Goal: Task Accomplishment & Management: Use online tool/utility

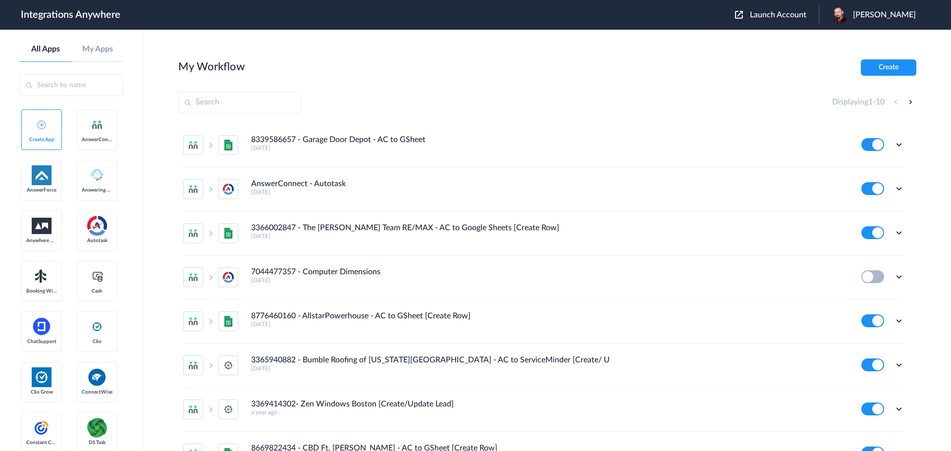
click at [790, 11] on span "Launch Account" at bounding box center [778, 15] width 56 height 8
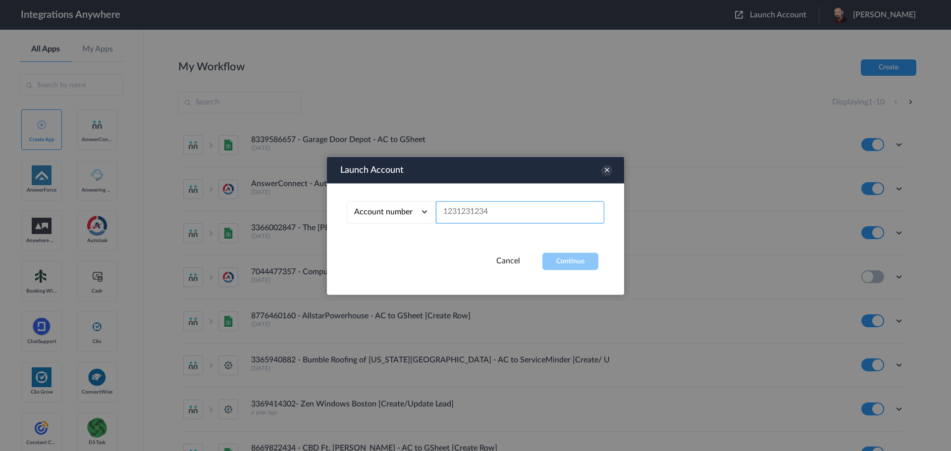
paste input "8774353204"
type input "8774353204"
click at [576, 262] on button "Continue" at bounding box center [571, 261] width 56 height 17
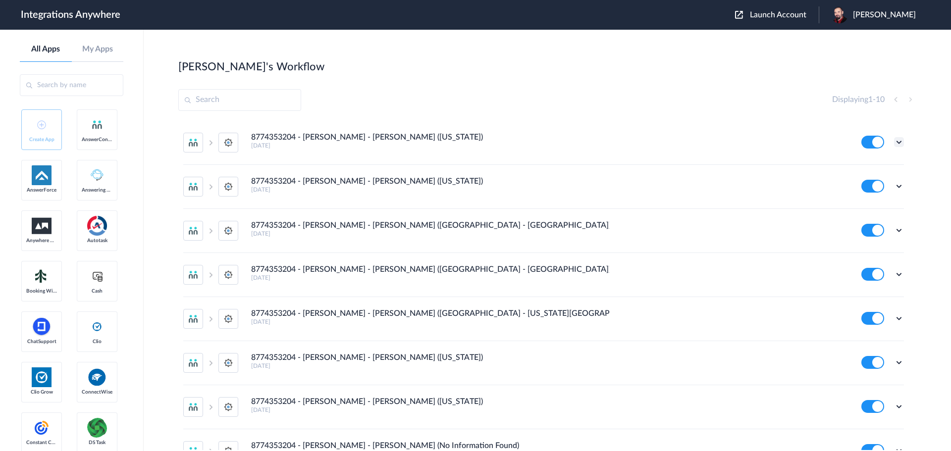
click at [894, 142] on icon at bounding box center [899, 142] width 10 height 10
click at [857, 164] on link "Edit" at bounding box center [859, 165] width 24 height 7
drag, startPoint x: 412, startPoint y: 137, endPoint x: 252, endPoint y: 139, distance: 159.6
click at [252, 139] on div "8774353204 - Spaulding - AC - SM (Missouri) 8 days ago" at bounding box center [549, 141] width 597 height 16
copy h4 "8774353204 - [PERSON_NAME] - [PERSON_NAME] ([US_STATE])"
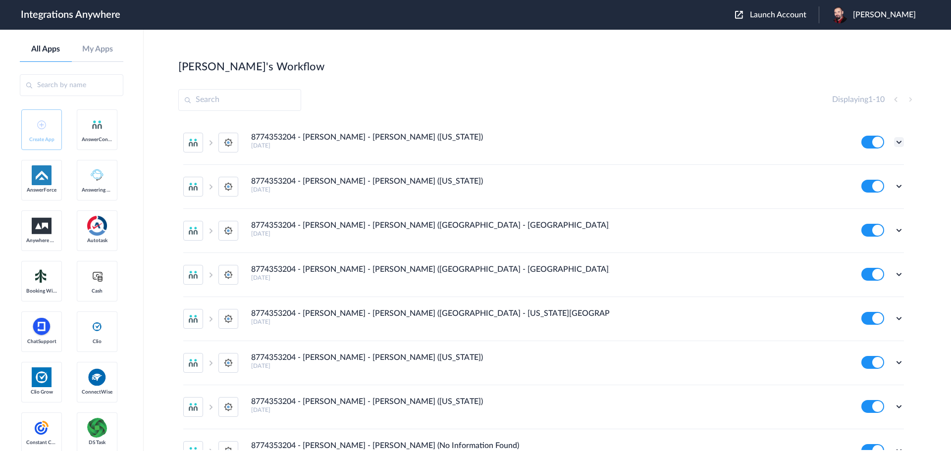
click at [894, 140] on icon at bounding box center [899, 142] width 10 height 10
click at [847, 168] on icon at bounding box center [850, 165] width 7 height 7
click at [894, 140] on icon at bounding box center [899, 142] width 10 height 10
click at [862, 160] on li "Edit" at bounding box center [872, 165] width 64 height 18
click at [894, 274] on icon at bounding box center [899, 275] width 10 height 10
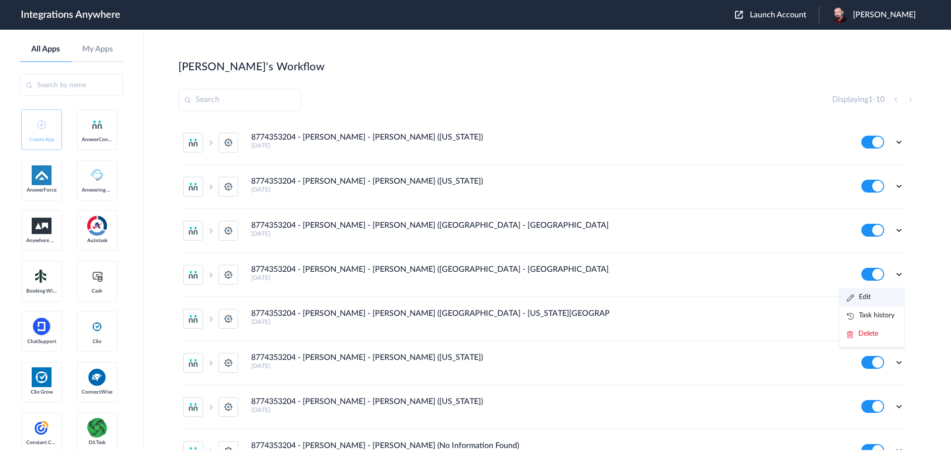
click at [853, 299] on link "Edit" at bounding box center [859, 297] width 24 height 7
click at [894, 143] on icon at bounding box center [899, 142] width 10 height 10
click at [865, 163] on li "Edit" at bounding box center [872, 165] width 64 height 18
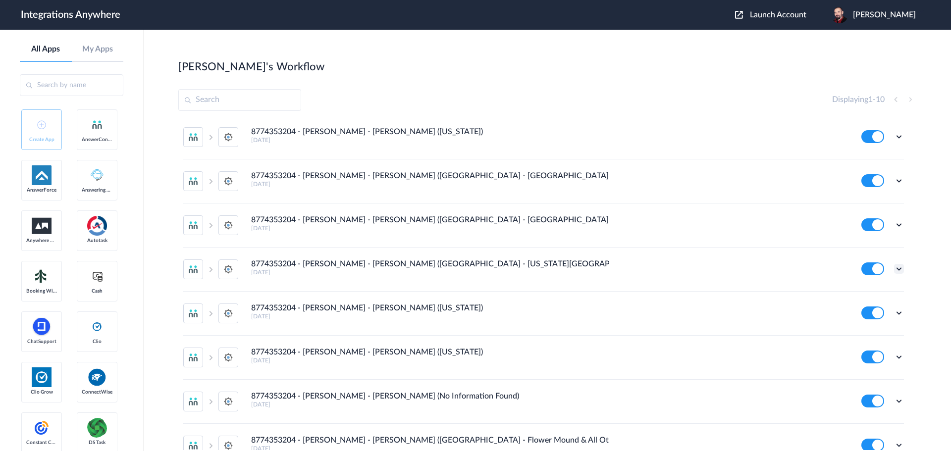
click at [894, 268] on icon at bounding box center [899, 269] width 10 height 10
click at [857, 292] on link "Edit" at bounding box center [859, 291] width 24 height 7
drag, startPoint x: 497, startPoint y: 267, endPoint x: 253, endPoint y: 264, distance: 244.8
click at [253, 264] on div "8774353204 - Spaulding - AC - SM (OK - Oklahoma City & All Others) 2 years ago" at bounding box center [549, 268] width 597 height 16
copy h4 "8774353204 - [PERSON_NAME] - [PERSON_NAME] ([GEOGRAPHIC_DATA] - [US_STATE][GEOG…"
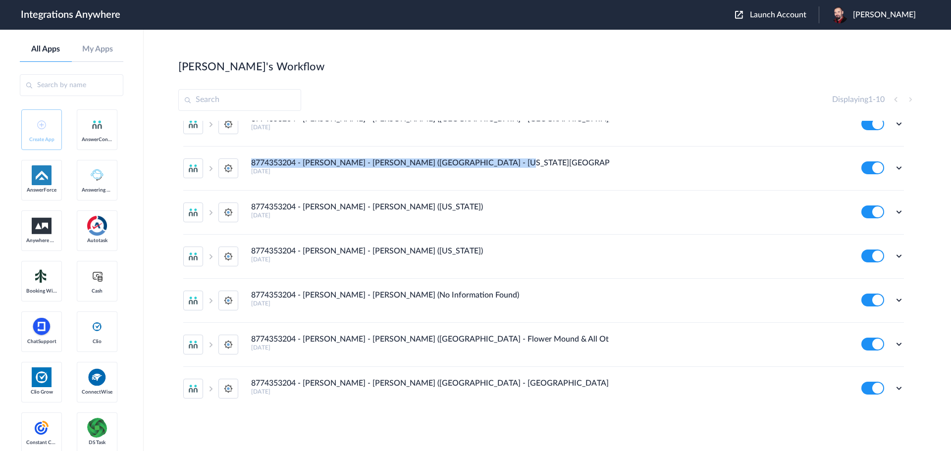
scroll to position [2, 0]
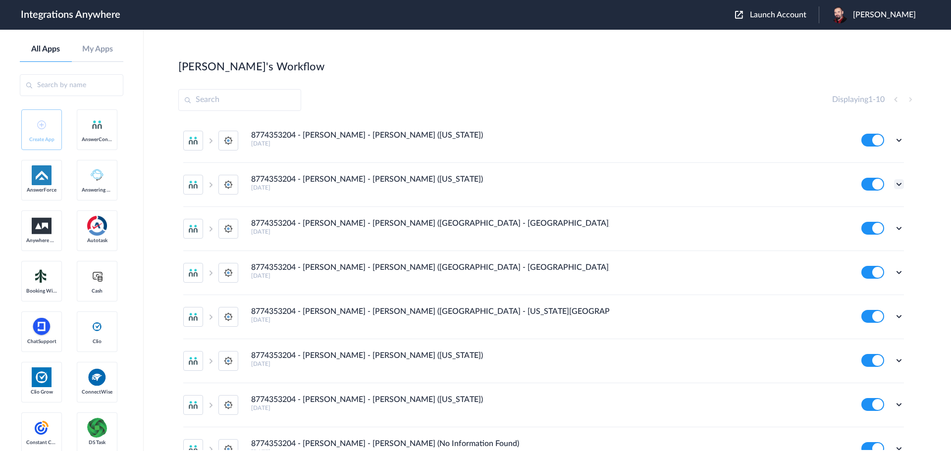
click at [894, 182] on icon at bounding box center [899, 184] width 10 height 10
click at [857, 205] on link "Edit" at bounding box center [859, 207] width 24 height 7
drag, startPoint x: 418, startPoint y: 179, endPoint x: 252, endPoint y: 181, distance: 166.0
click at [252, 181] on div "8774353204 - Spaulding - AC - SM (Minnesota) 8 days ago" at bounding box center [549, 183] width 597 height 16
copy h4 "8774353204 - [PERSON_NAME] - [PERSON_NAME] ([US_STATE])"
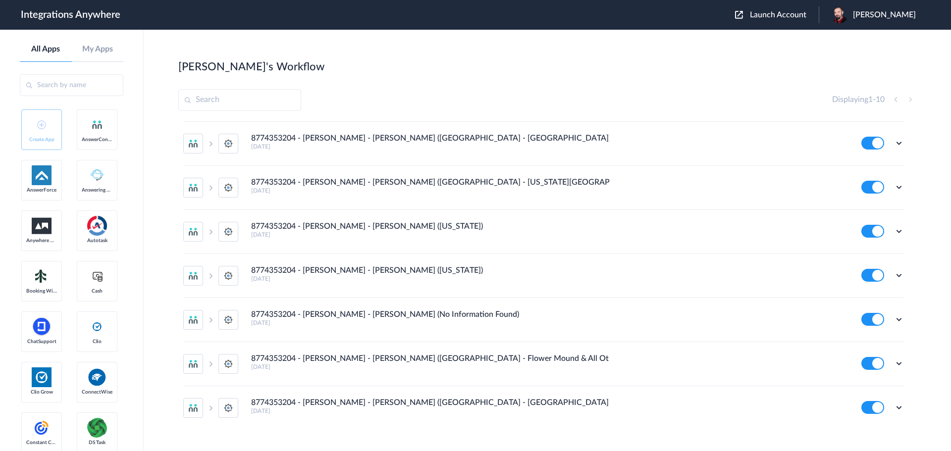
scroll to position [149, 0]
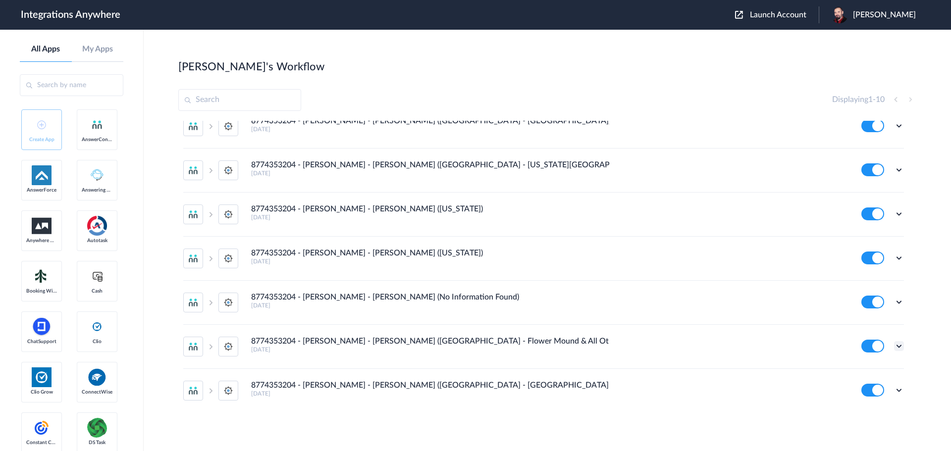
click at [894, 343] on icon at bounding box center [899, 346] width 10 height 10
click at [865, 370] on li "Edit" at bounding box center [872, 369] width 64 height 18
drag, startPoint x: 468, startPoint y: 341, endPoint x: 252, endPoint y: 340, distance: 216.0
click at [252, 340] on div "8774353204 - Spaulding - AC - SM (TX - Flower Mound & All Others) 5 years ago" at bounding box center [549, 345] width 597 height 16
copy h4 "8774353204 - Spaulding - AC - SM (TX - Flower Mound & All Others)"
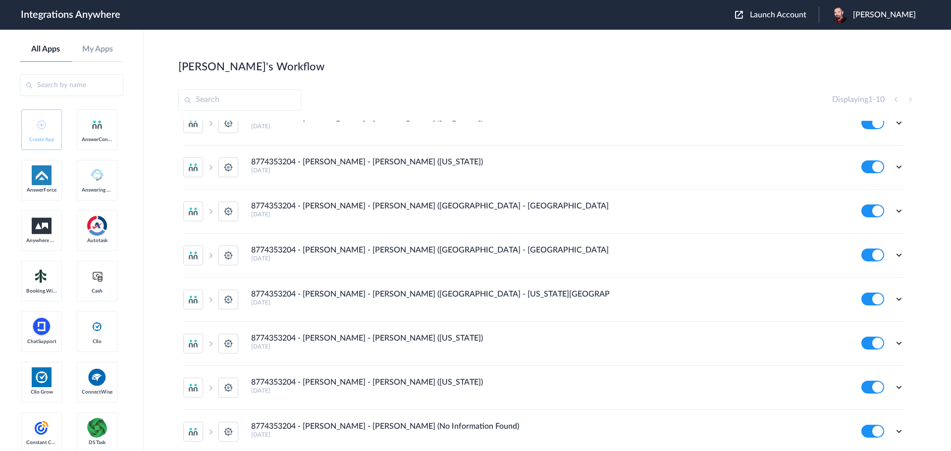
scroll to position [2, 0]
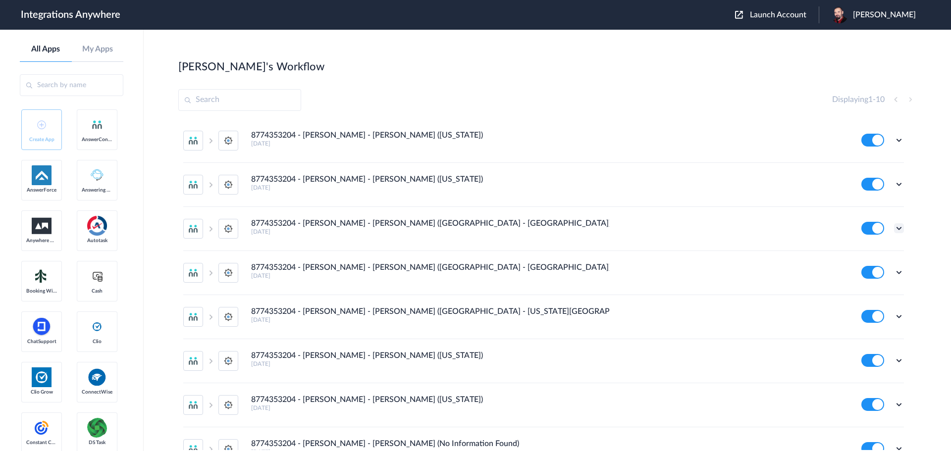
click at [894, 232] on icon at bounding box center [899, 228] width 10 height 10
click at [858, 253] on link "Edit" at bounding box center [859, 251] width 24 height 7
drag, startPoint x: 448, startPoint y: 223, endPoint x: 253, endPoint y: 220, distance: 195.3
click at [253, 220] on div "8774353204 - Spaulding - AC - SM (FL - Daytona Beach) 8 days ago" at bounding box center [549, 227] width 597 height 16
copy h4 "8774353204 - Spaulding - AC - SM (FL - Daytona Beach)"
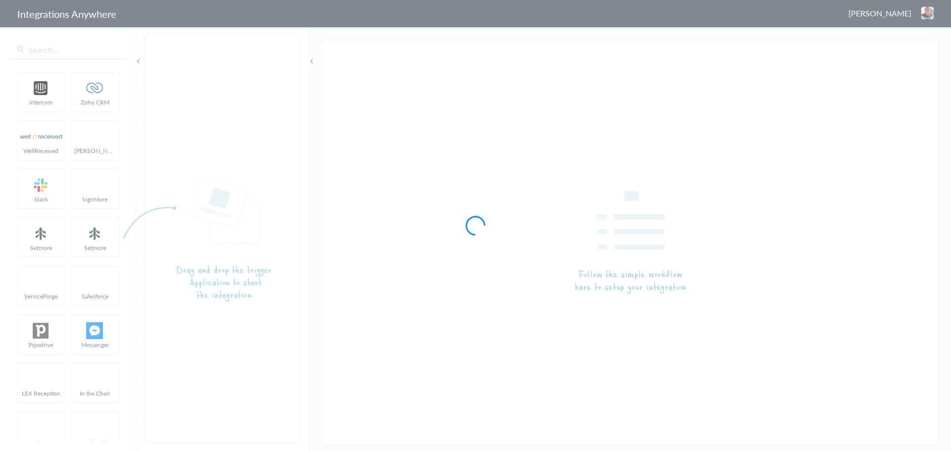
type input "8774353204 - [PERSON_NAME] - [PERSON_NAME] ([US_STATE])"
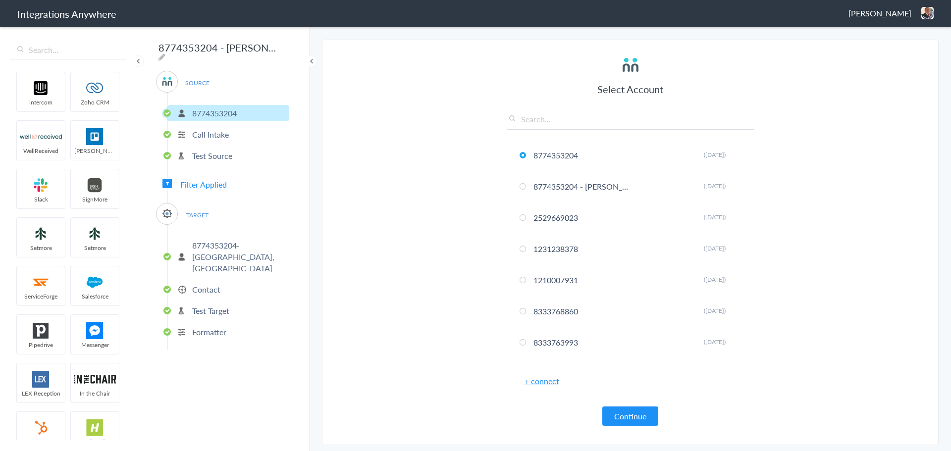
click at [195, 284] on p "Contact" at bounding box center [206, 289] width 28 height 11
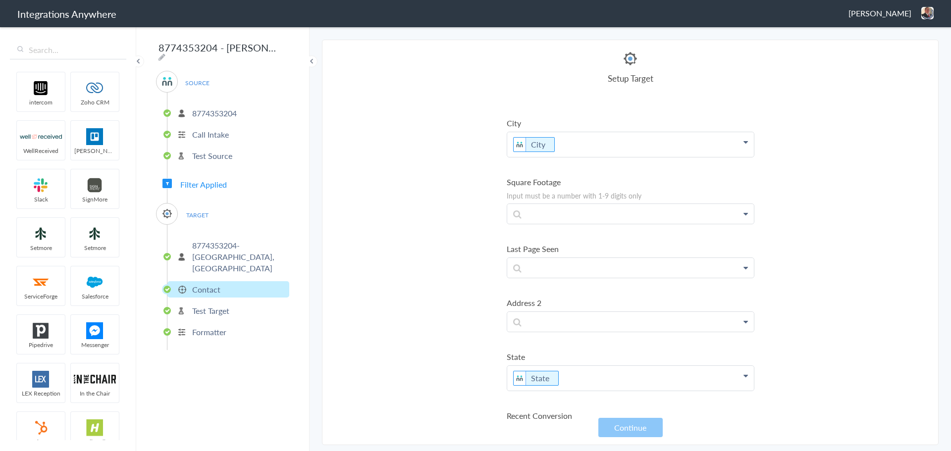
scroll to position [1860, 0]
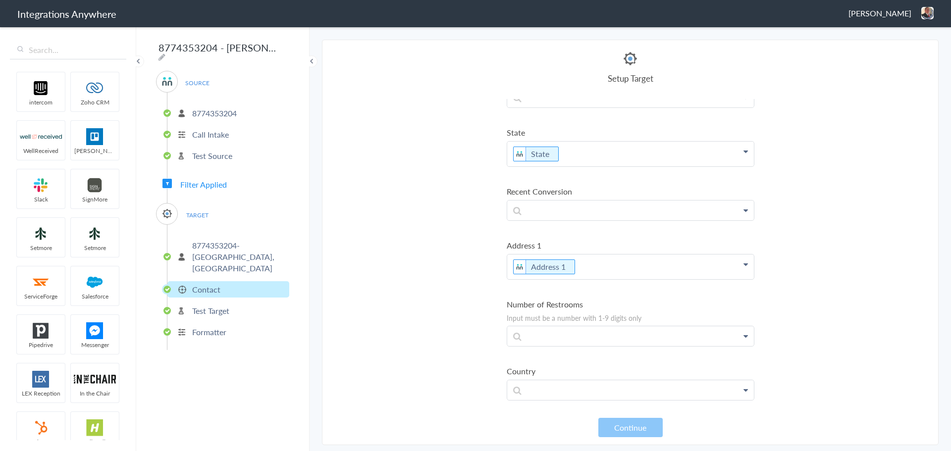
click at [206, 244] on p "8774353204- [GEOGRAPHIC_DATA], [GEOGRAPHIC_DATA]" at bounding box center [239, 257] width 95 height 34
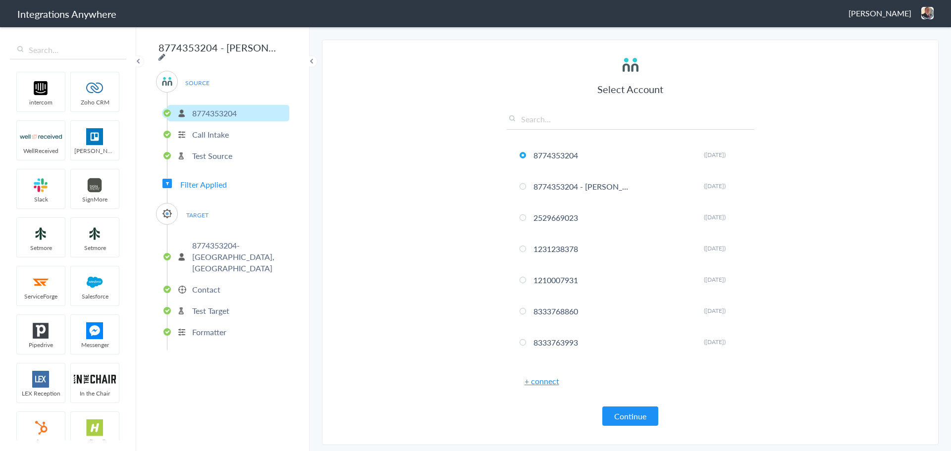
click at [165, 53] on icon at bounding box center [162, 57] width 7 height 8
type input "8774353204 - [PERSON_NAME] - [PERSON_NAME] ([US_STATE])"
click at [550, 382] on link "+ connect" at bounding box center [542, 381] width 35 height 11
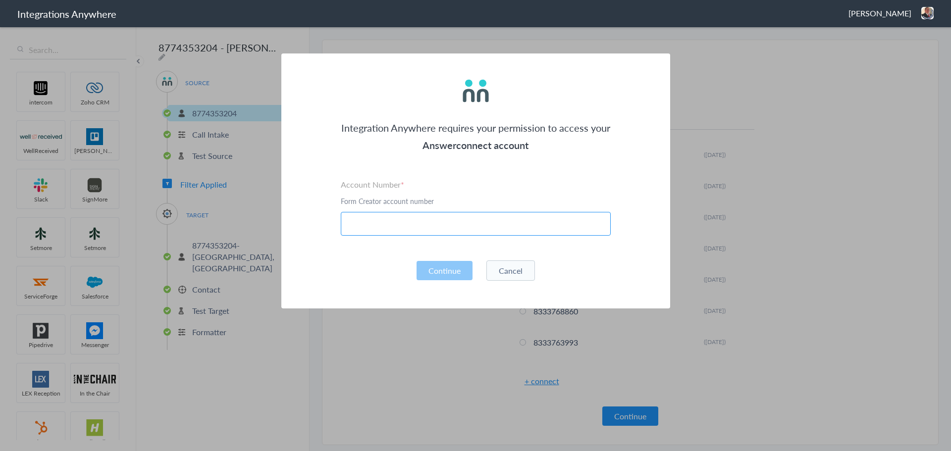
paste input "31d072bebf4d4770872a06ed7846e259"
type input "31d072bebf4d4770872a06ed7846e259"
click at [393, 249] on div "Integration Anywhere requires your permission to access your Answerconnect acco…" at bounding box center [475, 181] width 389 height 255
click at [458, 269] on button "Continue" at bounding box center [445, 270] width 56 height 19
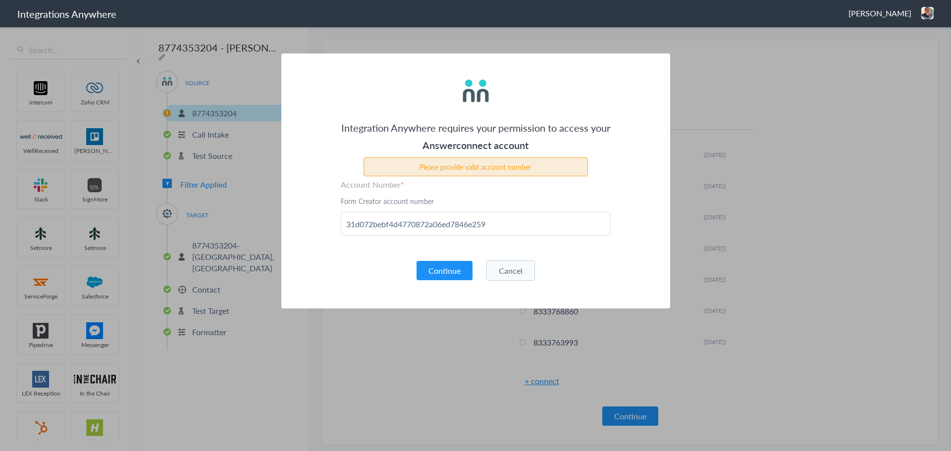
click at [506, 271] on button "Cancel" at bounding box center [511, 271] width 49 height 20
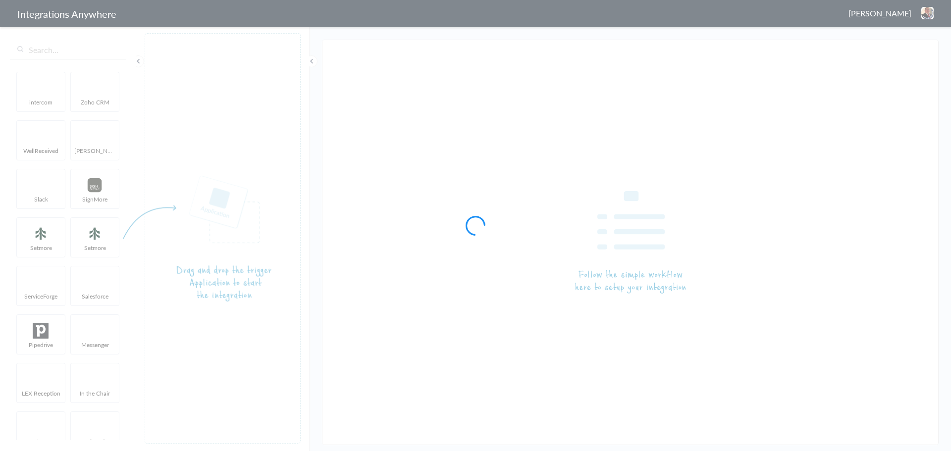
type input "8774353204 - [PERSON_NAME] - [PERSON_NAME] ([US_STATE])"
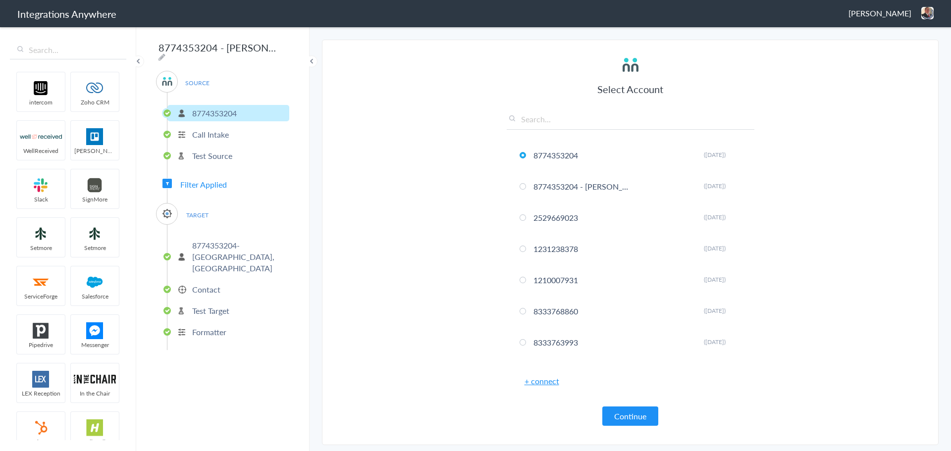
click at [210, 240] on p "8774353204- [GEOGRAPHIC_DATA], [GEOGRAPHIC_DATA]" at bounding box center [239, 257] width 95 height 34
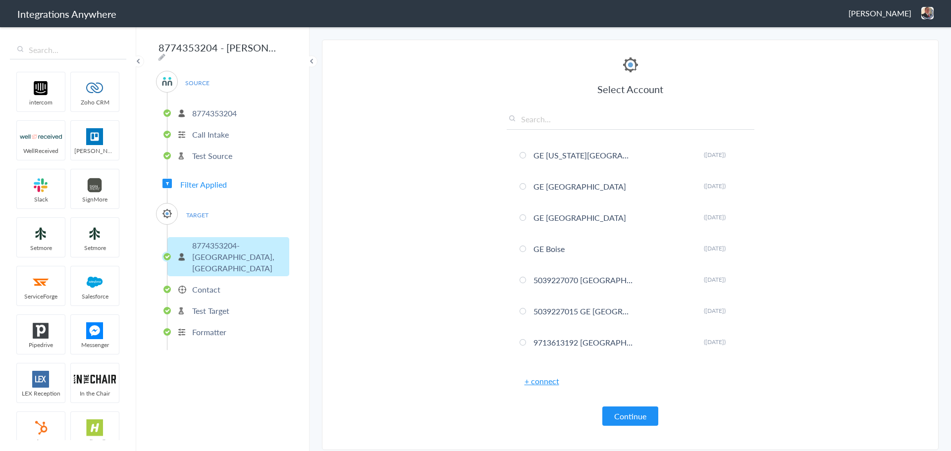
click at [538, 384] on link "+ connect" at bounding box center [542, 381] width 35 height 11
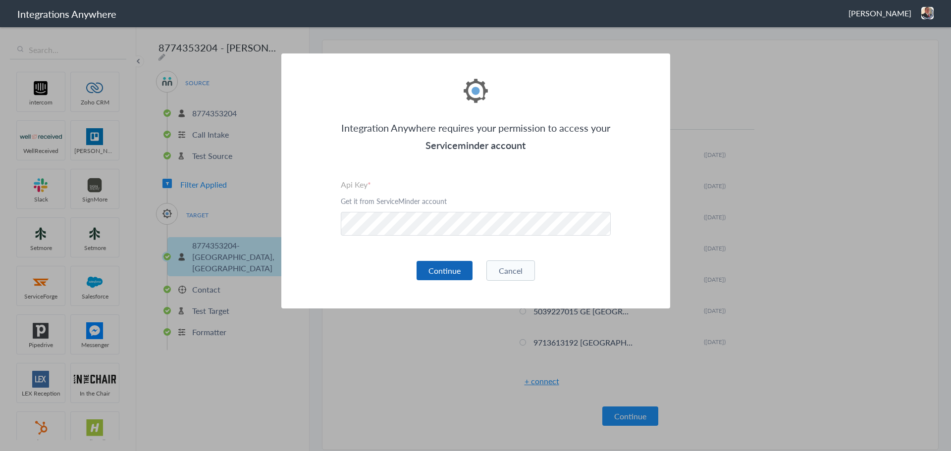
click at [448, 271] on button "Continue" at bounding box center [445, 270] width 56 height 19
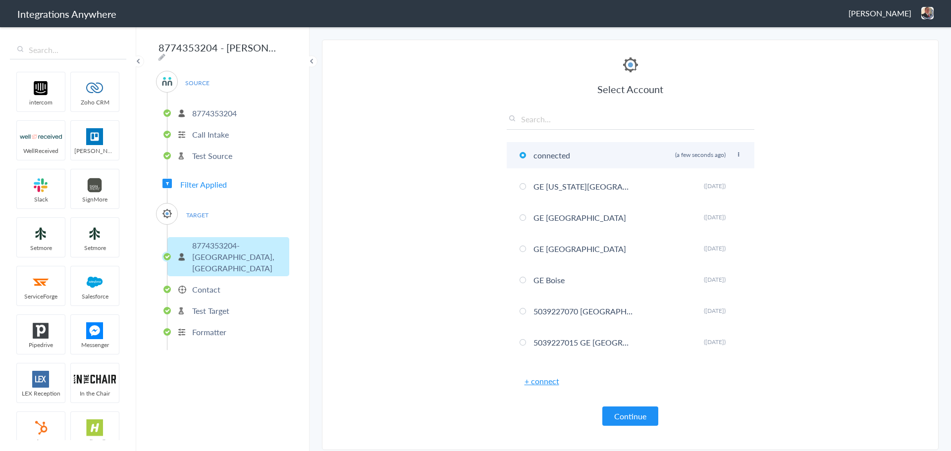
click at [736, 155] on icon at bounding box center [739, 154] width 6 height 5
click at [702, 174] on li "Rename" at bounding box center [719, 174] width 68 height 15
click at [558, 155] on input "connected" at bounding box center [583, 155] width 105 height 16
paste input "8774353204 - [PERSON_NAME] - [PERSON_NAME] ([US_STATE])"
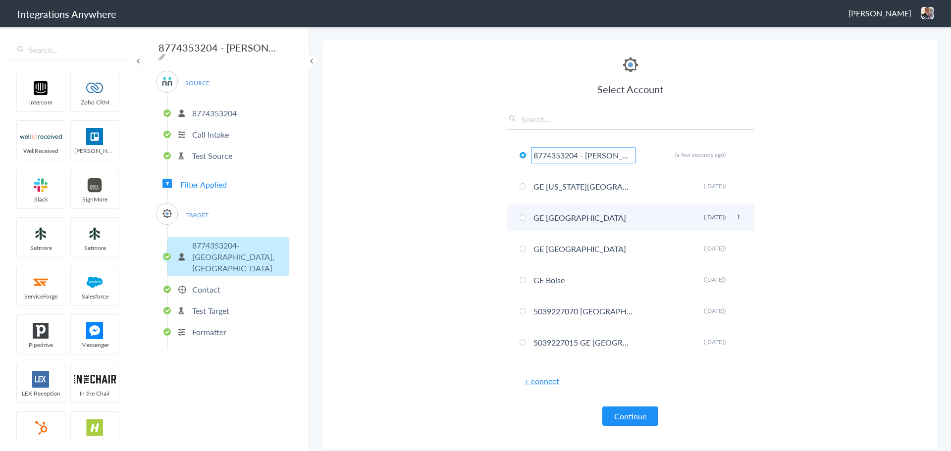
scroll to position [0, 68]
type input "8774353204 - [PERSON_NAME] - [PERSON_NAME] ([US_STATE])"
click at [365, 224] on section "Select Account 8774353204 Rename Delete ([DATE]) 8774353204 - [PERSON_NAME] - […" at bounding box center [630, 245] width 617 height 411
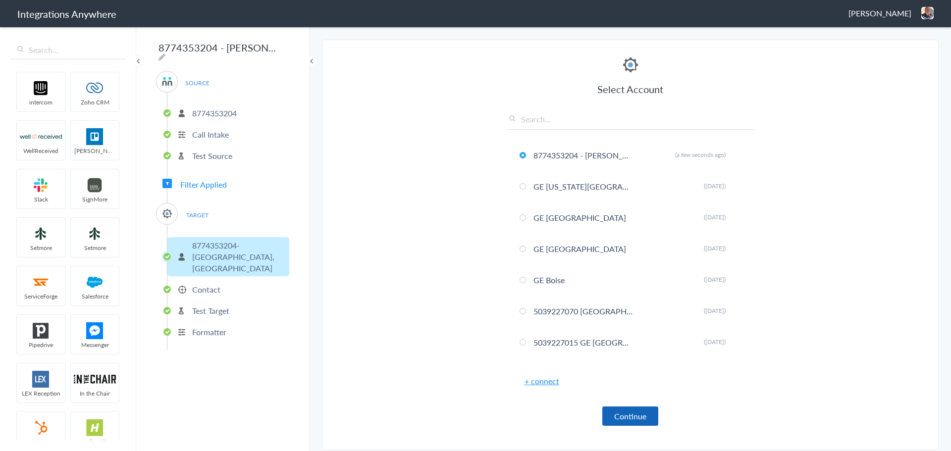
click at [625, 419] on button "Continue" at bounding box center [631, 416] width 56 height 19
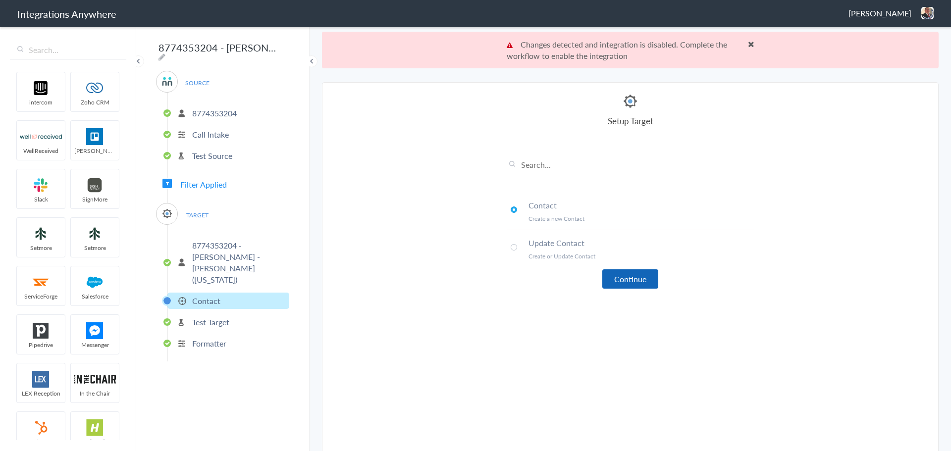
click at [630, 281] on button "Continue" at bounding box center [631, 279] width 56 height 19
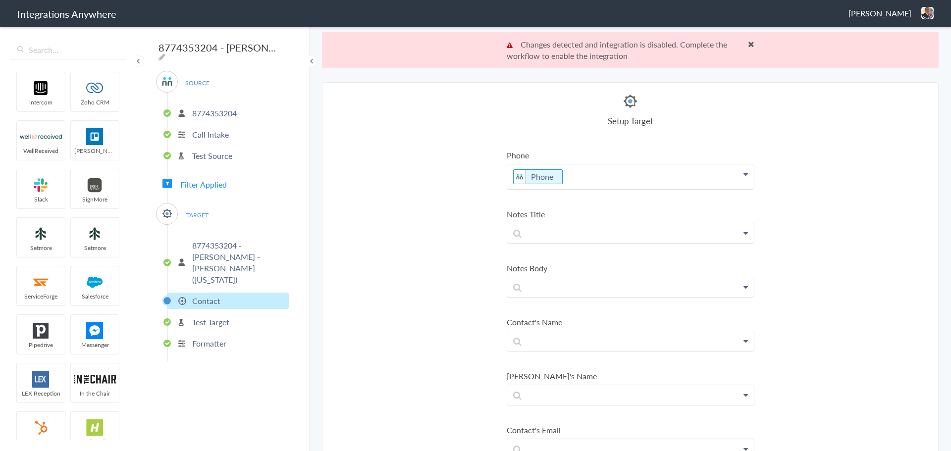
scroll to position [50, 0]
click at [546, 294] on p at bounding box center [630, 294] width 247 height 20
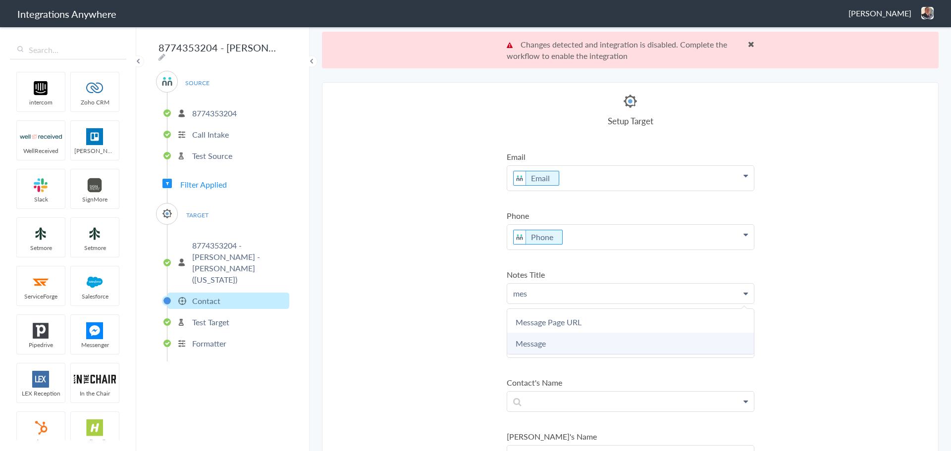
click at [536, 346] on link "Message" at bounding box center [630, 343] width 247 height 21
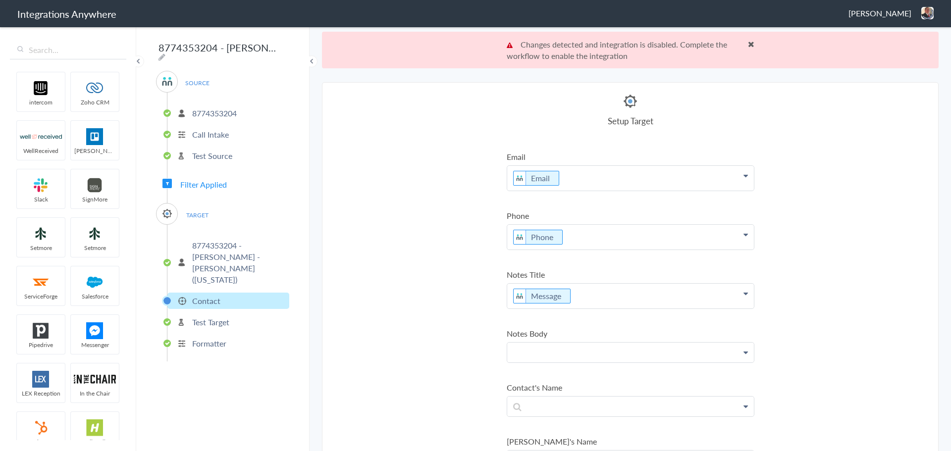
click at [589, 353] on p at bounding box center [630, 353] width 247 height 20
paste p
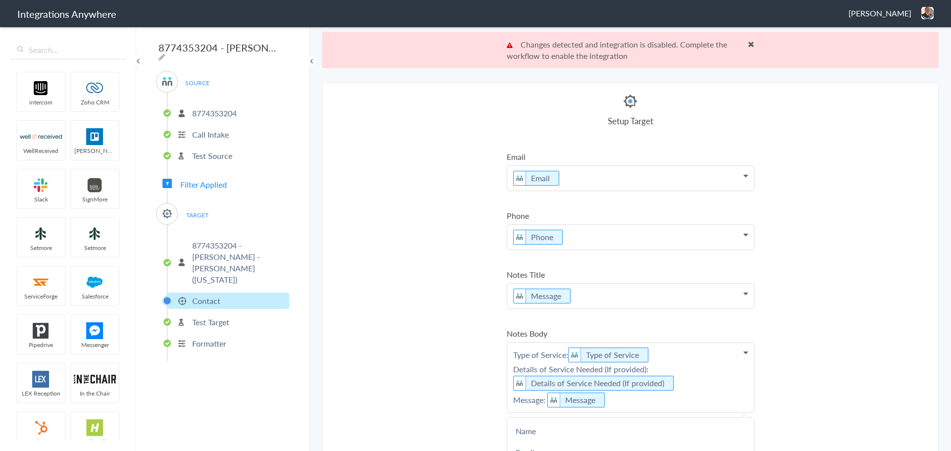
click at [419, 347] on section "Select Account 8774353204 Rename Delete ([DATE]) 8774353204 - [PERSON_NAME] - […" at bounding box center [630, 285] width 617 height 406
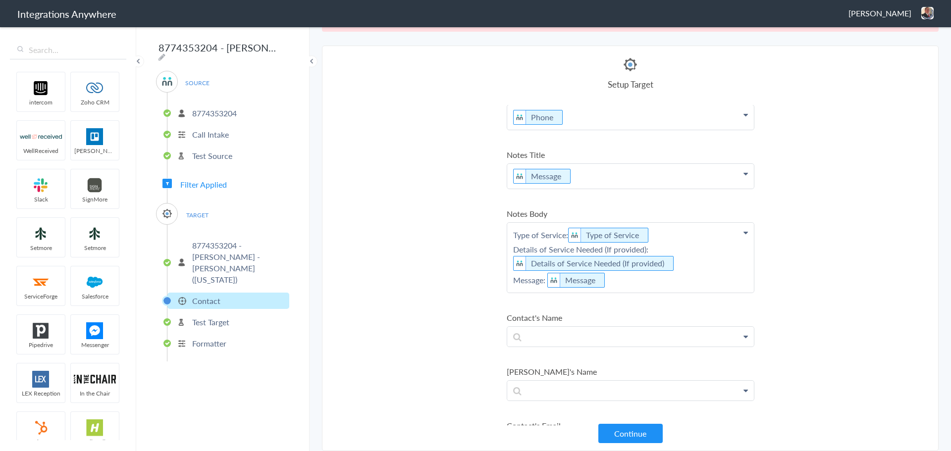
scroll to position [198, 0]
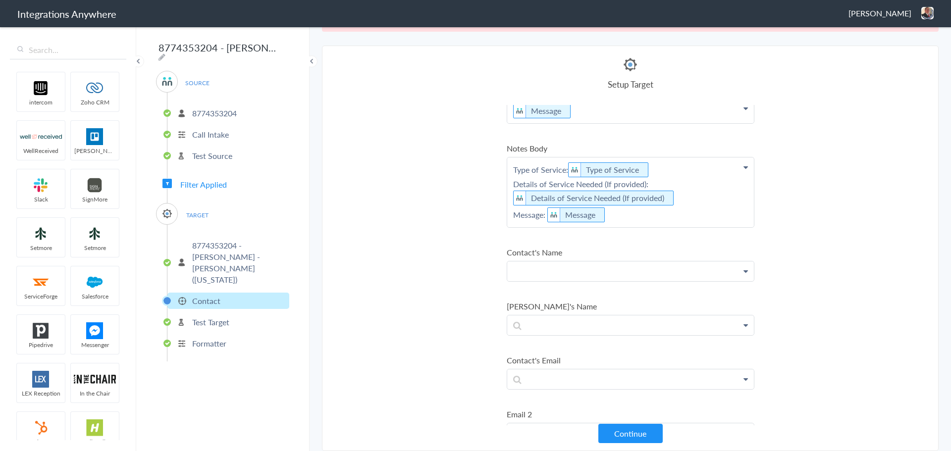
click at [634, 270] on p at bounding box center [630, 272] width 247 height 20
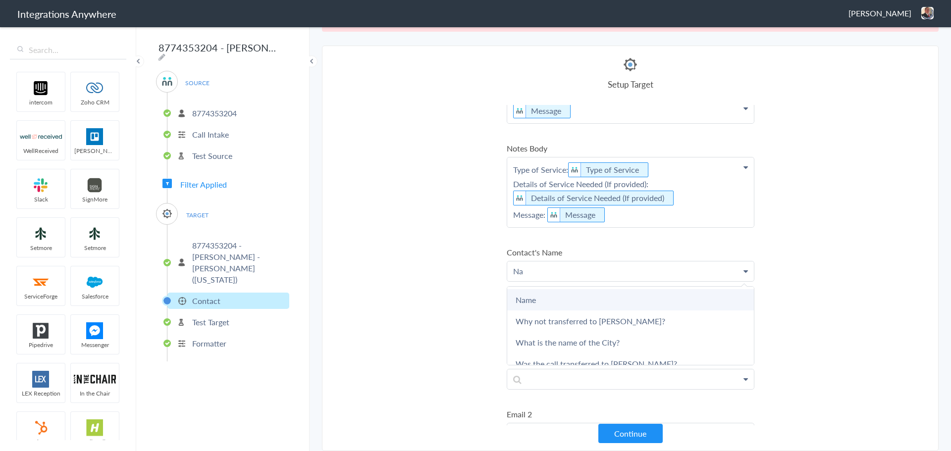
click at [567, 300] on link "Name" at bounding box center [630, 299] width 247 height 21
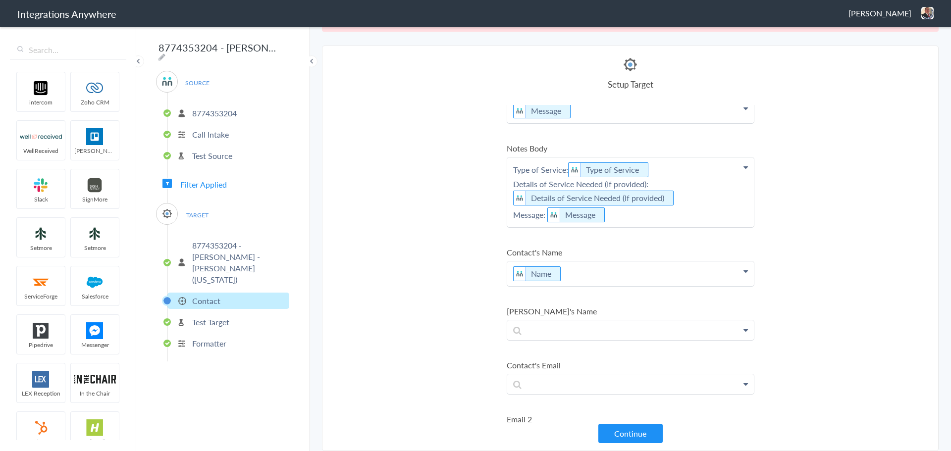
scroll to position [248, 0]
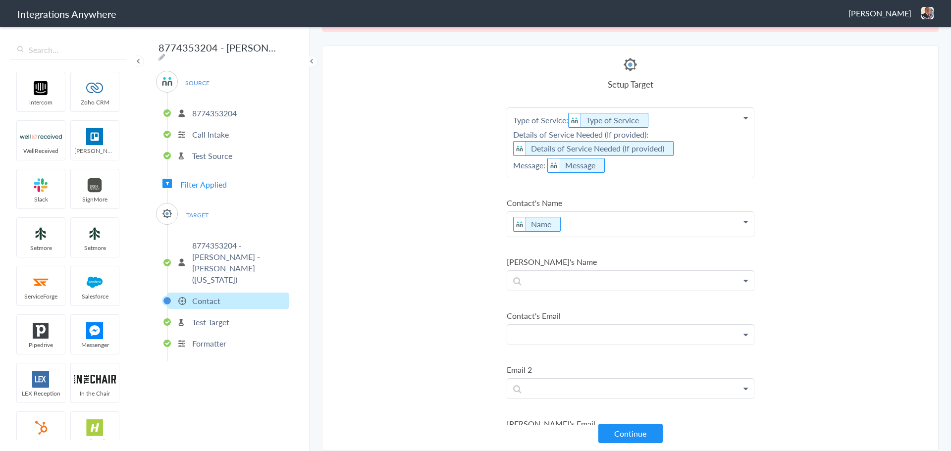
click at [594, 333] on p at bounding box center [630, 335] width 247 height 20
click at [557, 379] on link "Email" at bounding box center [630, 384] width 247 height 21
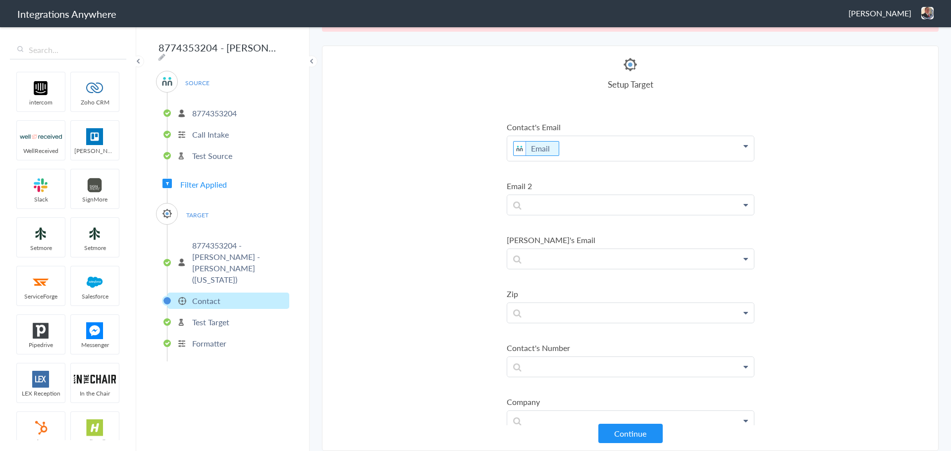
scroll to position [495, 0]
click at [592, 252] on p at bounding box center [630, 254] width 247 height 20
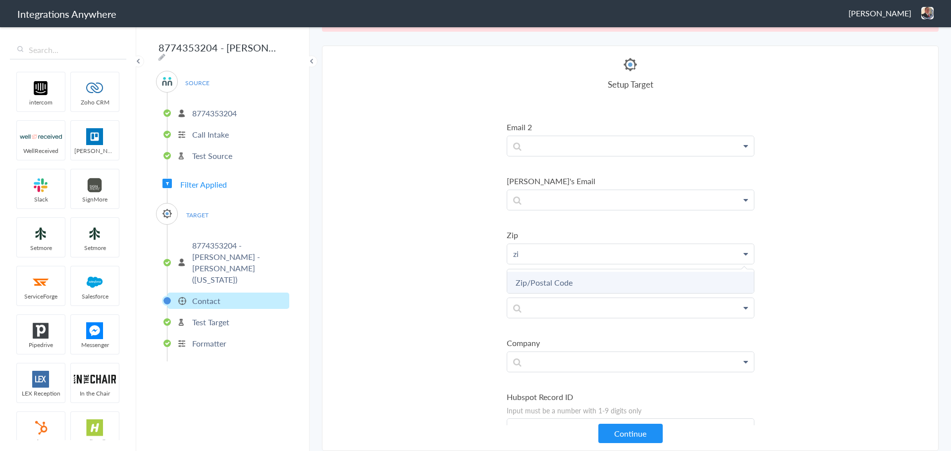
click at [561, 284] on link "Zip/Postal Code" at bounding box center [630, 282] width 247 height 21
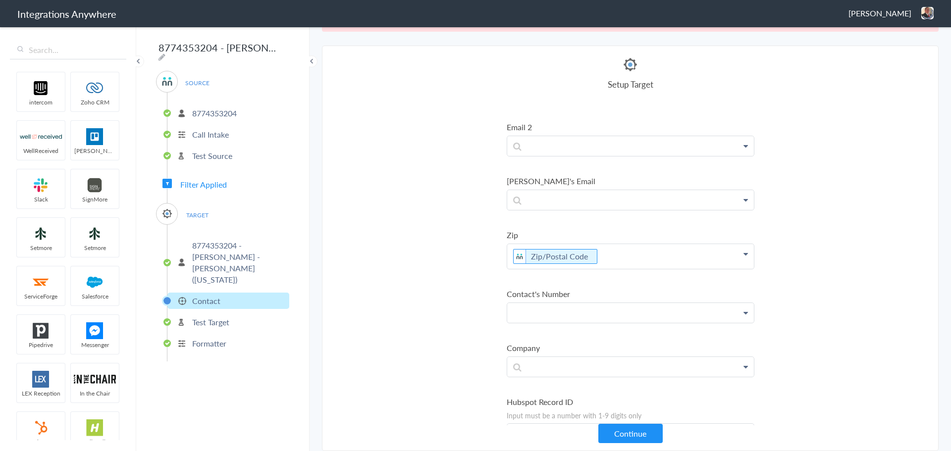
click at [565, 312] on p at bounding box center [630, 313] width 247 height 20
click at [533, 334] on link "Phone" at bounding box center [630, 341] width 247 height 21
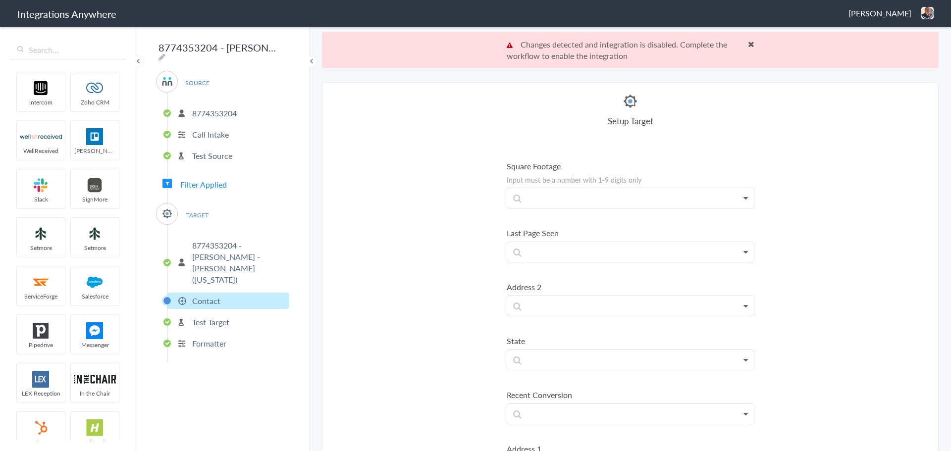
scroll to position [1784, 0]
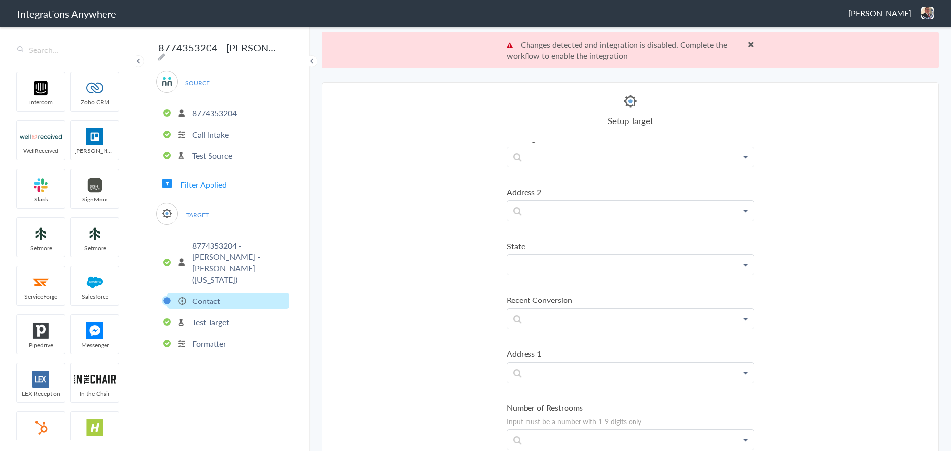
click at [618, 261] on p at bounding box center [630, 265] width 247 height 20
click at [549, 297] on link "State" at bounding box center [630, 293] width 247 height 21
click at [564, 378] on p at bounding box center [630, 378] width 247 height 20
drag, startPoint x: 556, startPoint y: 411, endPoint x: 552, endPoint y: 403, distance: 8.2
click at [556, 410] on link "Address 1" at bounding box center [630, 406] width 247 height 21
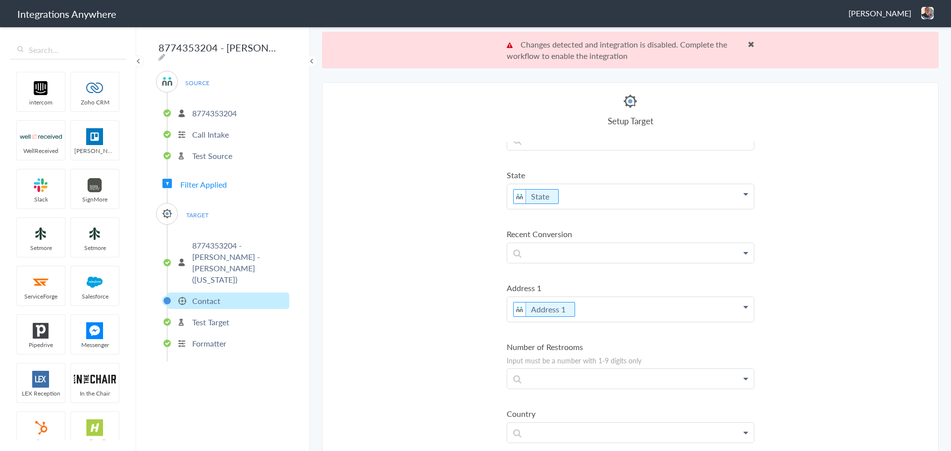
scroll to position [37, 0]
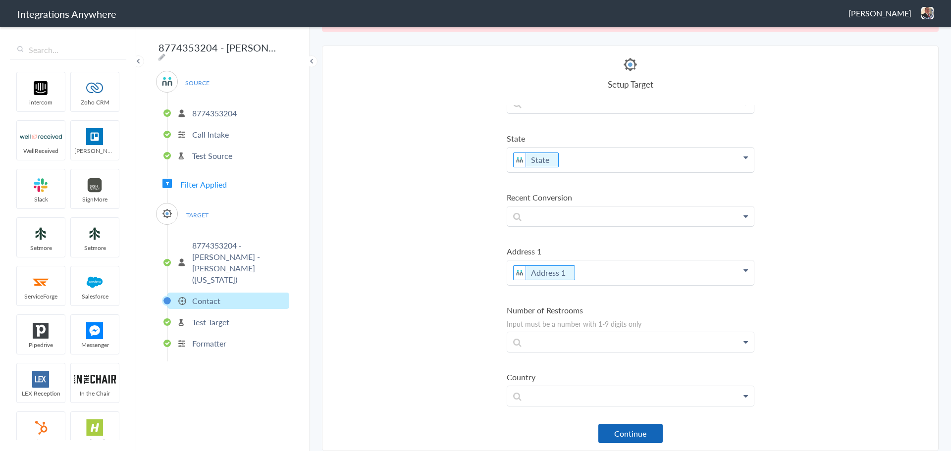
click at [620, 435] on button "Continue" at bounding box center [631, 433] width 64 height 19
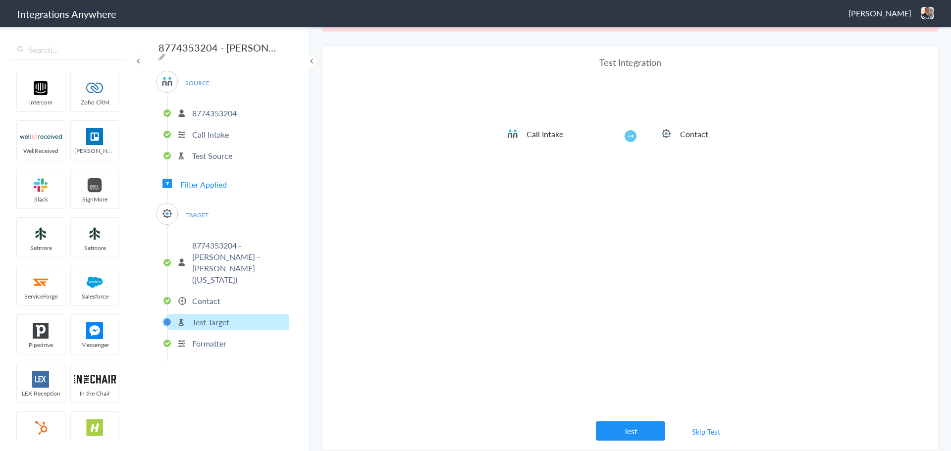
click at [695, 431] on link "Skip Test" at bounding box center [706, 432] width 53 height 18
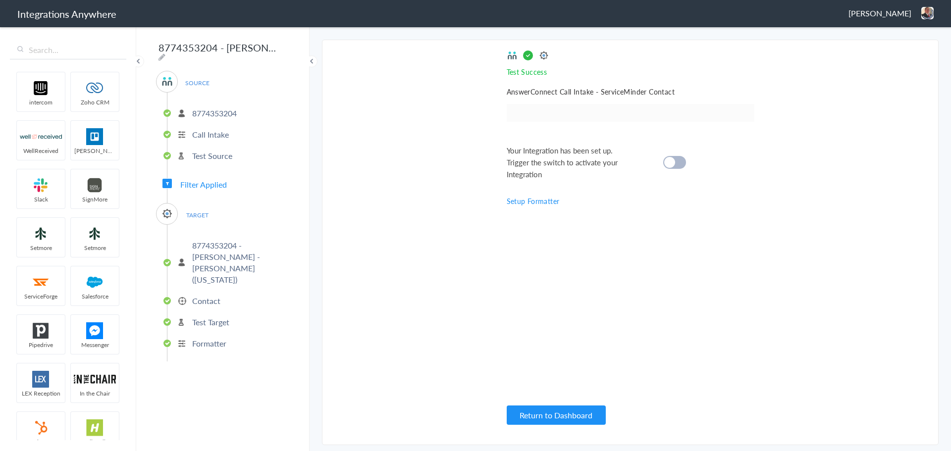
scroll to position [0, 0]
click at [672, 161] on cite at bounding box center [669, 162] width 11 height 11
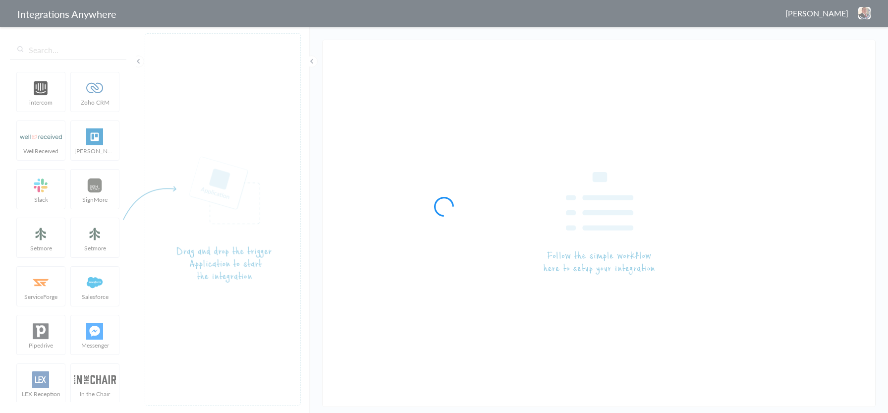
type input "8774353204 - [PERSON_NAME] - [PERSON_NAME] ([GEOGRAPHIC_DATA] - [GEOGRAPHIC_DAT…"
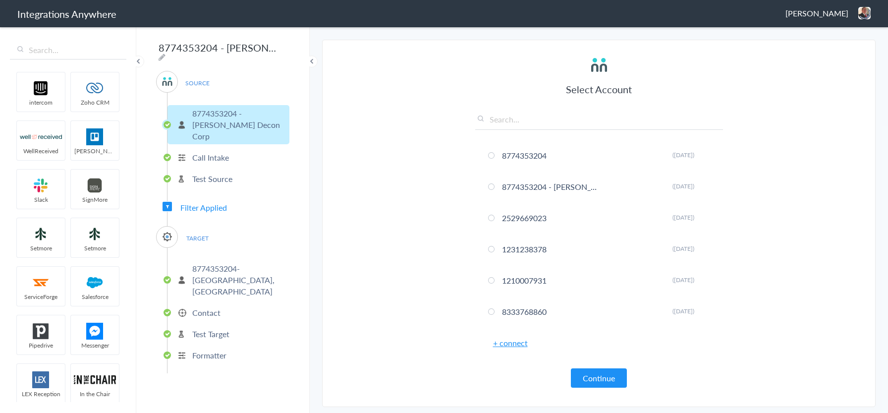
click at [196, 263] on p "8774353204- [GEOGRAPHIC_DATA], [GEOGRAPHIC_DATA]" at bounding box center [239, 280] width 95 height 34
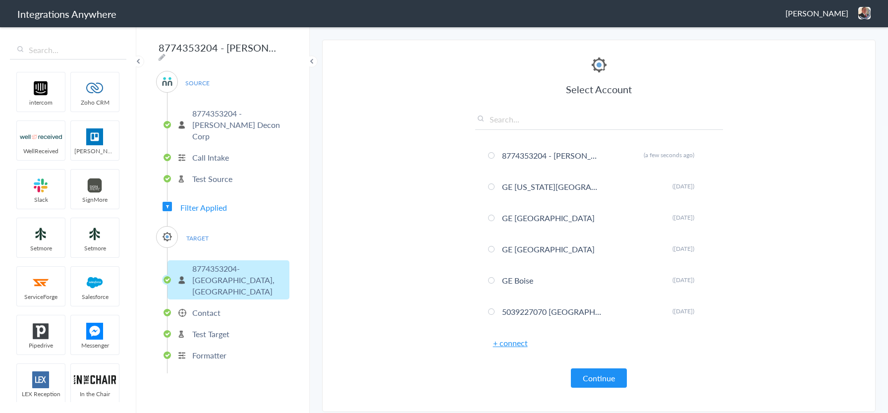
click at [196, 307] on p "Contact" at bounding box center [206, 312] width 28 height 11
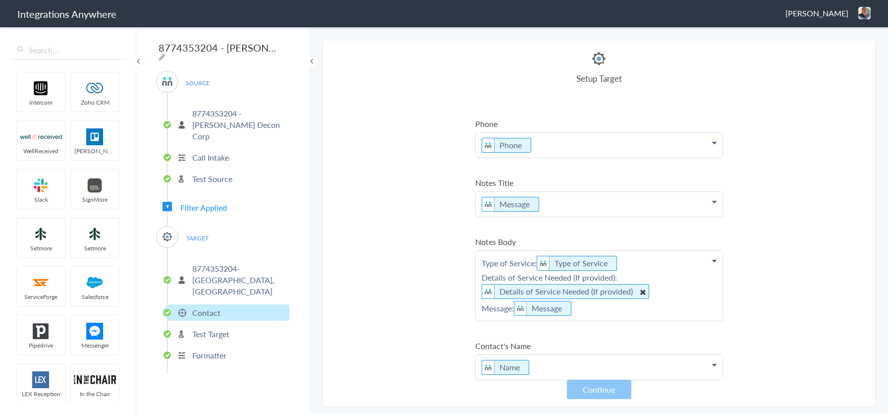
scroll to position [198, 0]
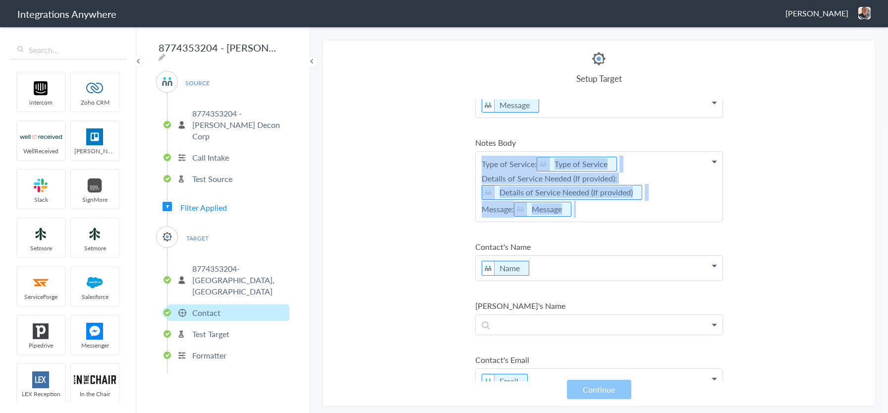
drag, startPoint x: 575, startPoint y: 210, endPoint x: 444, endPoint y: 166, distance: 138.0
click at [444, 166] on section "Select Account 8774353204 Rename Delete ([DATE]) 8774353204 - [PERSON_NAME] - […" at bounding box center [598, 223] width 553 height 367
copy p "Type of Service: Type of Service Details of Service Needed (If provided): Detai…"
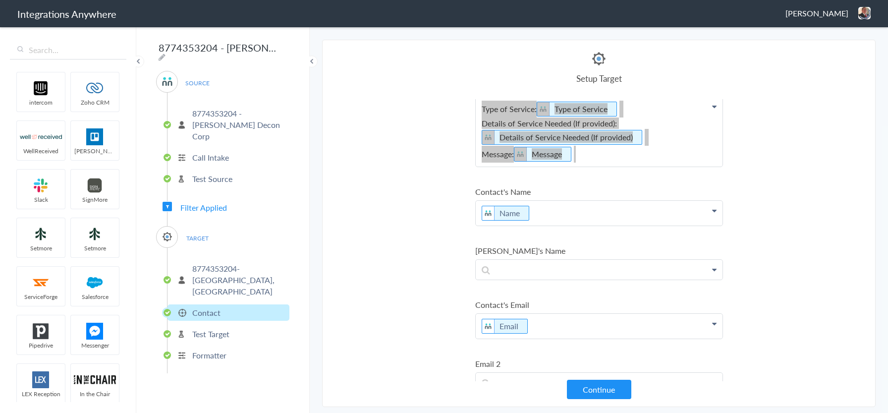
scroll to position [347, 0]
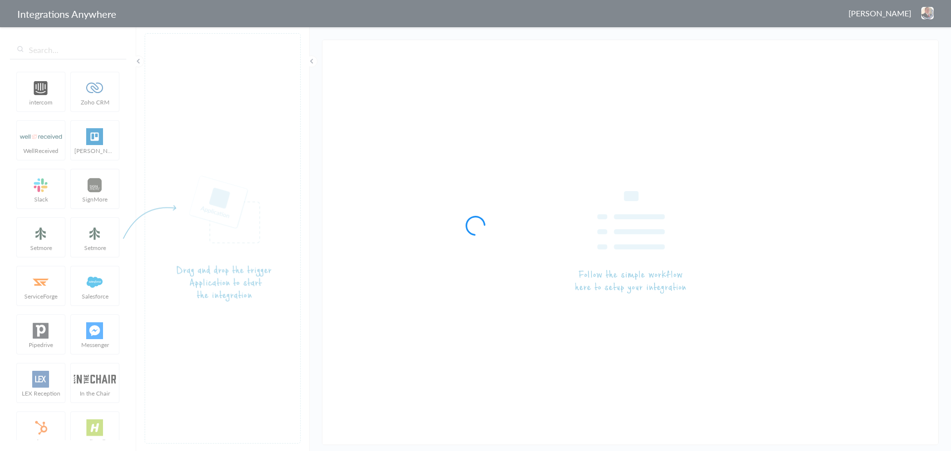
type input "8774353204 - [PERSON_NAME] - [PERSON_NAME] ([US_STATE])"
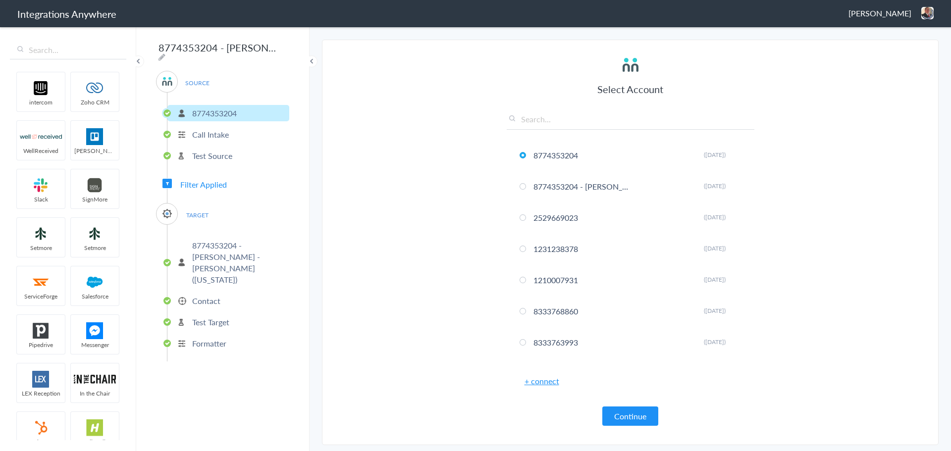
click at [193, 295] on p "Contact" at bounding box center [206, 300] width 28 height 11
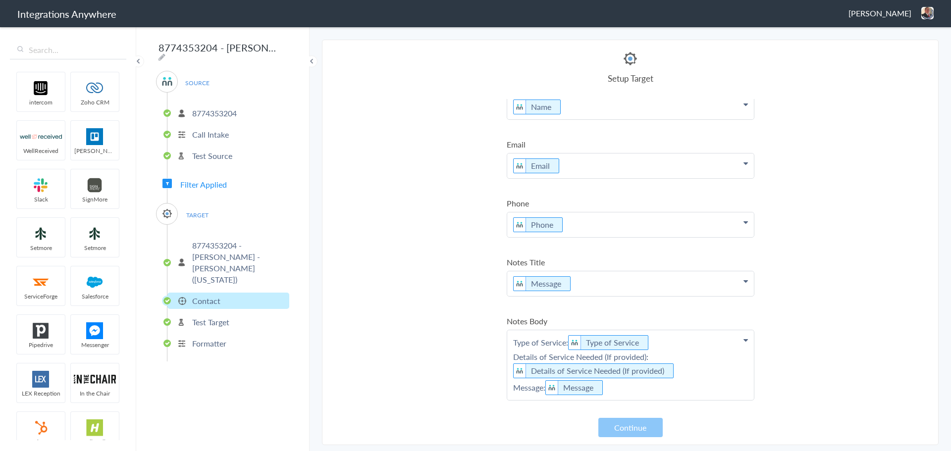
scroll to position [50, 0]
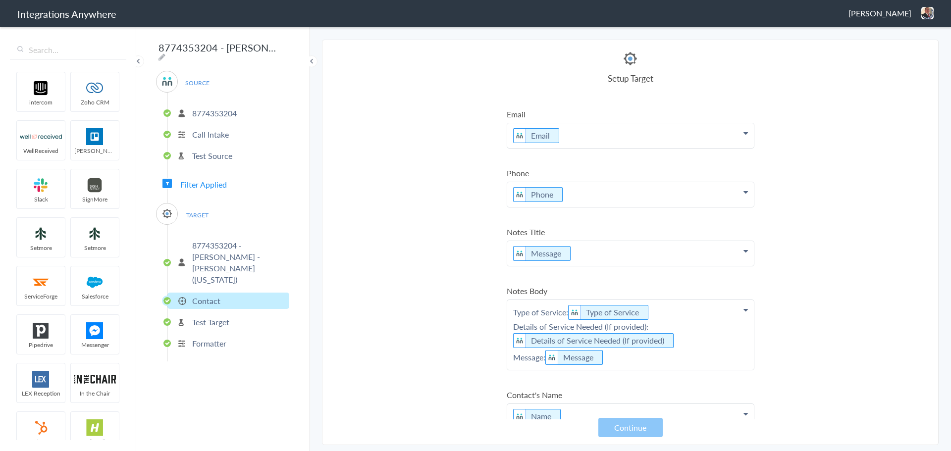
click at [544, 361] on p "Type of Service: Type of Service Details of Service Needed (If provided): Detai…" at bounding box center [630, 335] width 247 height 70
click at [545, 358] on p "Type of Service: Type of Service Details of Service Needed (If provided): Detai…" at bounding box center [630, 335] width 247 height 70
click at [543, 358] on p "Type of Service: Type of Service Details of Service Needed (If provided): Detai…" at bounding box center [630, 335] width 247 height 70
click at [855, 294] on section "Select Account 8774353204 Rename Delete ([DATE]) 8774353204 - [PERSON_NAME] - […" at bounding box center [630, 243] width 617 height 406
click at [625, 436] on button "Continue" at bounding box center [631, 427] width 64 height 19
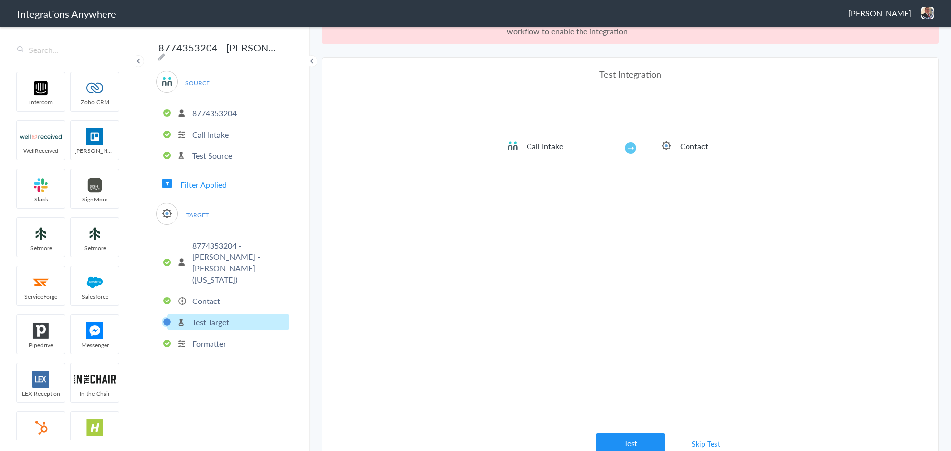
scroll to position [37, 0]
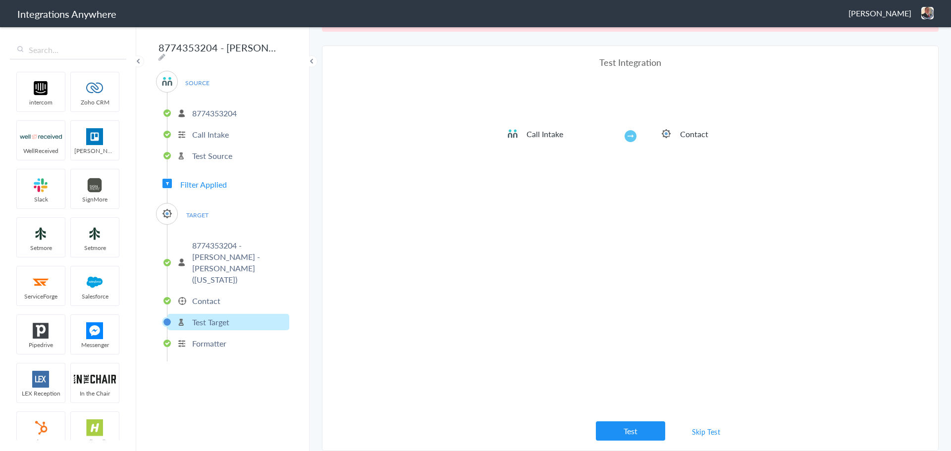
click at [705, 428] on link "Skip Test" at bounding box center [706, 432] width 53 height 18
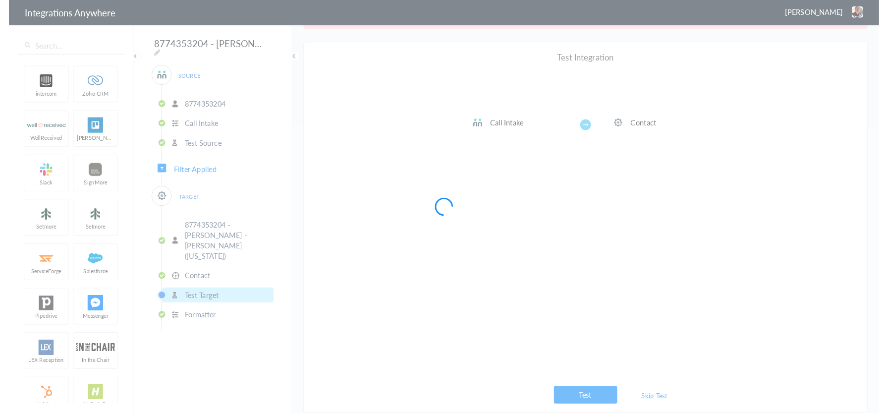
scroll to position [0, 0]
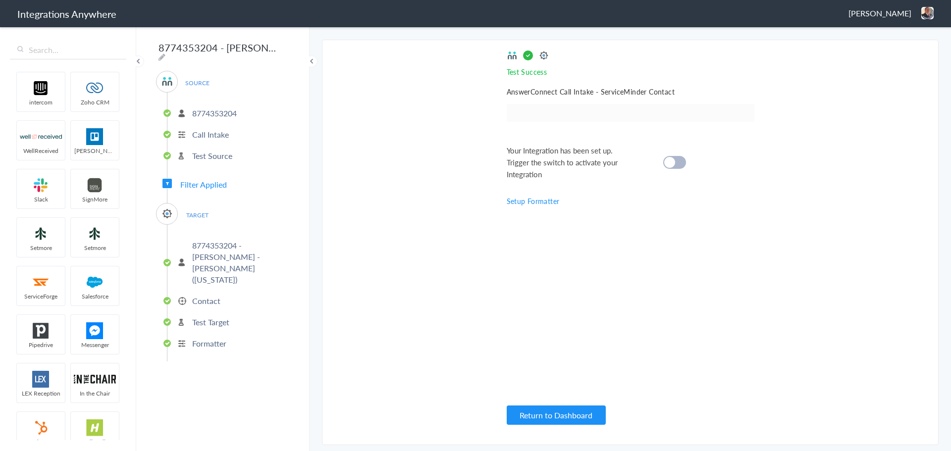
click at [668, 158] on cite at bounding box center [669, 162] width 11 height 11
click at [198, 295] on p "Contact" at bounding box center [206, 300] width 28 height 11
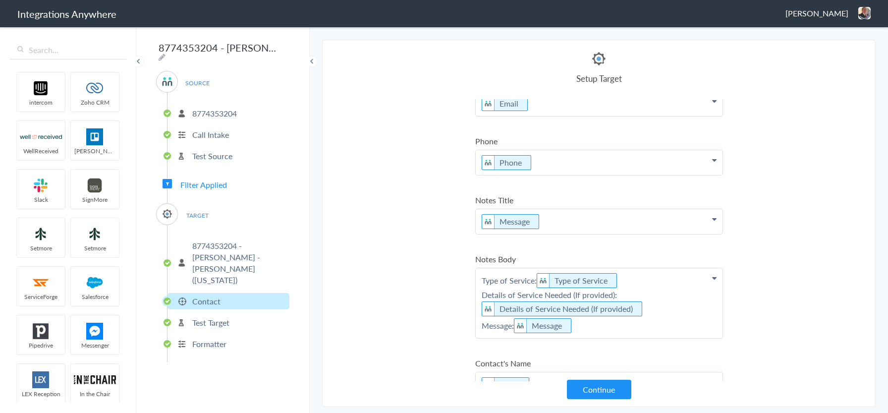
scroll to position [99, 0]
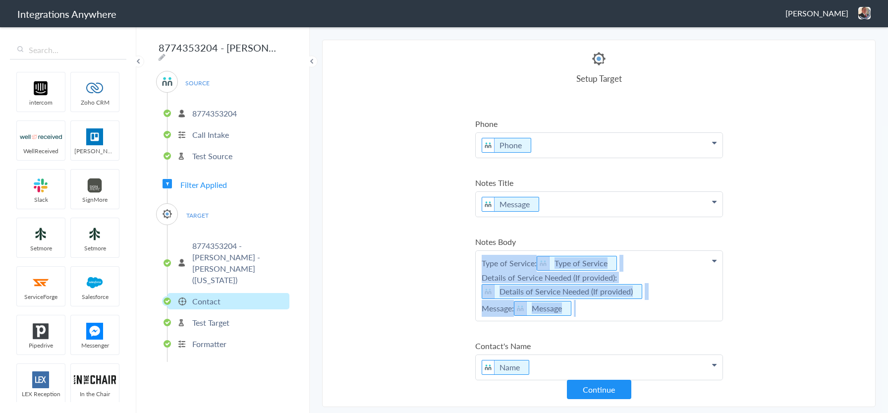
drag, startPoint x: 584, startPoint y: 306, endPoint x: 475, endPoint y: 271, distance: 114.7
click at [476, 271] on p "Type of Service: Type of Service Details of Service Needed (If provided): Detai…" at bounding box center [599, 286] width 247 height 70
copy p "Type of Service: Type of Service Details of Service Needed (If provided): Detai…"
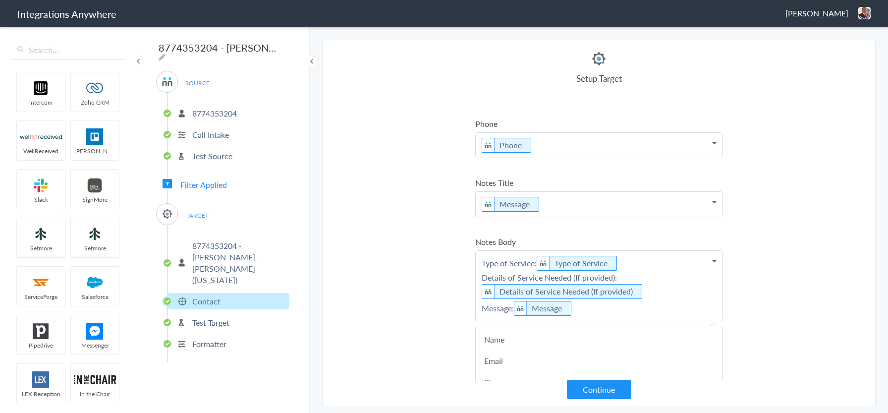
drag, startPoint x: 802, startPoint y: 252, endPoint x: 795, endPoint y: 251, distance: 6.5
click at [800, 252] on section "Select Account 8774353204 Rename Delete ([DATE]) 8774353204 - [PERSON_NAME] - […" at bounding box center [598, 223] width 553 height 367
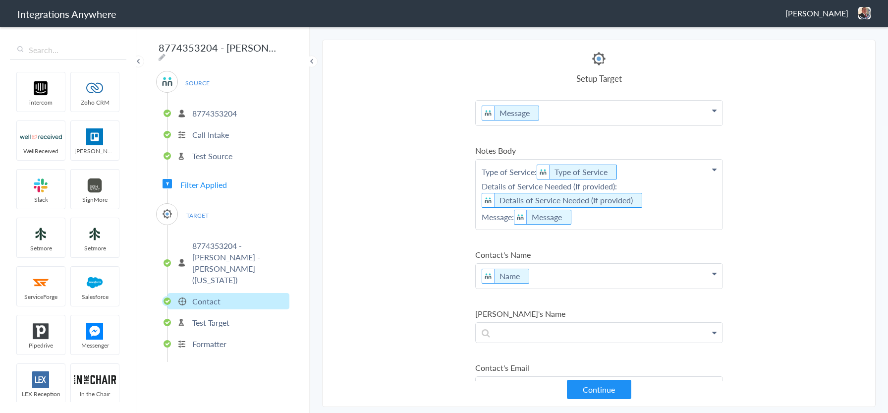
scroll to position [60, 0]
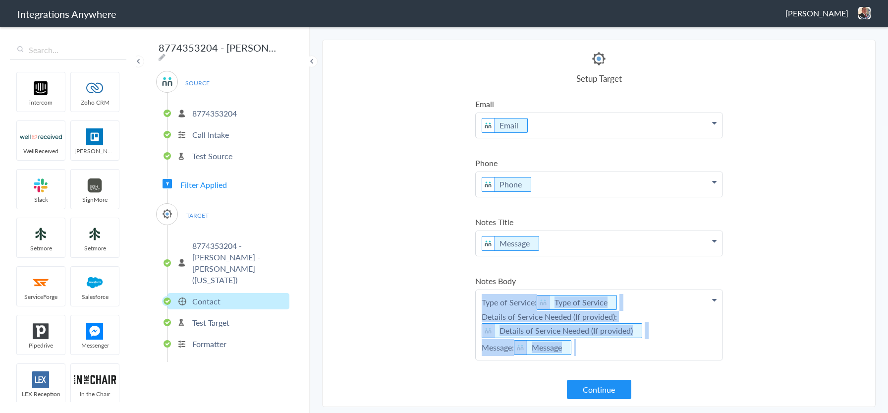
drag, startPoint x: 587, startPoint y: 352, endPoint x: 448, endPoint y: 301, distance: 148.3
click at [448, 301] on section "Select Account 8774353204 Rename Delete ([DATE]) 8774353204 - [PERSON_NAME] - […" at bounding box center [598, 223] width 553 height 367
copy p "Type of Service: Type of Service Details of Service Needed (If provided): Detai…"
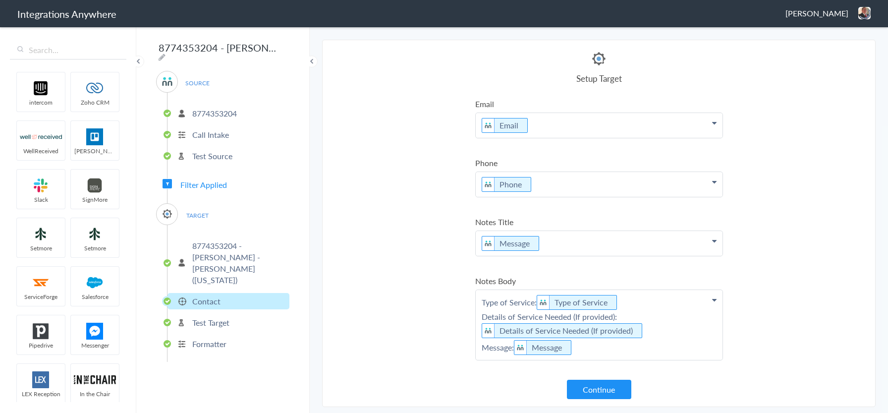
click at [809, 225] on section "Select Account 8774353204 Rename Delete ([DATE]) 8774353204 - [PERSON_NAME] - […" at bounding box center [598, 223] width 553 height 367
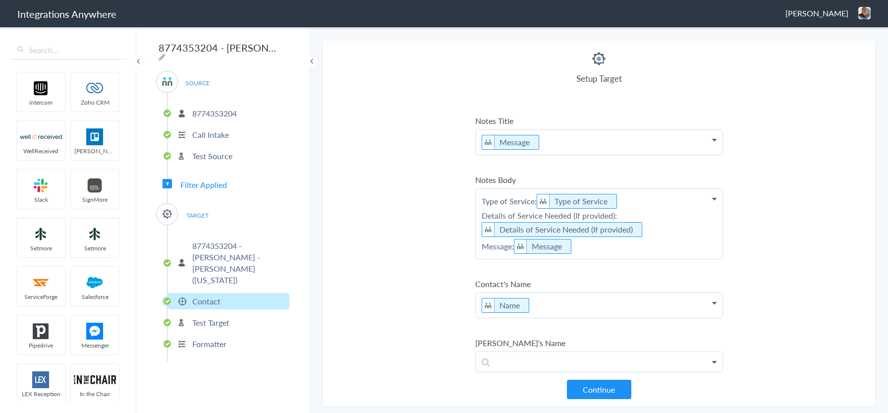
scroll to position [159, 0]
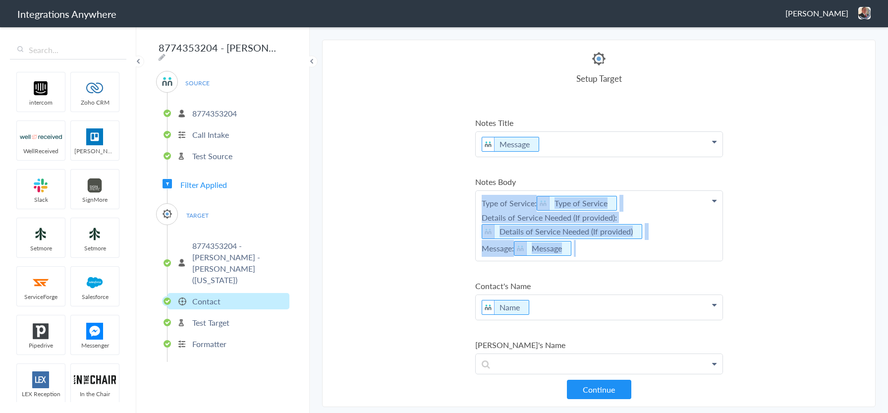
drag, startPoint x: 591, startPoint y: 252, endPoint x: 461, endPoint y: 203, distance: 139.0
click at [461, 203] on section "Select Account 8774353204 Rename Delete ([DATE]) 8774353204 - [PERSON_NAME] - […" at bounding box center [598, 223] width 553 height 367
copy p "Type of Service: Type of Service Details of Service Needed (If provided): Detai…"
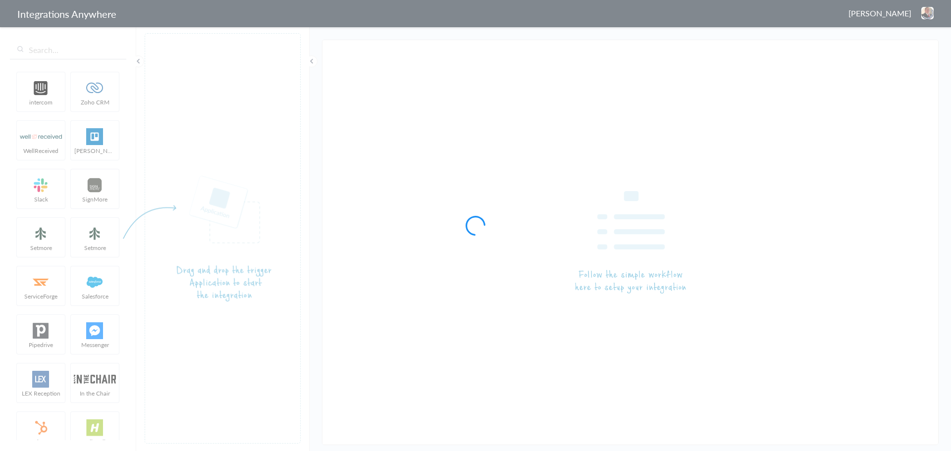
type input "8774353204 - [PERSON_NAME] - [PERSON_NAME] ([GEOGRAPHIC_DATA] - [US_STATE][GEOG…"
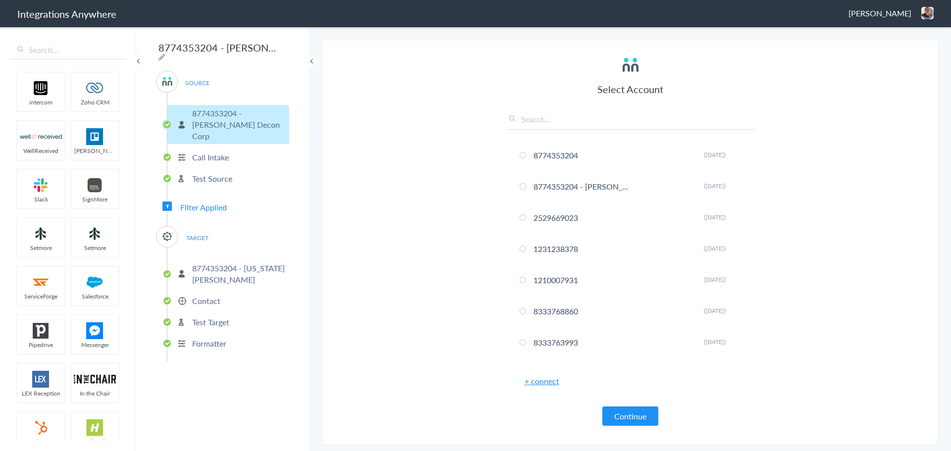
click at [236, 263] on p "8774353204 - [US_STATE] [PERSON_NAME]" at bounding box center [239, 274] width 95 height 23
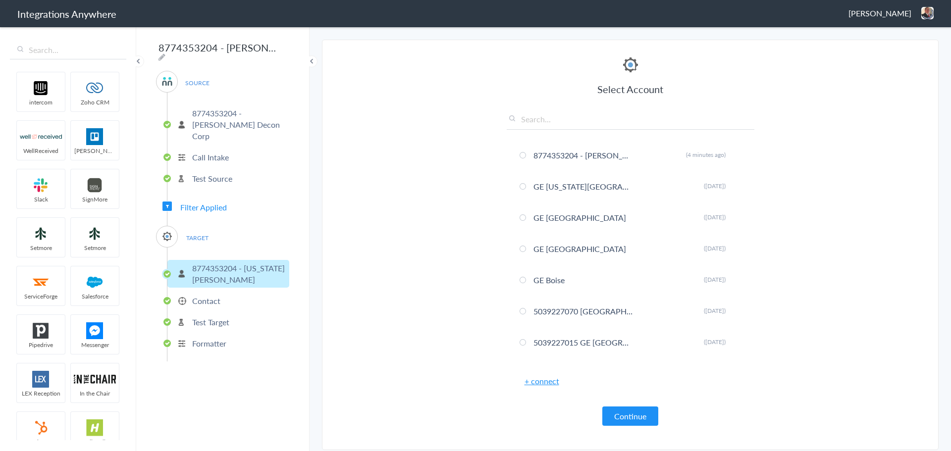
click at [534, 382] on link "+ connect" at bounding box center [542, 381] width 35 height 11
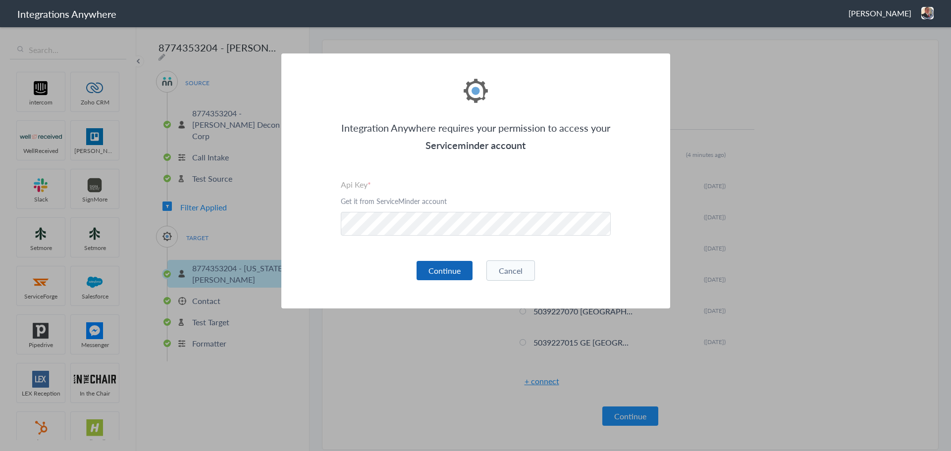
click at [435, 270] on button "Continue" at bounding box center [445, 270] width 56 height 19
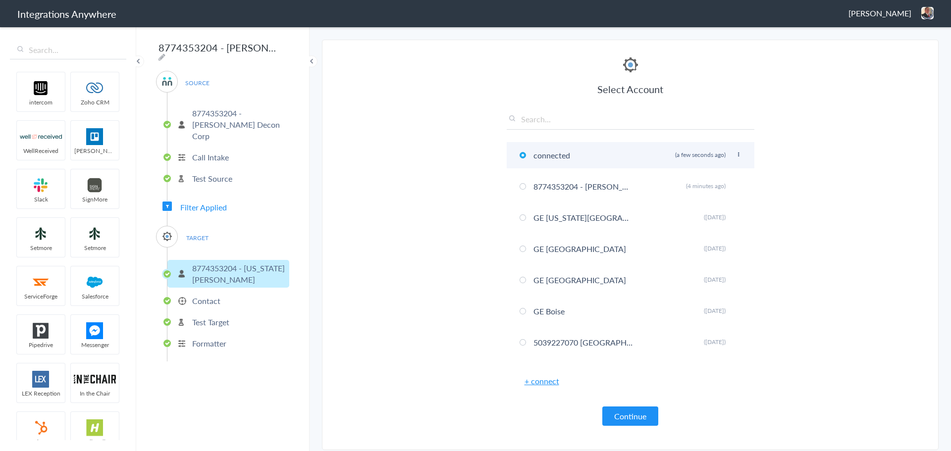
click at [736, 155] on icon at bounding box center [739, 154] width 6 height 5
click at [709, 171] on li "Rename" at bounding box center [719, 174] width 68 height 15
click at [562, 157] on input "connected" at bounding box center [583, 155] width 105 height 16
click at [561, 157] on input "connected" at bounding box center [583, 155] width 105 height 16
paste input "8774353204 - [PERSON_NAME] - [PERSON_NAME] ([GEOGRAPHIC_DATA] - [US_STATE][GEOG…"
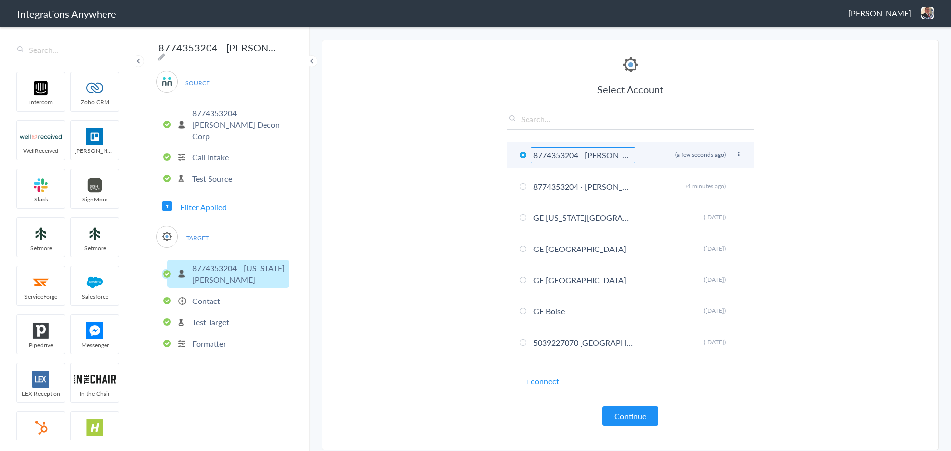
scroll to position [0, 153]
type input "8774353204 - [PERSON_NAME] - [PERSON_NAME] ([GEOGRAPHIC_DATA] - [US_STATE][GEOG…"
click at [376, 268] on section "Select Account 8774353204 Rename Delete ([DATE]) 8774353204 - [PERSON_NAME] - […" at bounding box center [630, 245] width 617 height 411
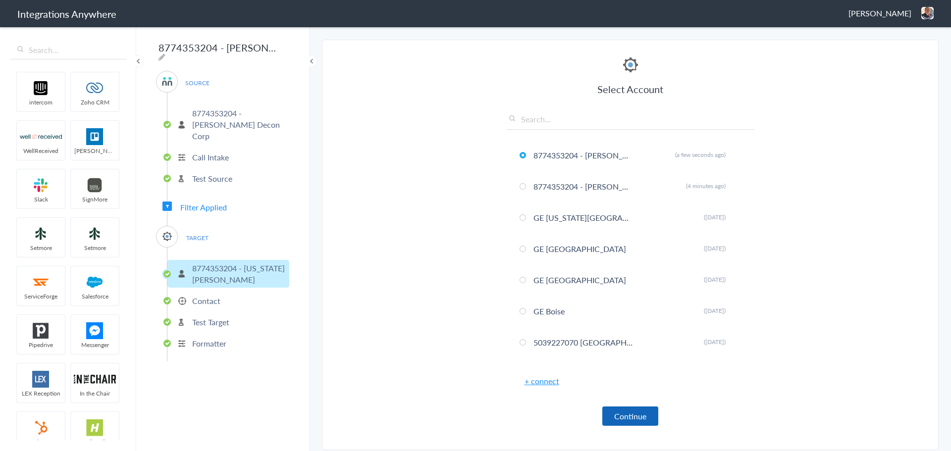
click at [634, 414] on button "Continue" at bounding box center [631, 416] width 56 height 19
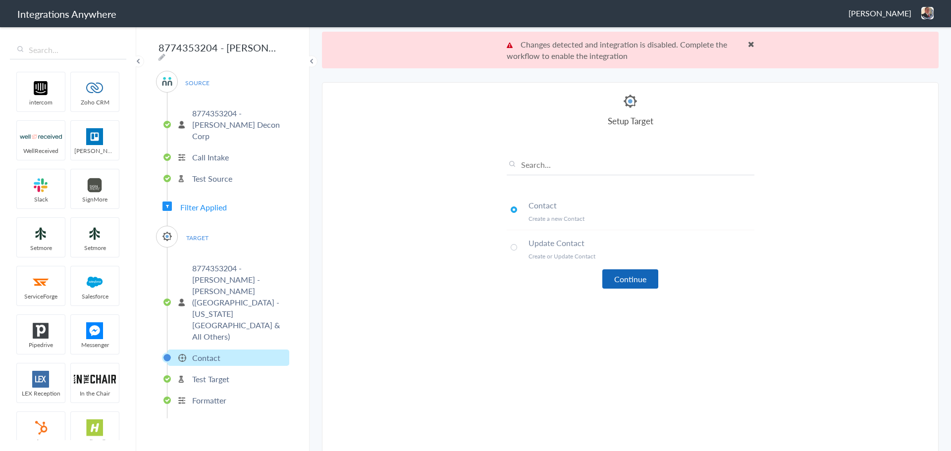
click at [642, 278] on button "Continue" at bounding box center [631, 279] width 56 height 19
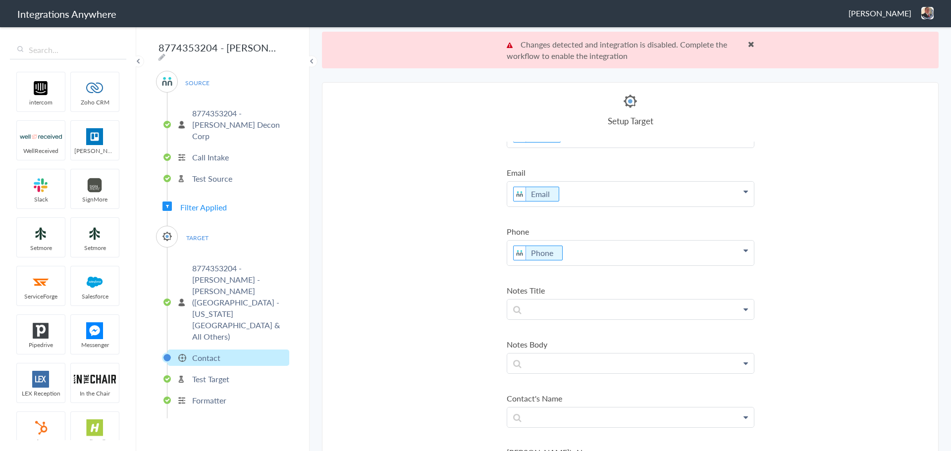
scroll to position [50, 0]
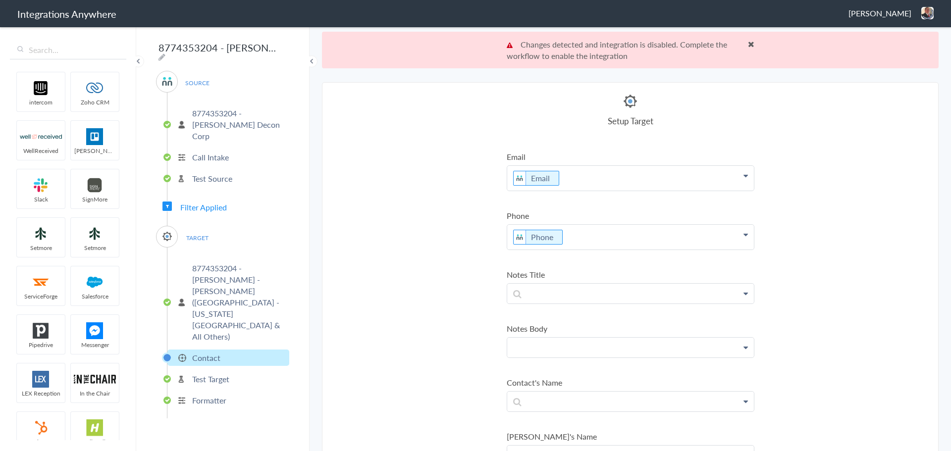
click at [570, 344] on p at bounding box center [630, 348] width 247 height 20
paste p
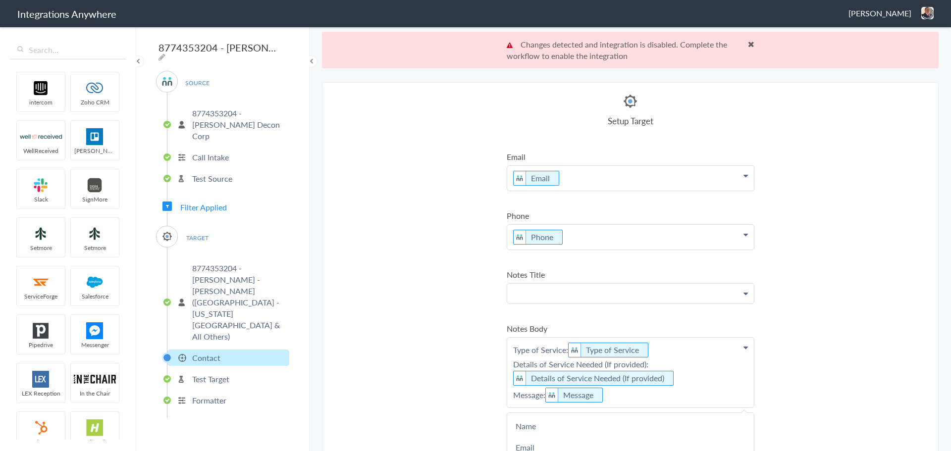
click at [558, 293] on p at bounding box center [630, 294] width 247 height 20
click at [536, 340] on link "Message" at bounding box center [630, 343] width 247 height 21
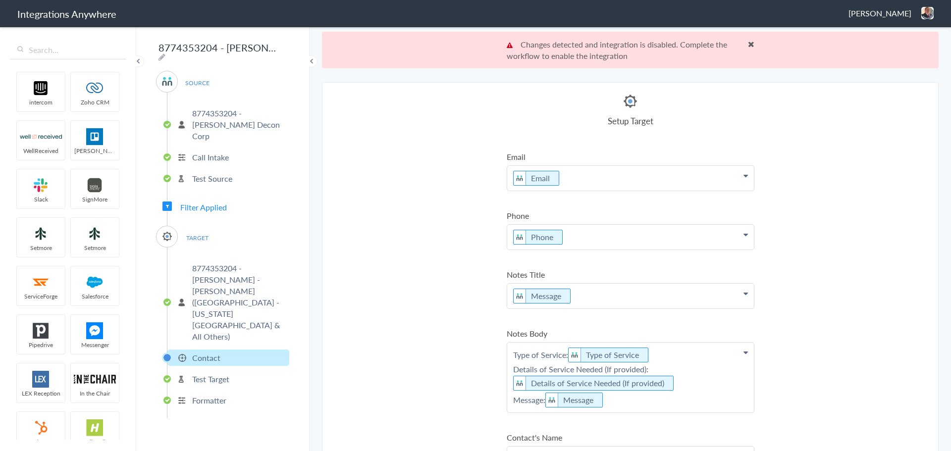
click at [368, 313] on section "Select Account 8774353204 Rename Delete ([DATE]) 8774353204 - [PERSON_NAME] - […" at bounding box center [630, 285] width 617 height 406
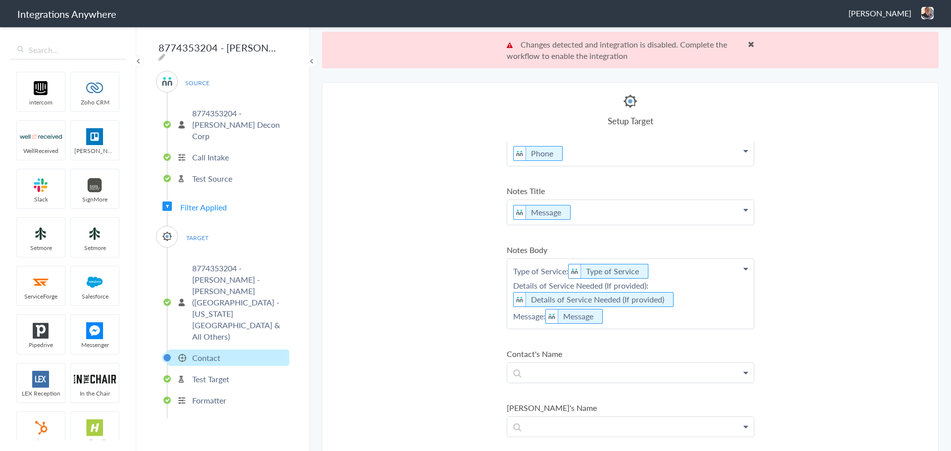
scroll to position [198, 0]
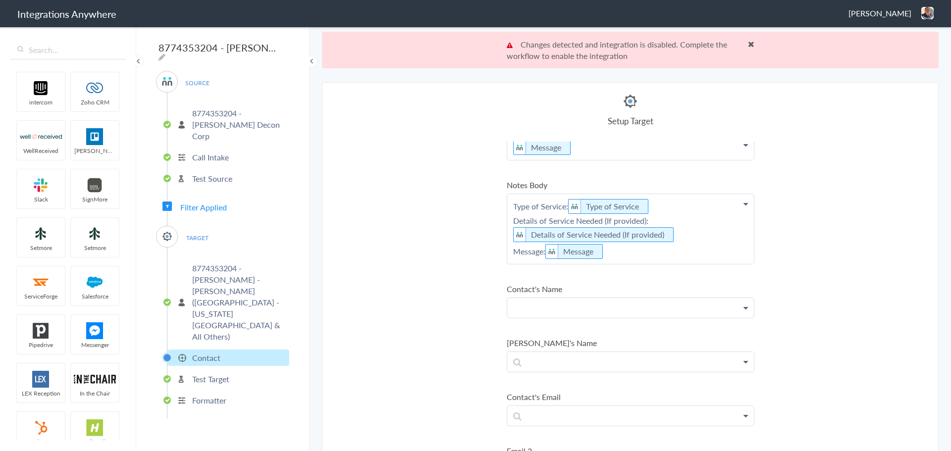
click at [604, 300] on p at bounding box center [630, 308] width 247 height 20
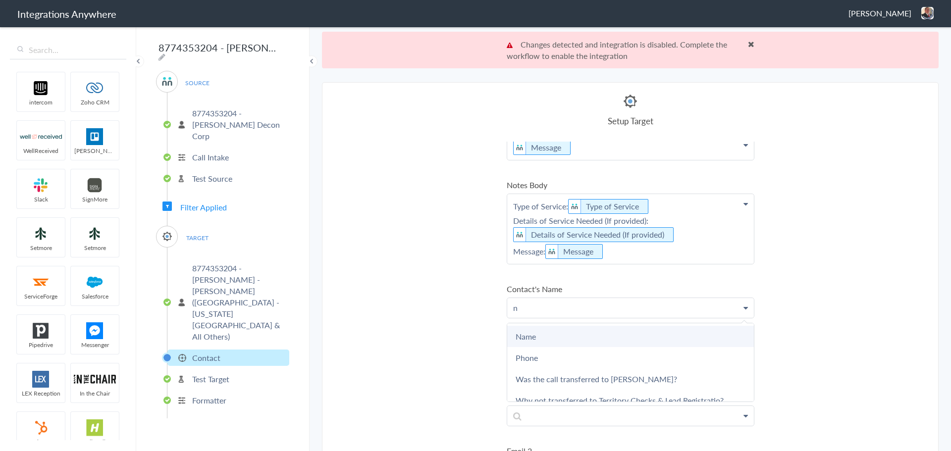
click at [542, 335] on link "Name" at bounding box center [630, 336] width 247 height 21
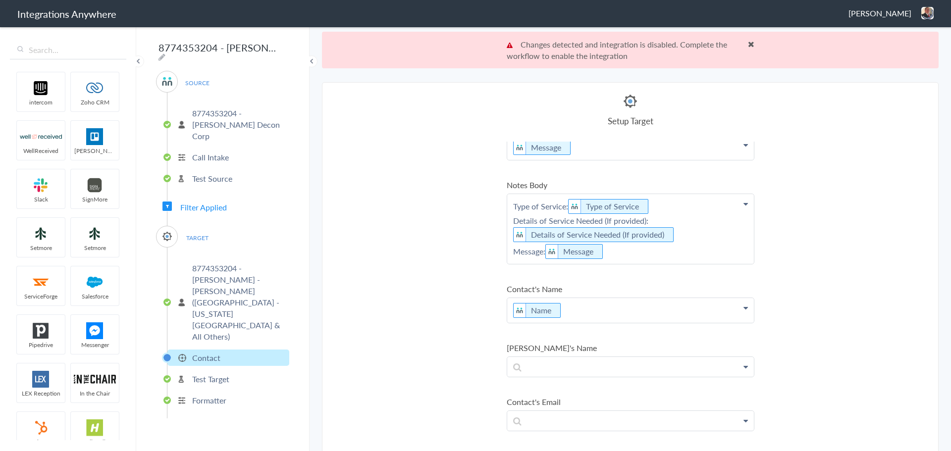
scroll to position [248, 0]
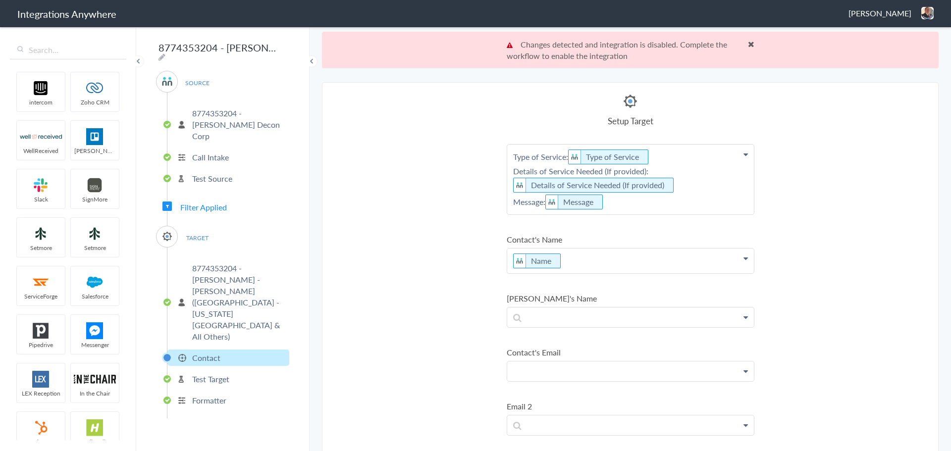
click at [572, 375] on p at bounding box center [630, 372] width 247 height 20
click at [549, 427] on link "Email" at bounding box center [630, 421] width 247 height 21
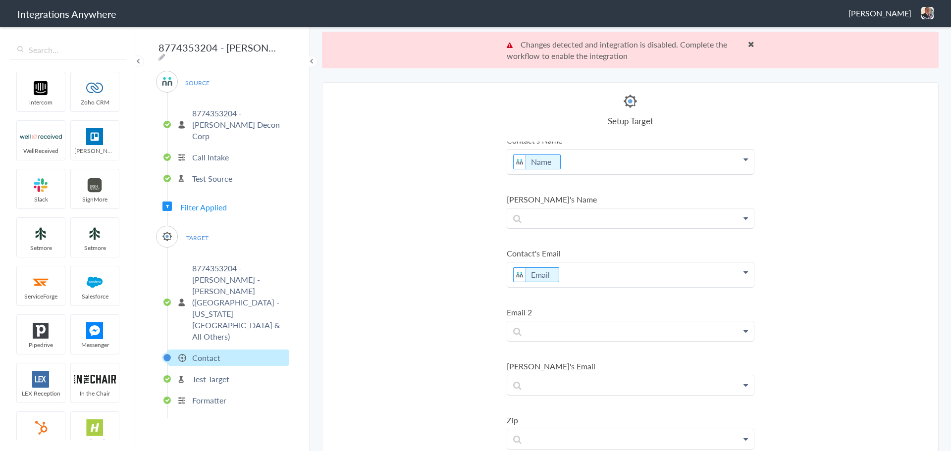
scroll to position [446, 0]
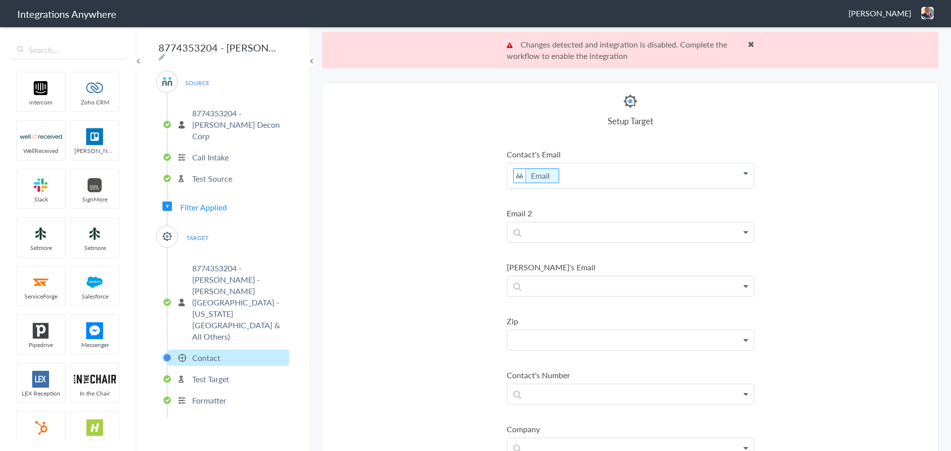
click at [580, 349] on p at bounding box center [630, 340] width 247 height 20
click at [569, 371] on link "Zip/Postal Code" at bounding box center [630, 368] width 247 height 21
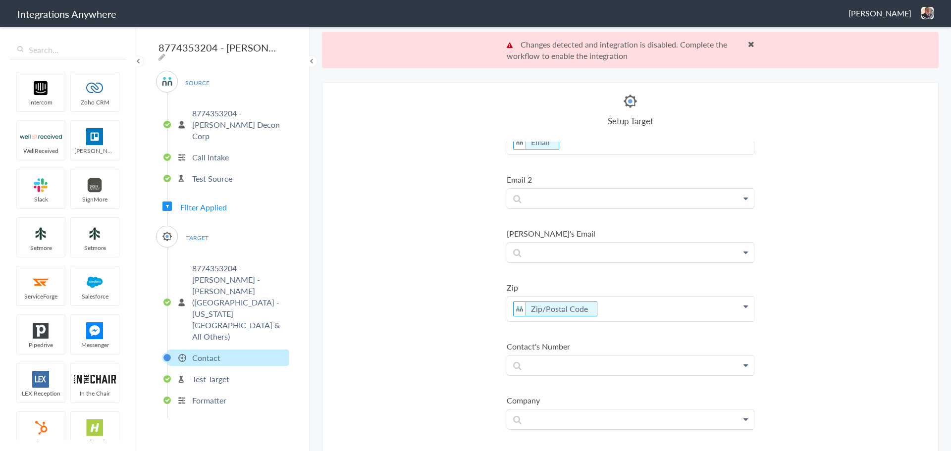
scroll to position [495, 0]
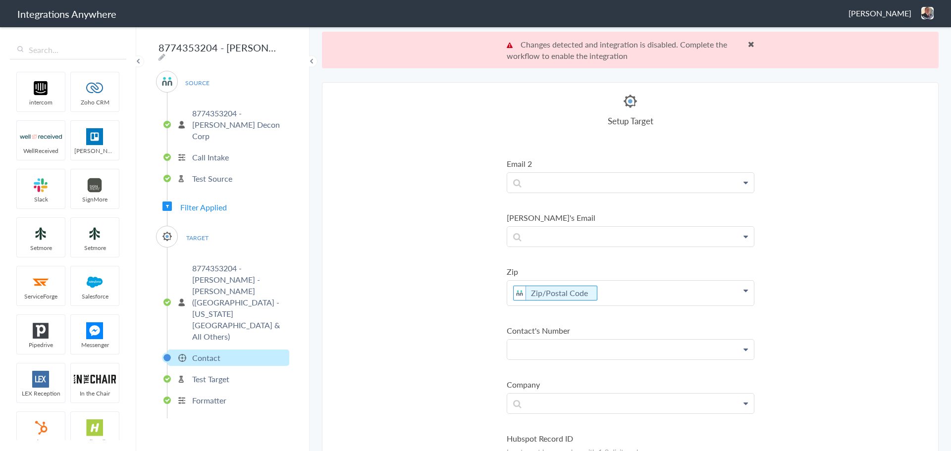
click at [601, 349] on p at bounding box center [630, 350] width 247 height 20
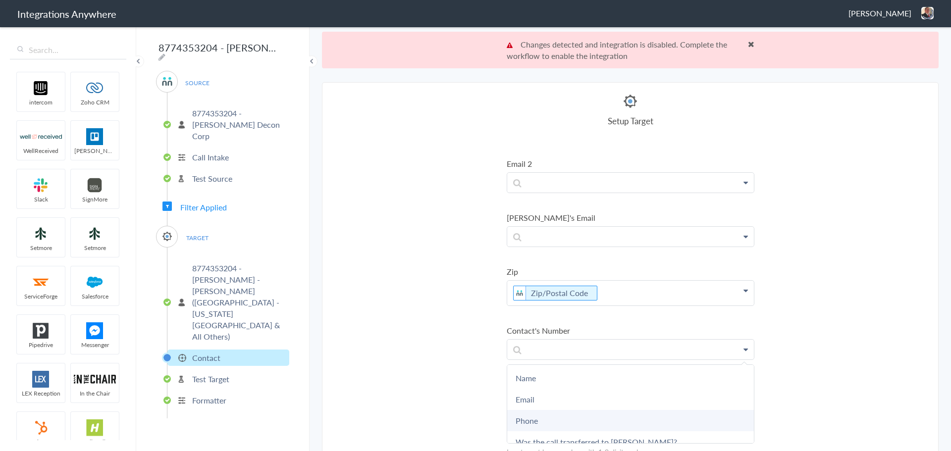
click at [550, 417] on link "Phone" at bounding box center [630, 420] width 247 height 21
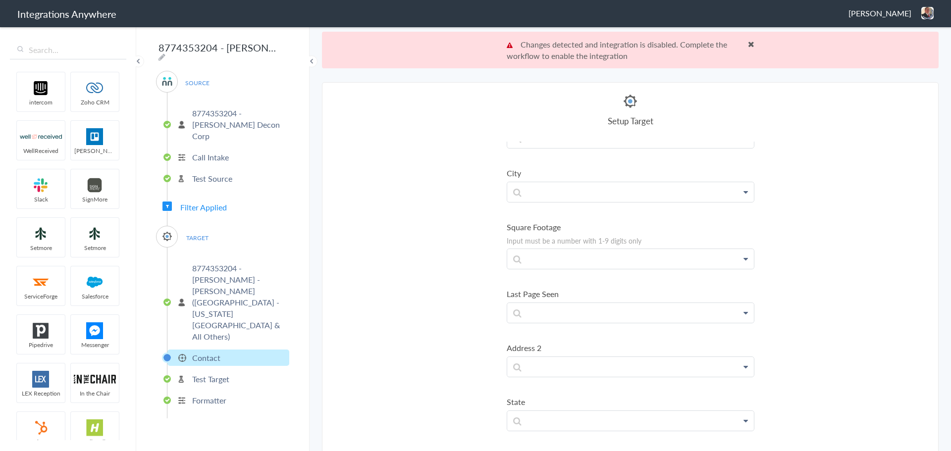
scroll to position [1685, 0]
click at [591, 367] on p at bounding box center [630, 364] width 247 height 20
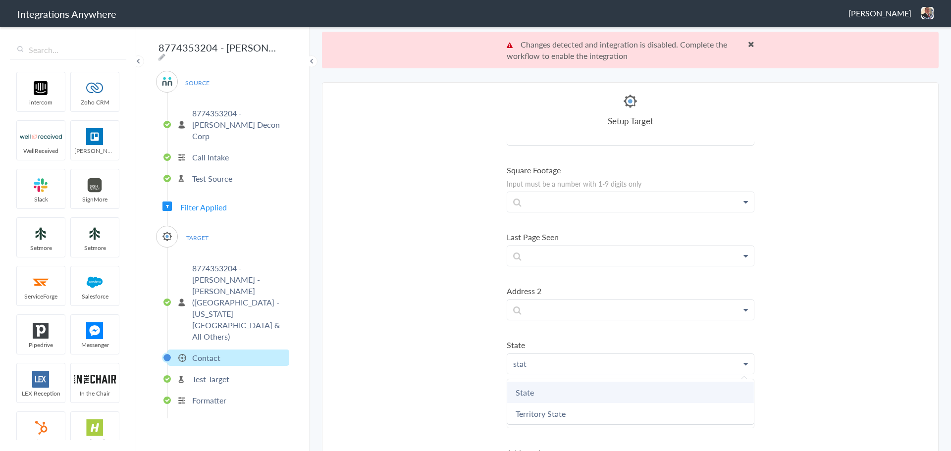
click at [563, 389] on link "State" at bounding box center [630, 392] width 247 height 21
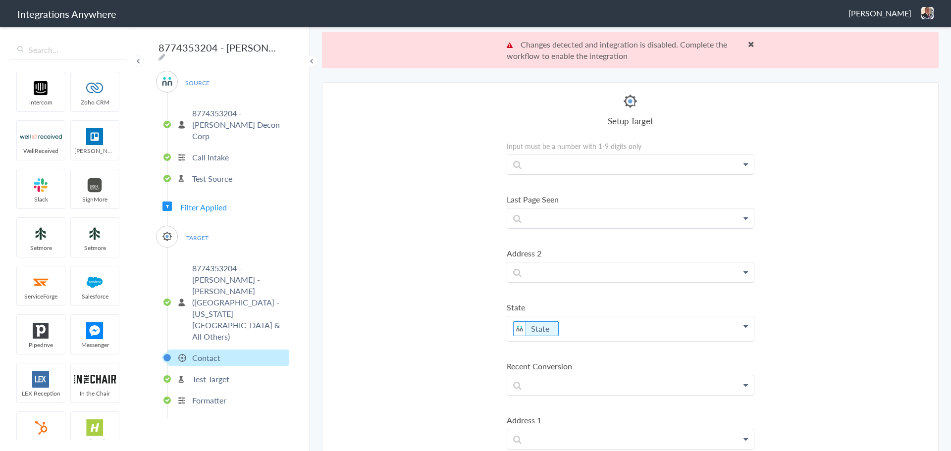
scroll to position [1784, 0]
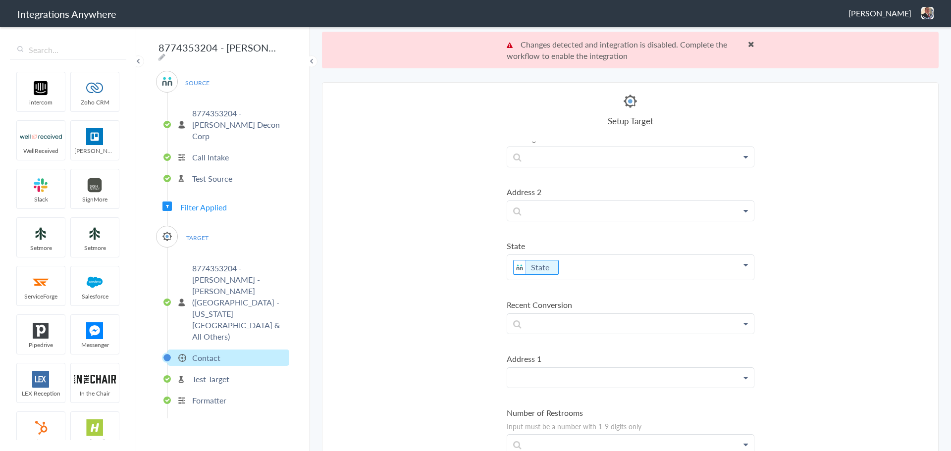
click at [578, 372] on p at bounding box center [630, 378] width 247 height 20
click at [566, 412] on link "Address 1" at bounding box center [630, 406] width 247 height 21
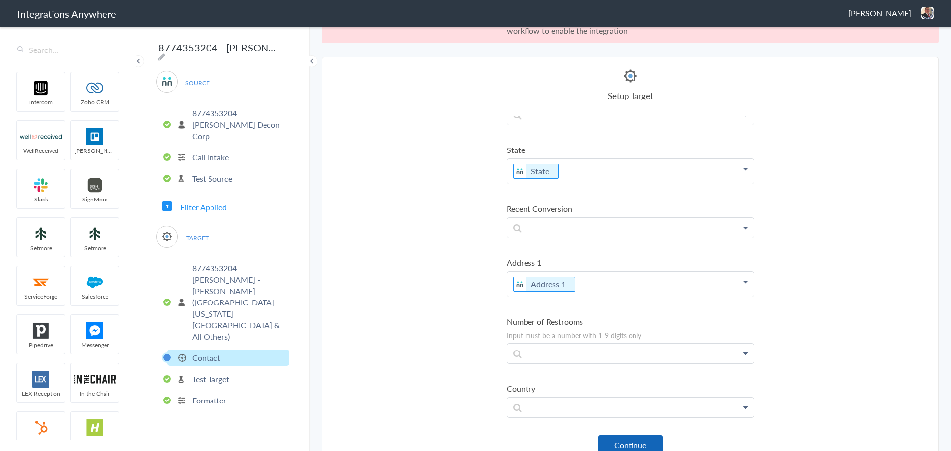
scroll to position [37, 0]
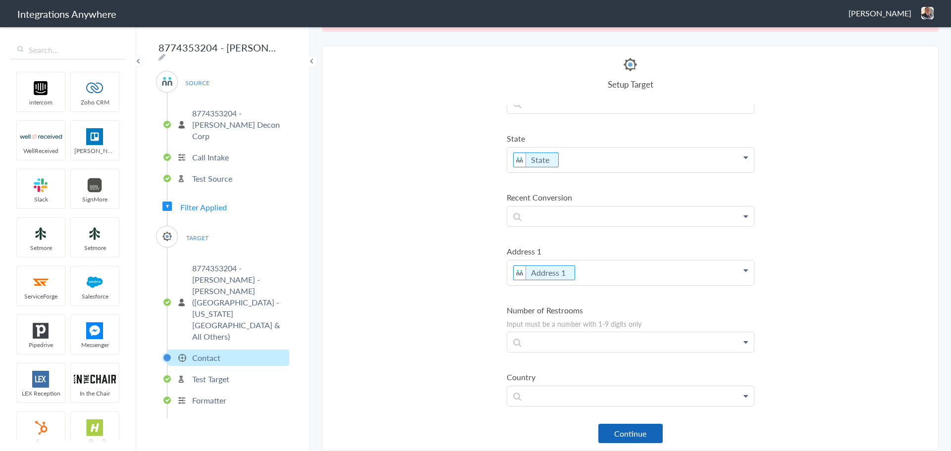
click at [630, 436] on button "Continue" at bounding box center [631, 433] width 64 height 19
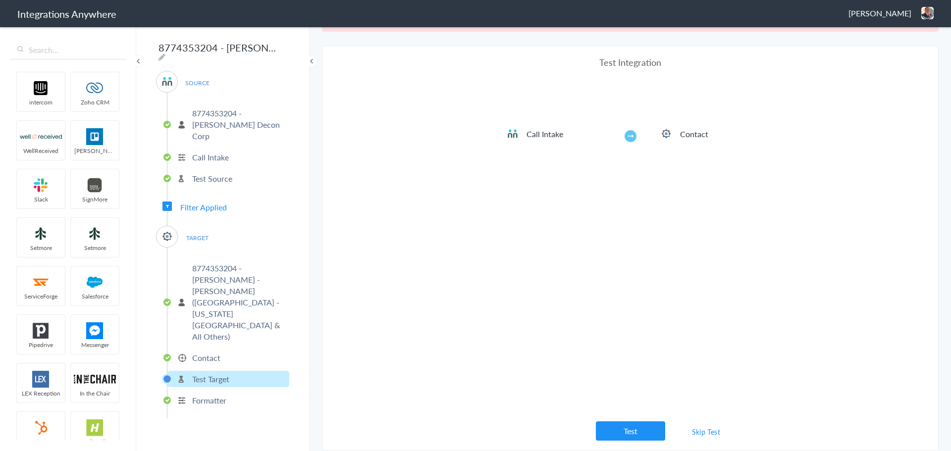
click at [697, 433] on link "Skip Test" at bounding box center [706, 432] width 53 height 18
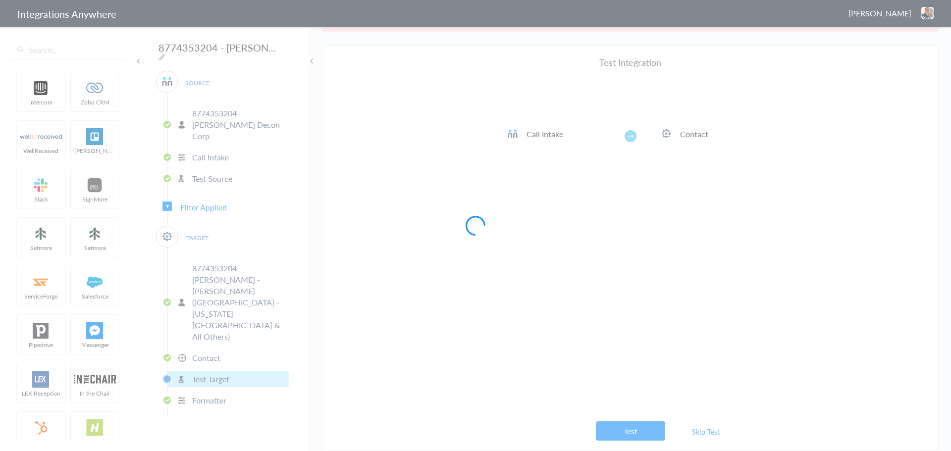
scroll to position [0, 0]
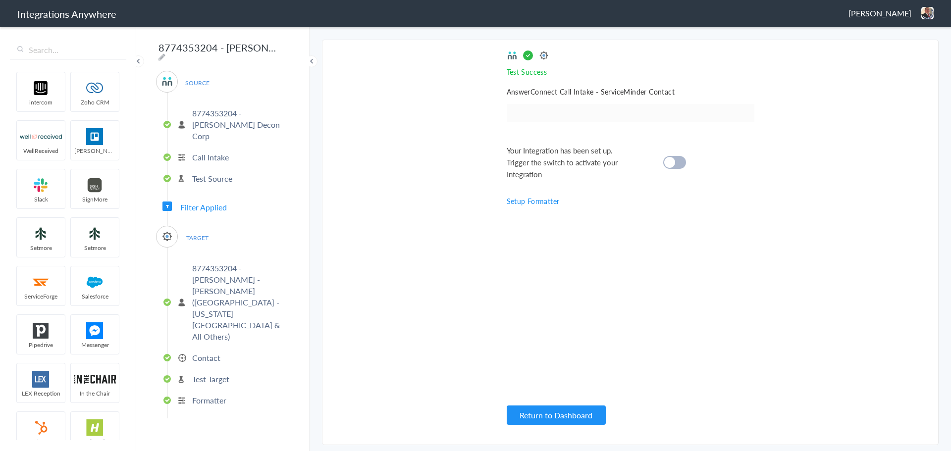
click at [682, 163] on div at bounding box center [674, 162] width 23 height 13
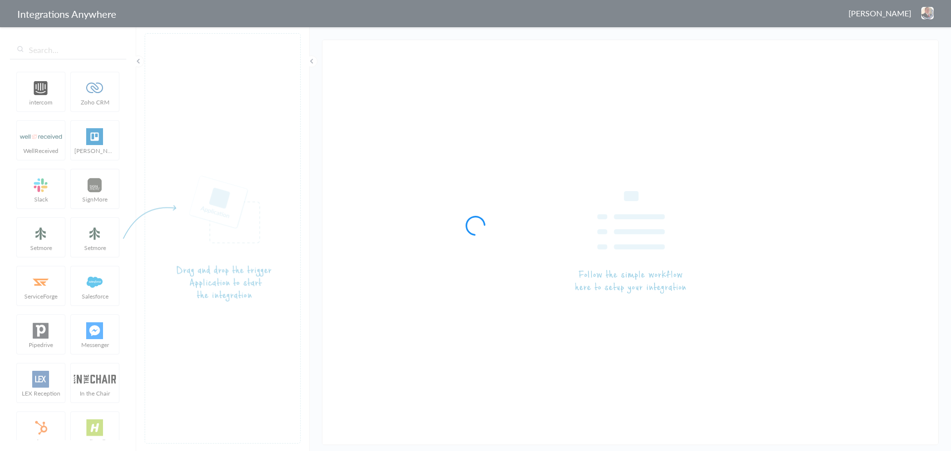
type input "8774353204 - [PERSON_NAME] - [PERSON_NAME] ([US_STATE])"
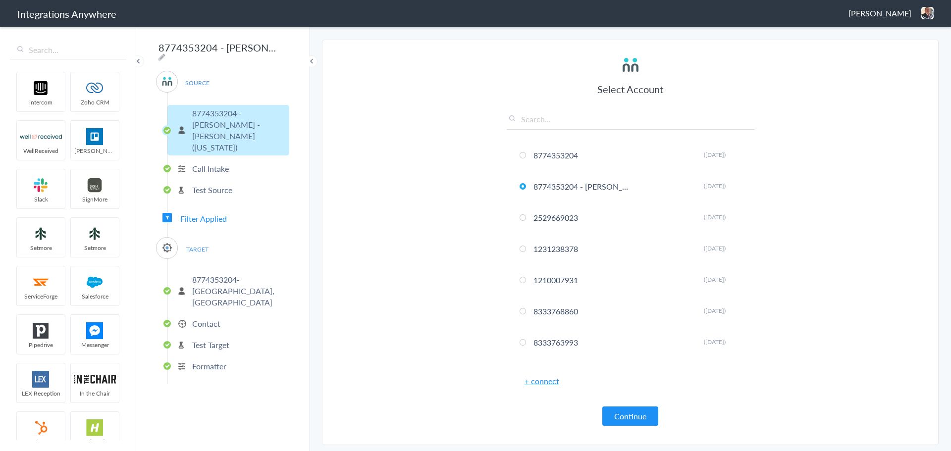
click at [231, 274] on p "8774353204- [GEOGRAPHIC_DATA], [GEOGRAPHIC_DATA]" at bounding box center [239, 291] width 95 height 34
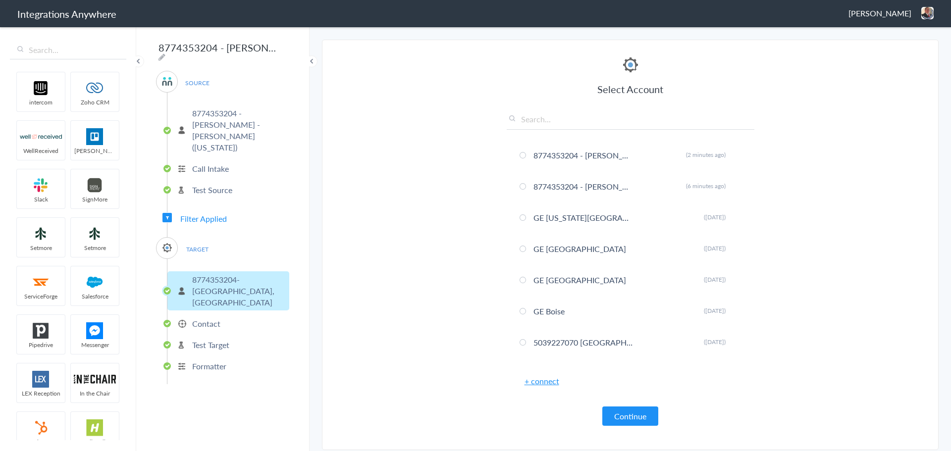
click at [548, 385] on link "+ connect" at bounding box center [542, 381] width 35 height 11
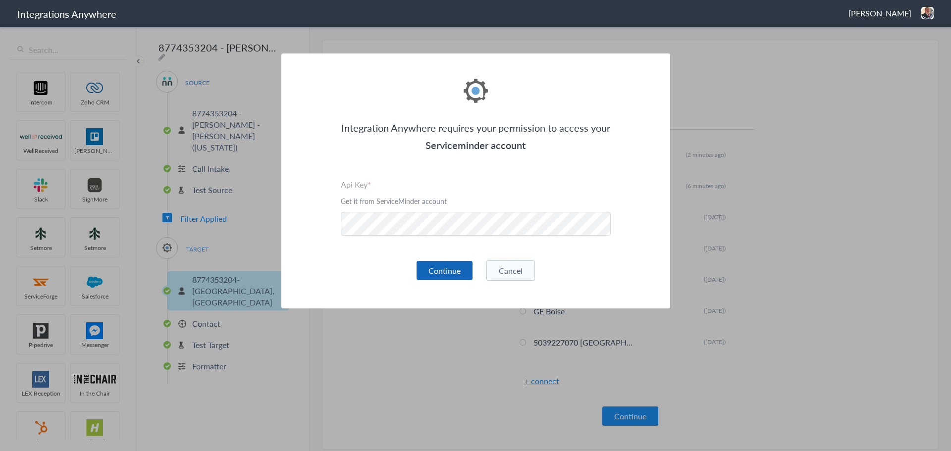
click at [447, 265] on button "Continue" at bounding box center [445, 270] width 56 height 19
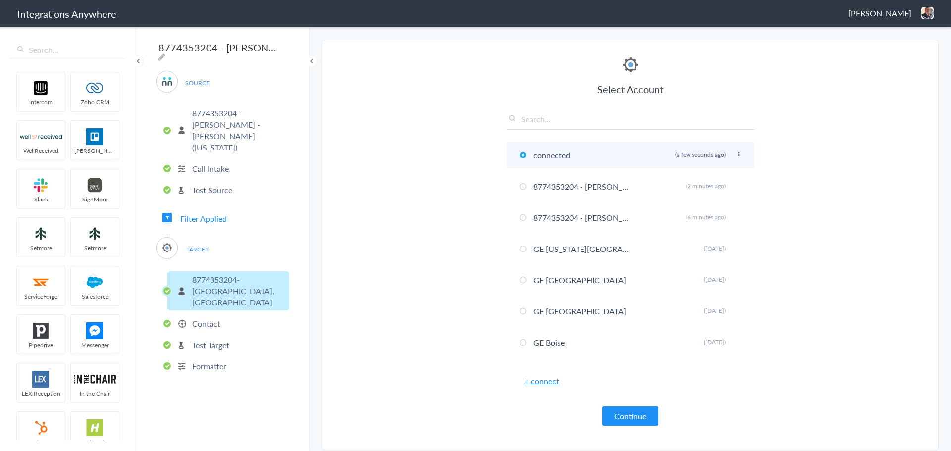
click at [736, 153] on icon at bounding box center [739, 154] width 6 height 5
click at [692, 175] on li "Rename" at bounding box center [719, 174] width 68 height 15
click at [539, 153] on input "connected" at bounding box center [583, 155] width 105 height 16
click at [538, 153] on input "connected" at bounding box center [583, 155] width 105 height 16
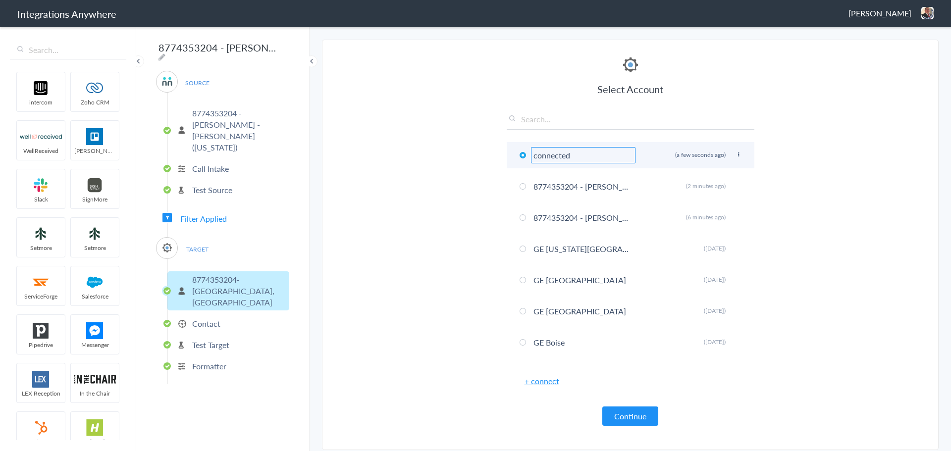
click at [538, 153] on input "connected" at bounding box center [583, 155] width 105 height 16
paste input "8774353204 - [PERSON_NAME] - [PERSON_NAME] ([US_STATE])"
type input "8774353204 - [PERSON_NAME] - [PERSON_NAME] ([US_STATE])"
click at [868, 204] on section "Select Account 8774353204 Rename Delete ([DATE]) 8774353204 - [PERSON_NAME] - […" at bounding box center [630, 245] width 617 height 411
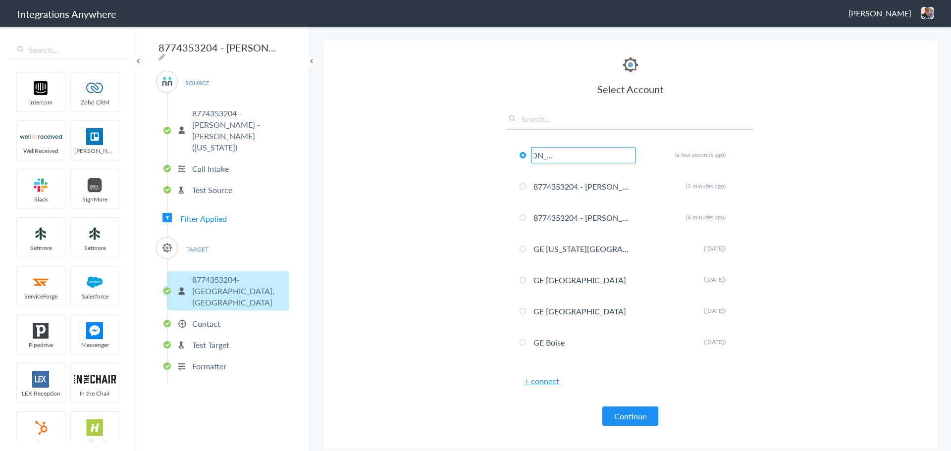
scroll to position [0, 0]
click at [632, 419] on button "Continue" at bounding box center [631, 416] width 56 height 19
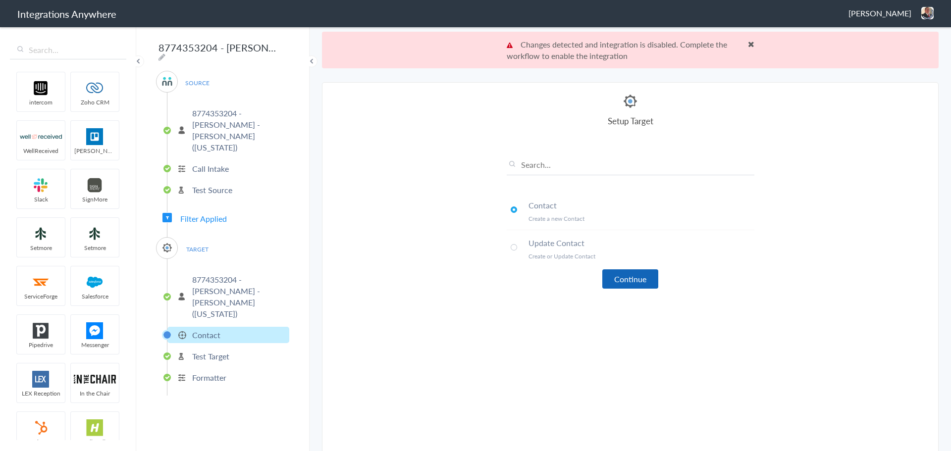
click at [626, 283] on button "Continue" at bounding box center [631, 279] width 56 height 19
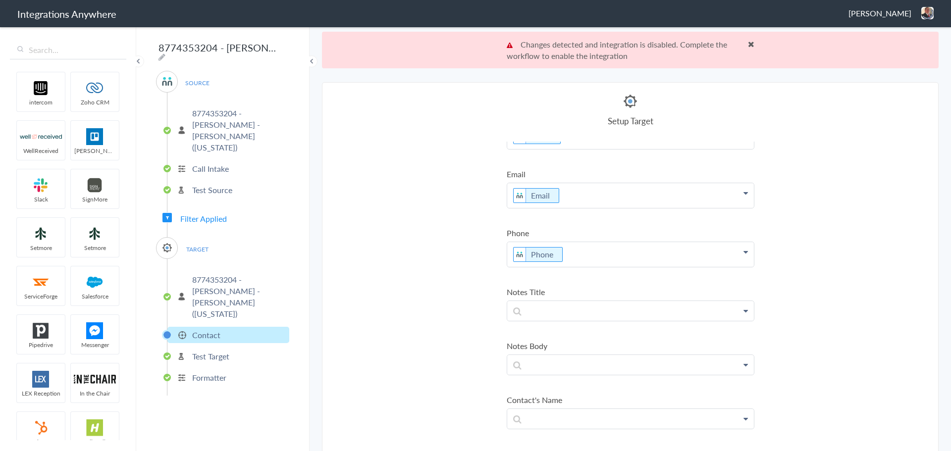
scroll to position [50, 0]
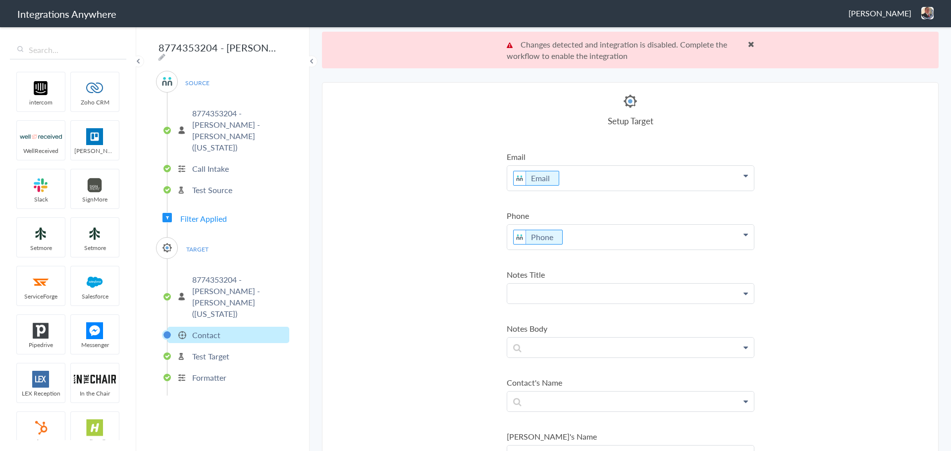
click at [591, 293] on p at bounding box center [630, 294] width 247 height 20
click at [531, 341] on link "Message" at bounding box center [630, 343] width 247 height 21
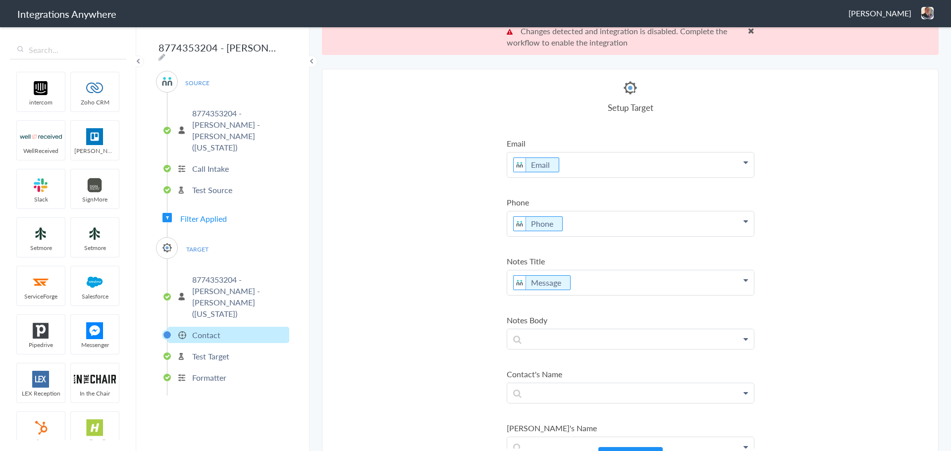
scroll to position [37, 0]
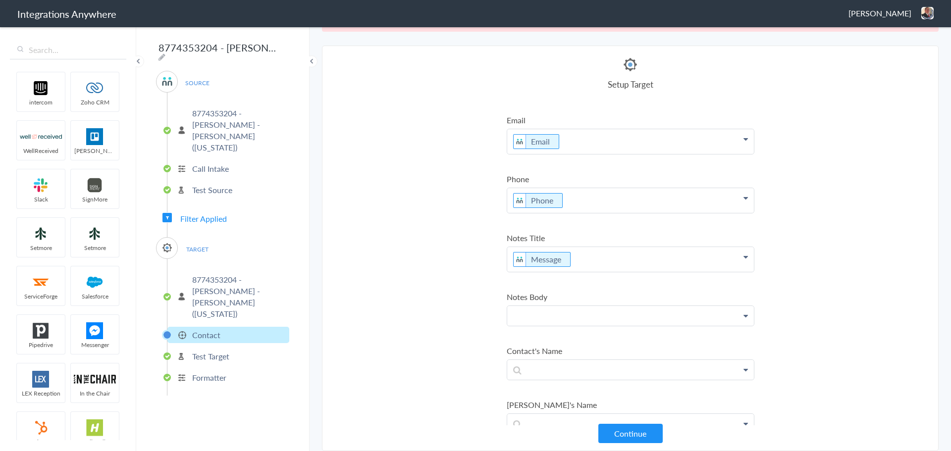
click at [561, 321] on p at bounding box center [630, 316] width 247 height 20
paste p
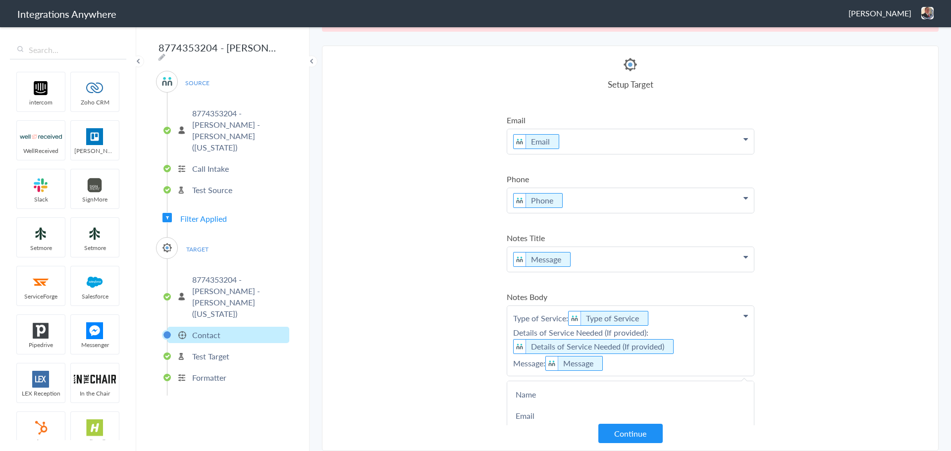
click at [864, 305] on section "Select Account 8774353204 Rename Delete ([DATE]) 8774353204 - [PERSON_NAME] - […" at bounding box center [630, 249] width 617 height 406
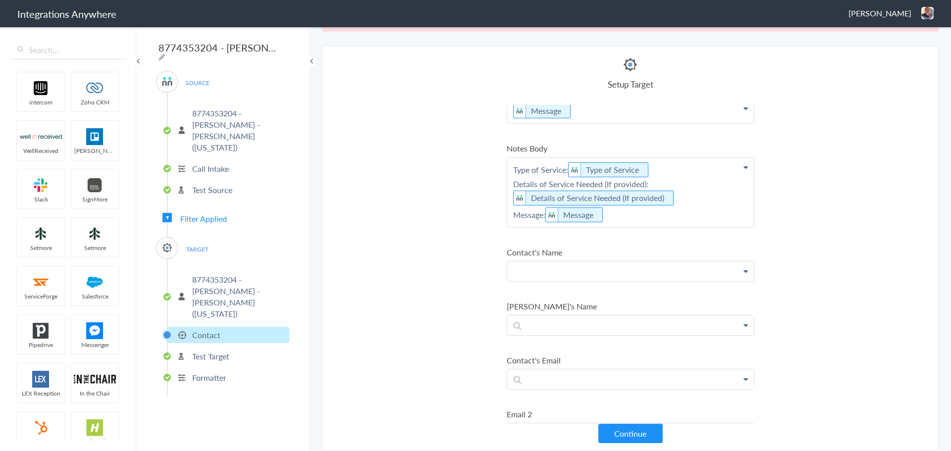
click at [633, 274] on p at bounding box center [630, 272] width 247 height 20
click at [612, 293] on ul "Name Email Phone Was the call transferred to [PERSON_NAME]? Date stamp Why not …" at bounding box center [631, 309] width 248 height 46
click at [610, 295] on link "Name" at bounding box center [630, 299] width 247 height 21
click at [507, 280] on p "nam Name" at bounding box center [630, 274] width 247 height 25
click at [521, 297] on link "Name" at bounding box center [630, 299] width 247 height 21
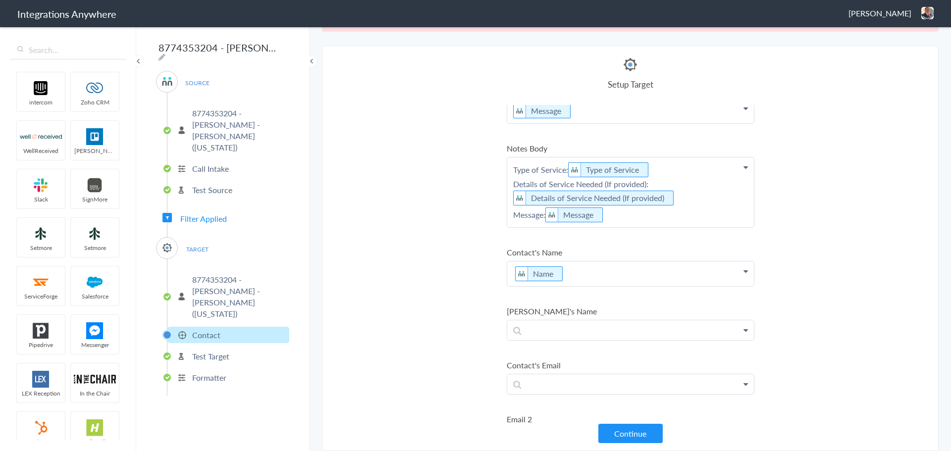
click at [417, 287] on section "Select Account 8774353204 Rename Delete ([DATE]) 8774353204 - [PERSON_NAME] - […" at bounding box center [630, 249] width 617 height 406
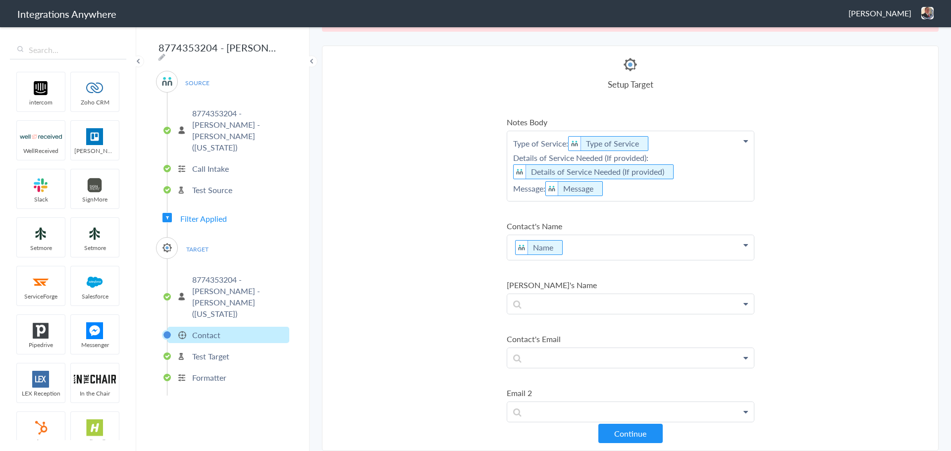
scroll to position [248, 0]
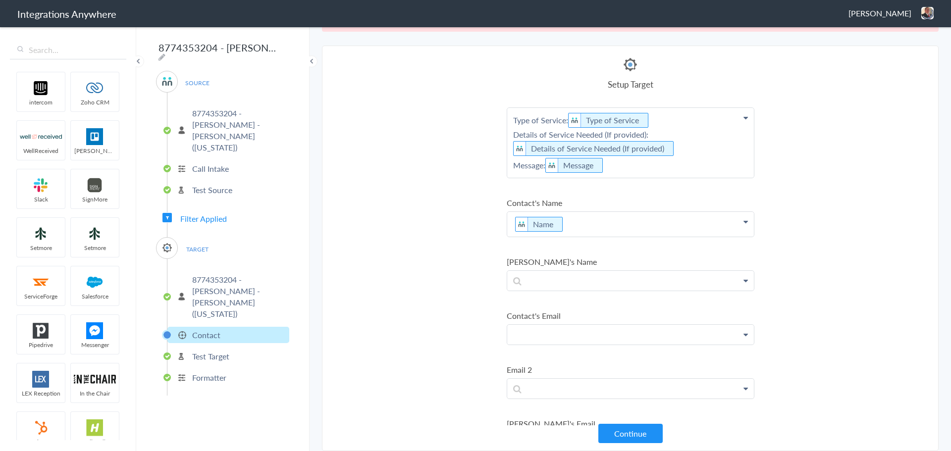
click at [588, 333] on p at bounding box center [630, 335] width 247 height 20
click at [554, 380] on link "Email" at bounding box center [630, 384] width 247 height 21
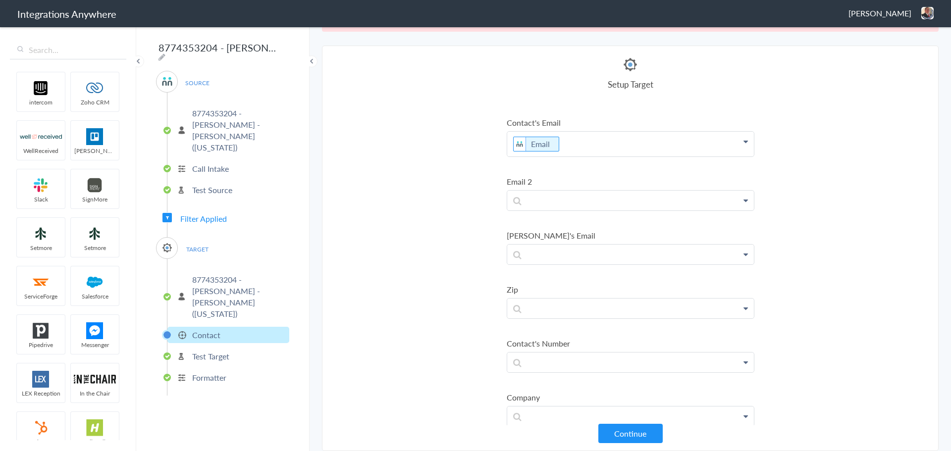
scroll to position [495, 0]
click at [635, 259] on p at bounding box center [630, 254] width 247 height 20
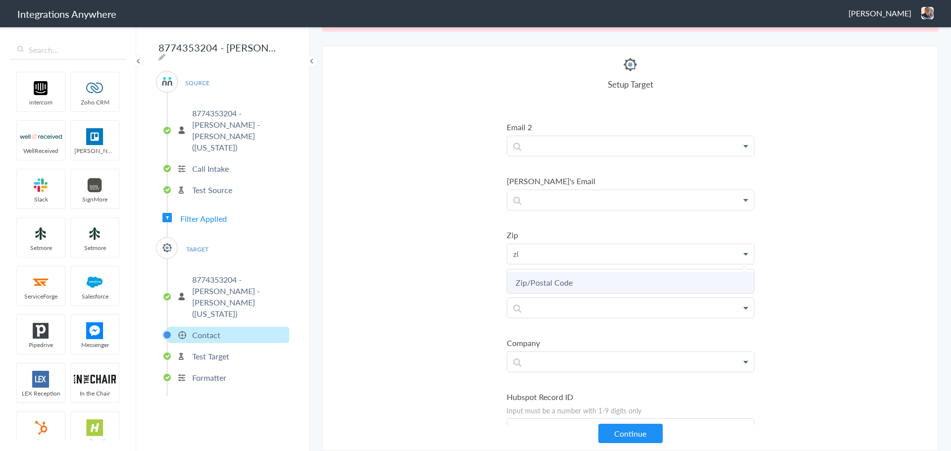
click at [561, 275] on link "Zip/Postal Code" at bounding box center [630, 282] width 247 height 21
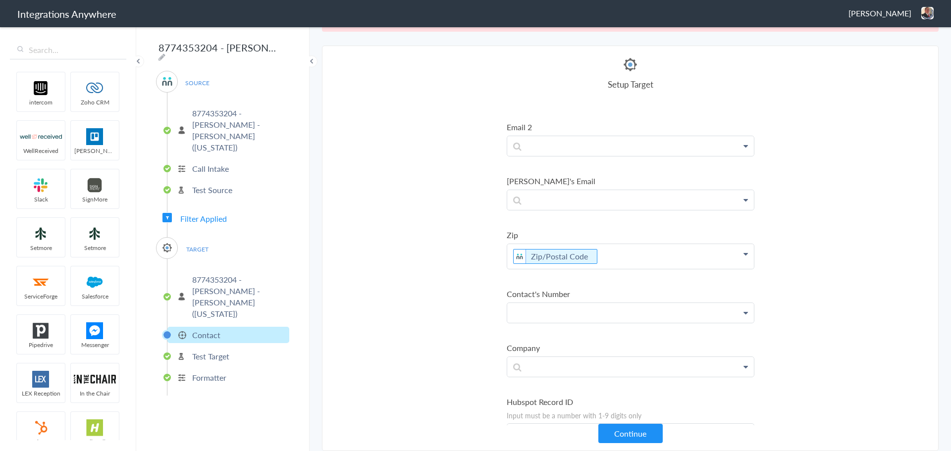
click at [576, 315] on p at bounding box center [630, 313] width 247 height 20
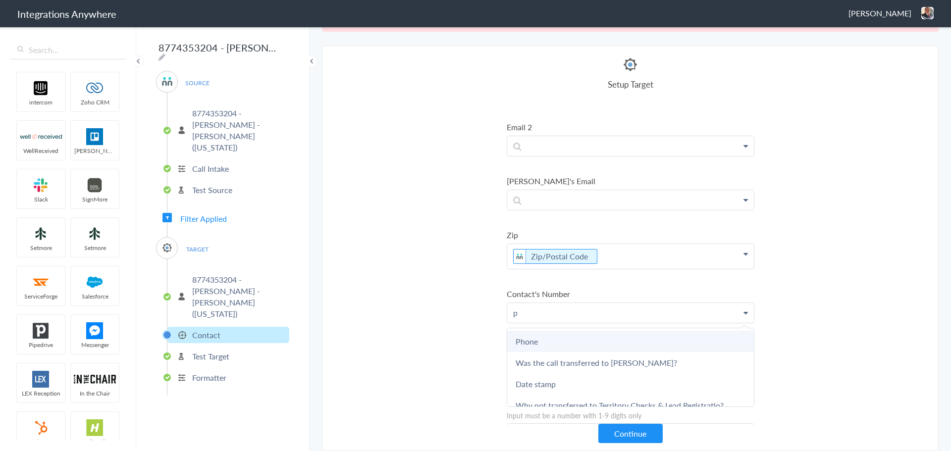
click at [559, 340] on link "Phone" at bounding box center [630, 341] width 247 height 21
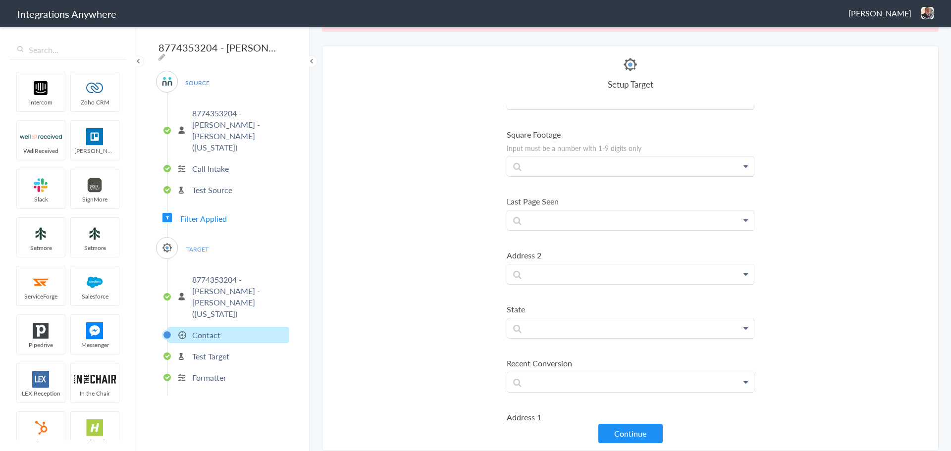
scroll to position [1685, 0]
click at [606, 322] on p at bounding box center [630, 328] width 247 height 20
click at [555, 354] on link "State" at bounding box center [630, 355] width 247 height 21
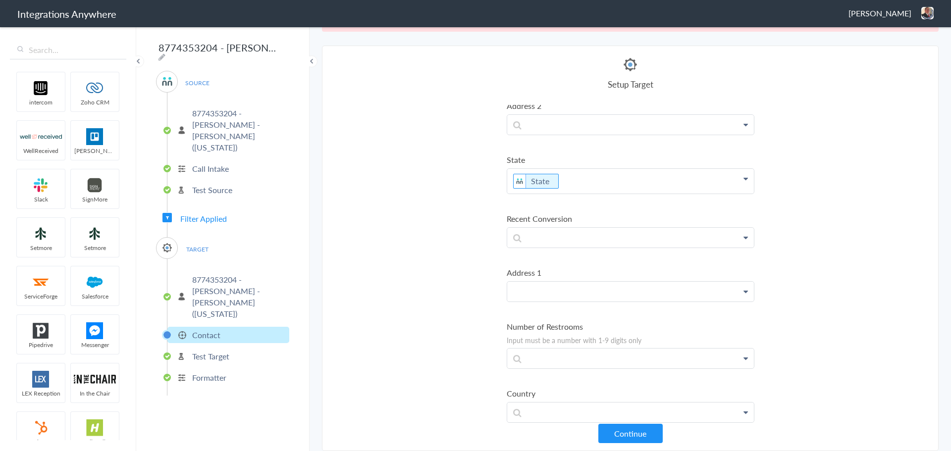
click at [597, 295] on p at bounding box center [630, 292] width 247 height 20
click at [550, 320] on link "Address 1" at bounding box center [630, 320] width 247 height 21
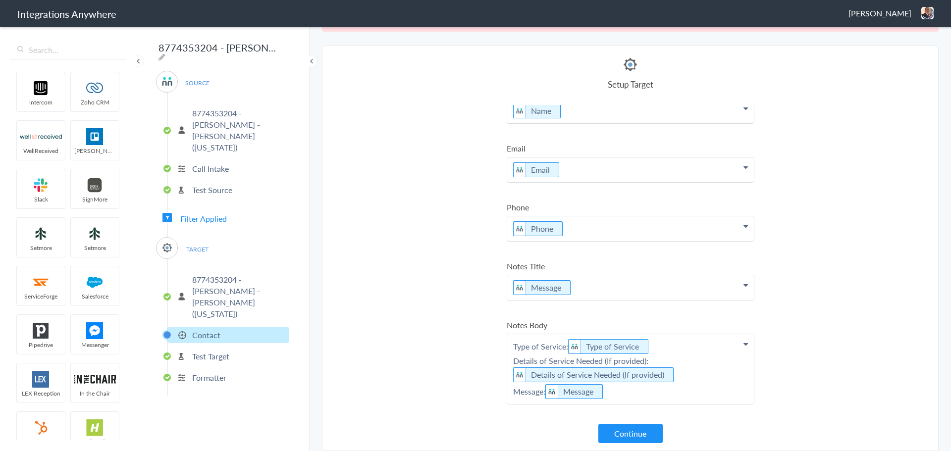
scroll to position [0, 0]
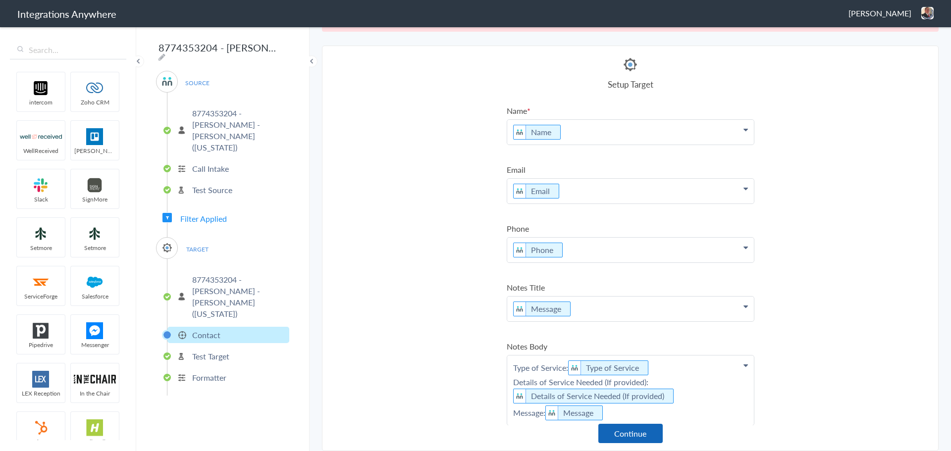
click at [635, 428] on button "Continue" at bounding box center [631, 433] width 64 height 19
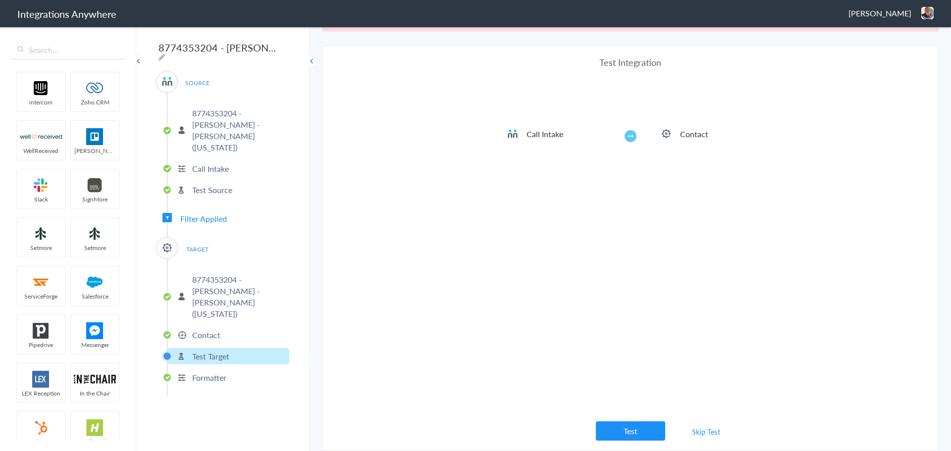
click at [694, 429] on link "Skip Test" at bounding box center [706, 432] width 53 height 18
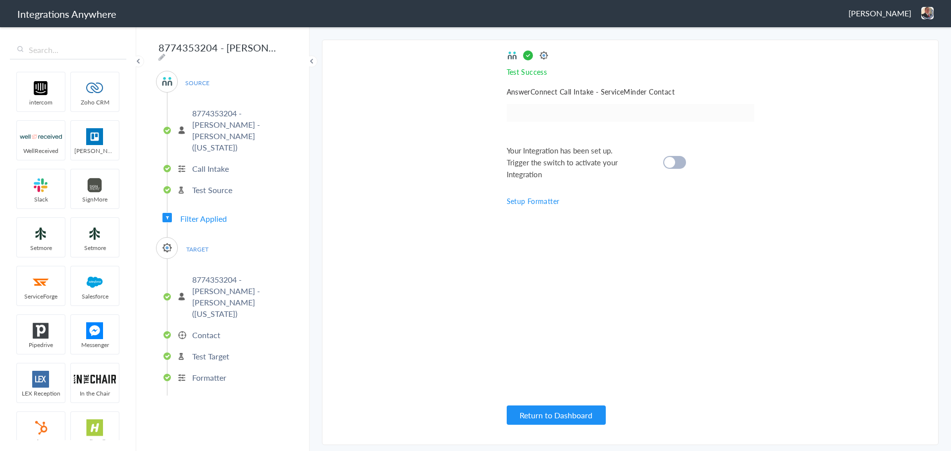
click at [672, 151] on div "Your Integration has been set up. Trigger the switch to activate your Integrati…" at bounding box center [618, 163] width 223 height 36
click at [670, 156] on div at bounding box center [674, 162] width 23 height 13
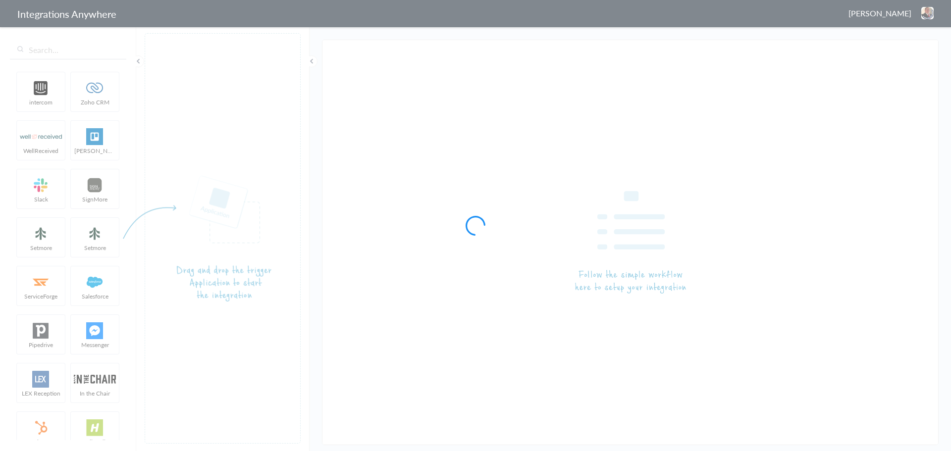
type input "8774353204 - [PERSON_NAME] - [PERSON_NAME] ([GEOGRAPHIC_DATA] - Flower Mound & …"
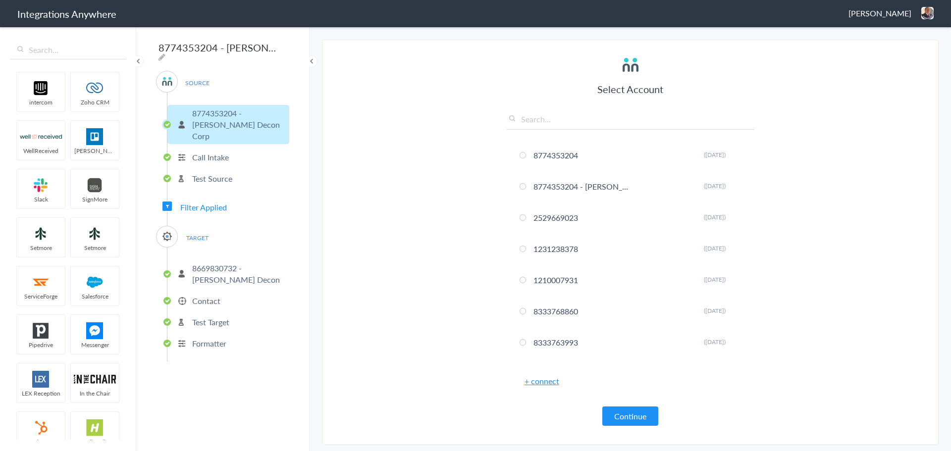
click at [215, 263] on p "8669830732 - [PERSON_NAME] Decon" at bounding box center [239, 274] width 95 height 23
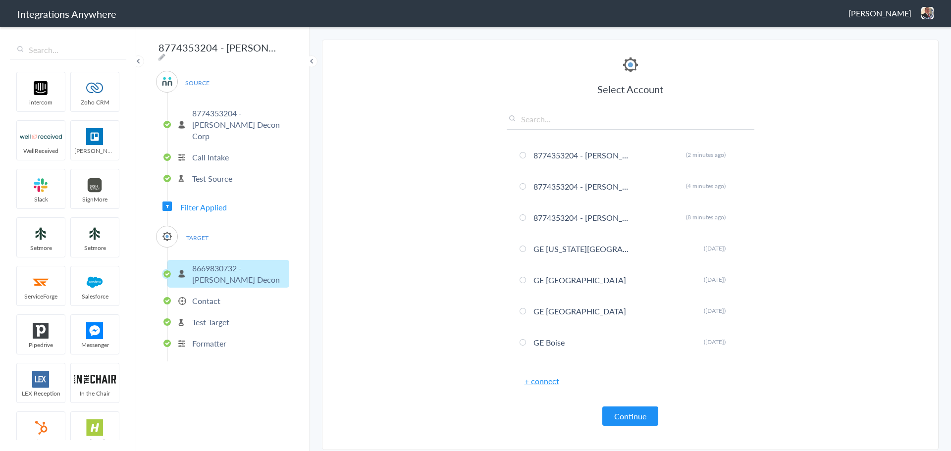
click at [541, 383] on link "+ connect" at bounding box center [542, 381] width 35 height 11
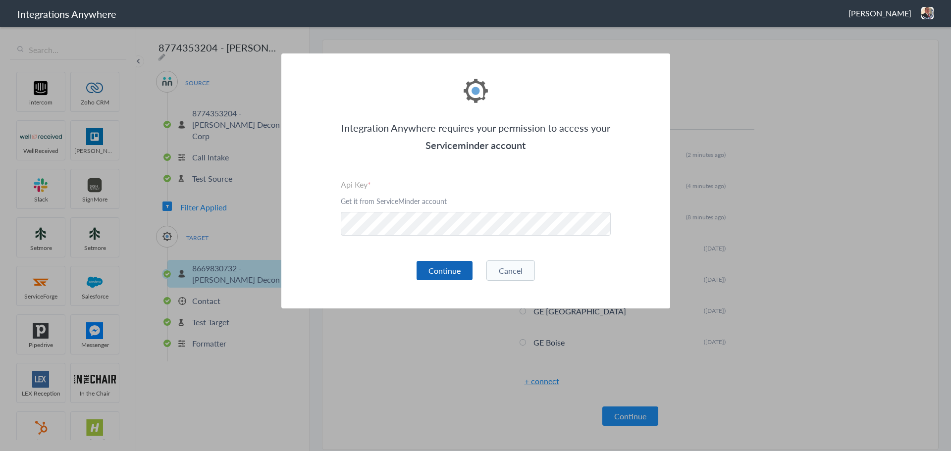
click at [446, 265] on button "Continue" at bounding box center [445, 270] width 56 height 19
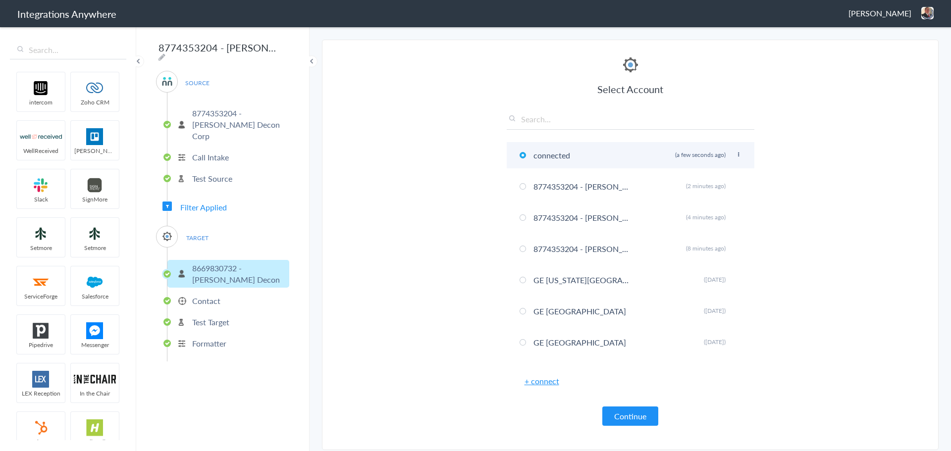
click at [736, 155] on icon at bounding box center [739, 154] width 6 height 5
click at [709, 177] on li "Rename" at bounding box center [719, 174] width 68 height 15
click at [553, 158] on input "connected" at bounding box center [583, 155] width 105 height 16
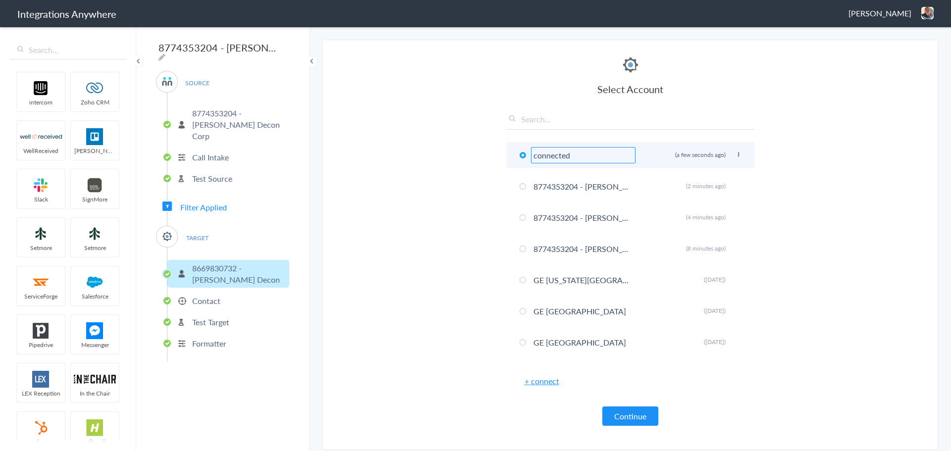
paste input "8774353204 - [PERSON_NAME] - [PERSON_NAME] ([GEOGRAPHIC_DATA] - Flower Mound & …"
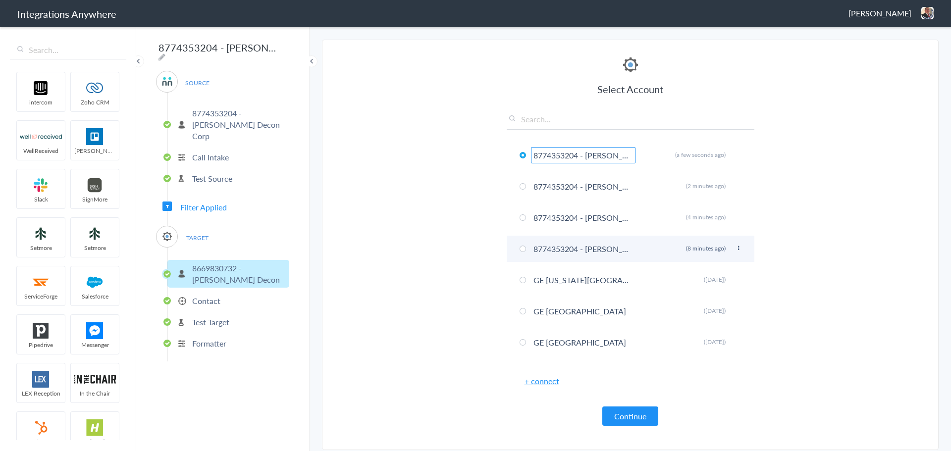
scroll to position [0, 151]
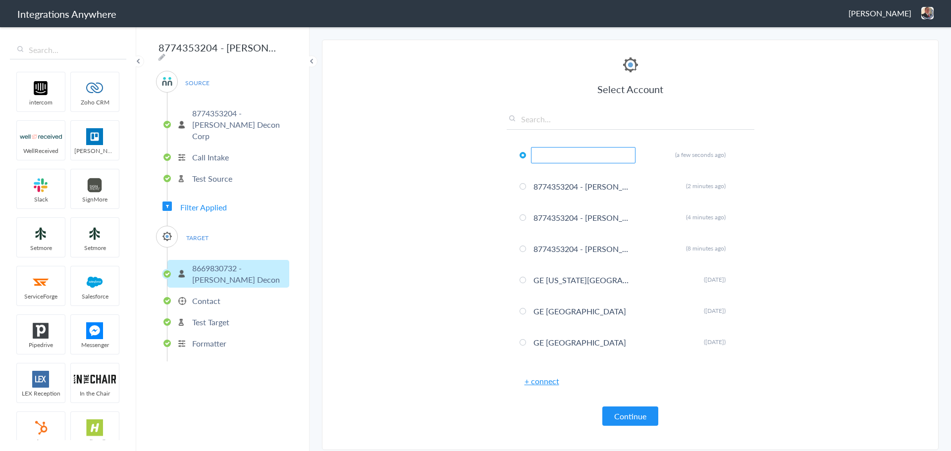
type input "8774353204 - [PERSON_NAME] - [PERSON_NAME] ([GEOGRAPHIC_DATA] - Flower Mound & …"
click at [866, 332] on section "Select Account 8774353204 Rename Delete ([DATE]) 8774353204 - [PERSON_NAME] - […" at bounding box center [630, 245] width 617 height 411
click at [623, 416] on button "Continue" at bounding box center [631, 416] width 56 height 19
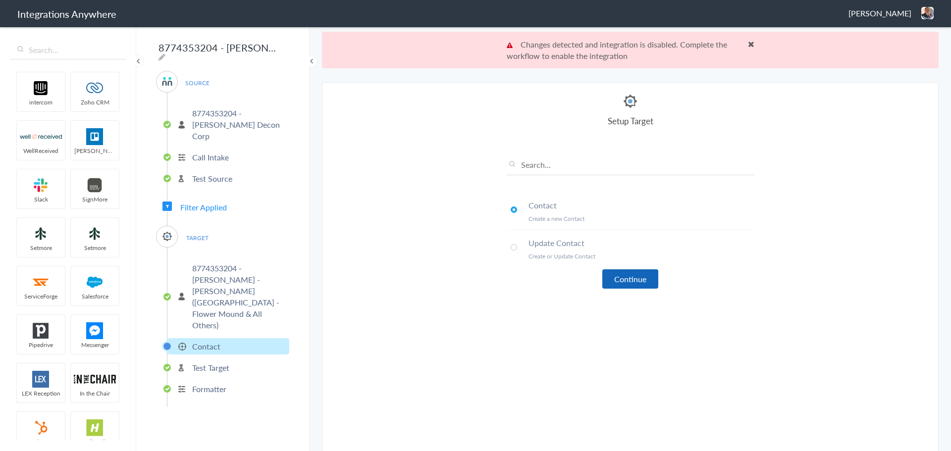
click at [617, 275] on button "Continue" at bounding box center [631, 279] width 56 height 19
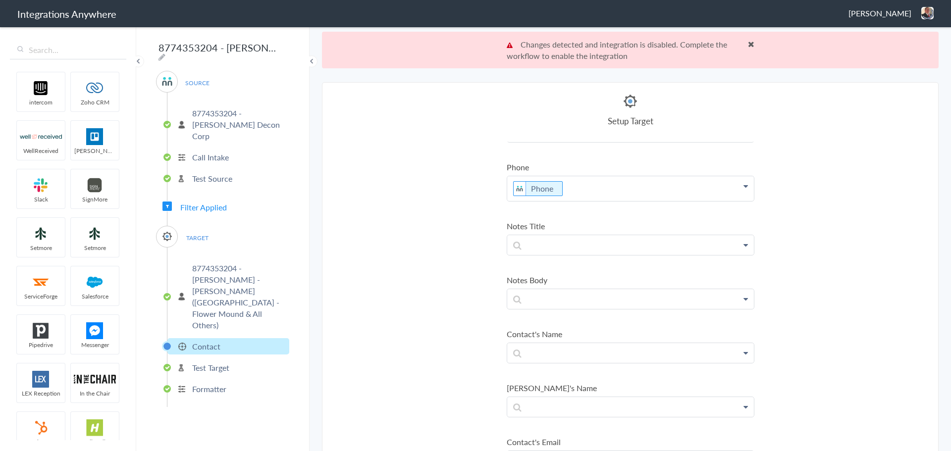
scroll to position [99, 0]
click at [584, 236] on p at bounding box center [630, 244] width 247 height 20
click at [528, 286] on link "Message" at bounding box center [630, 293] width 247 height 21
click at [592, 305] on p at bounding box center [630, 303] width 247 height 20
paste p
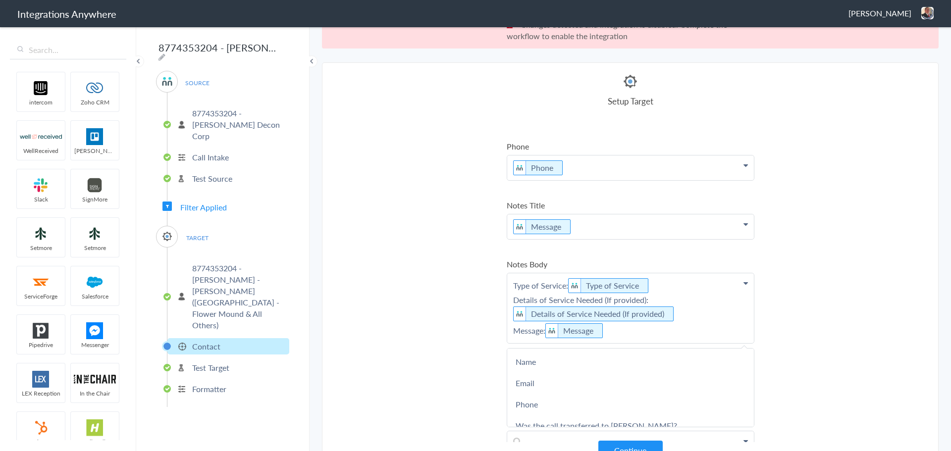
scroll to position [37, 0]
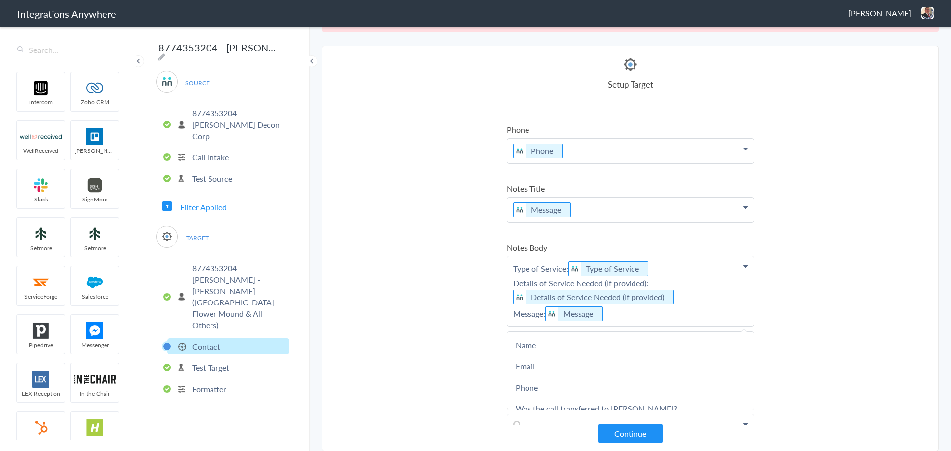
click at [806, 283] on section "Select Account 8774353204 Rename Delete ([DATE]) 8774353204 - [PERSON_NAME] - […" at bounding box center [630, 249] width 617 height 406
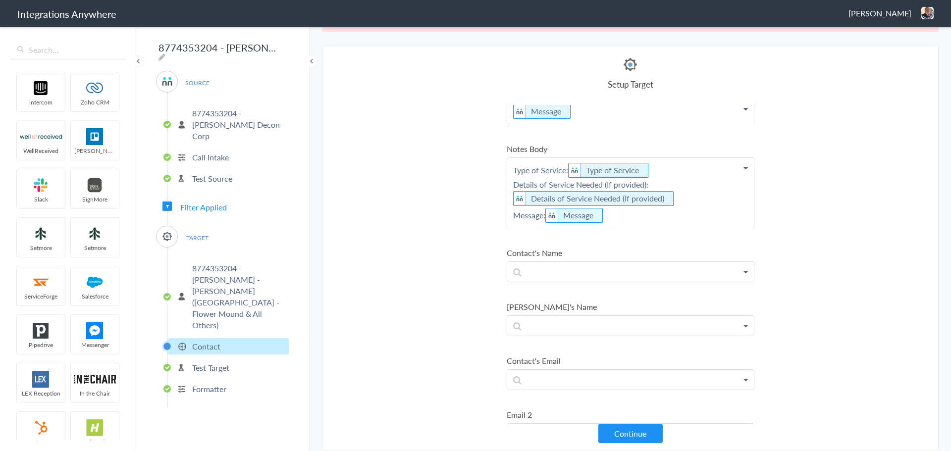
scroll to position [198, 0]
click at [613, 268] on p at bounding box center [630, 272] width 247 height 20
click at [579, 299] on link "Name" at bounding box center [630, 299] width 247 height 21
click at [570, 388] on p at bounding box center [630, 385] width 247 height 20
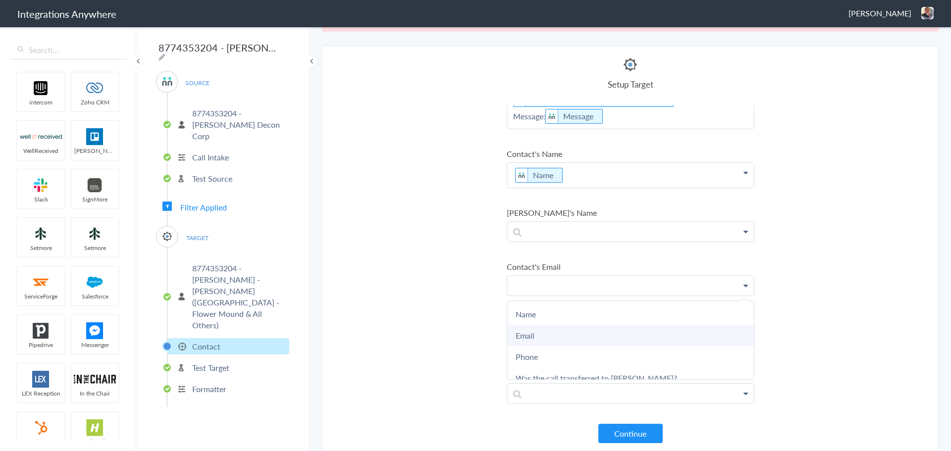
scroll to position [297, 0]
click at [582, 339] on link "Email" at bounding box center [630, 335] width 247 height 21
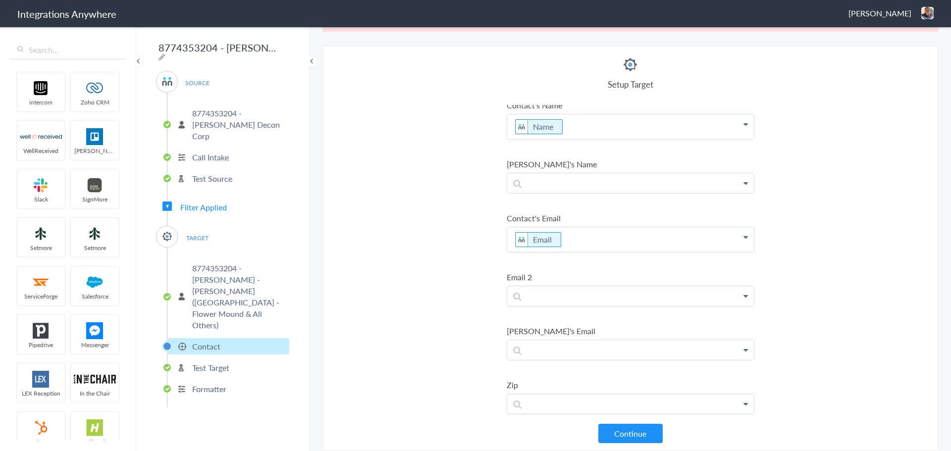
scroll to position [446, 0]
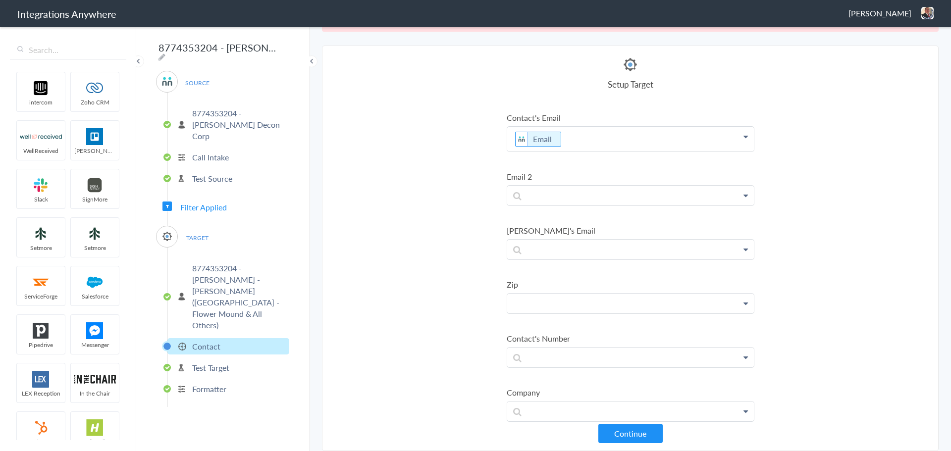
click at [592, 306] on p at bounding box center [630, 304] width 247 height 20
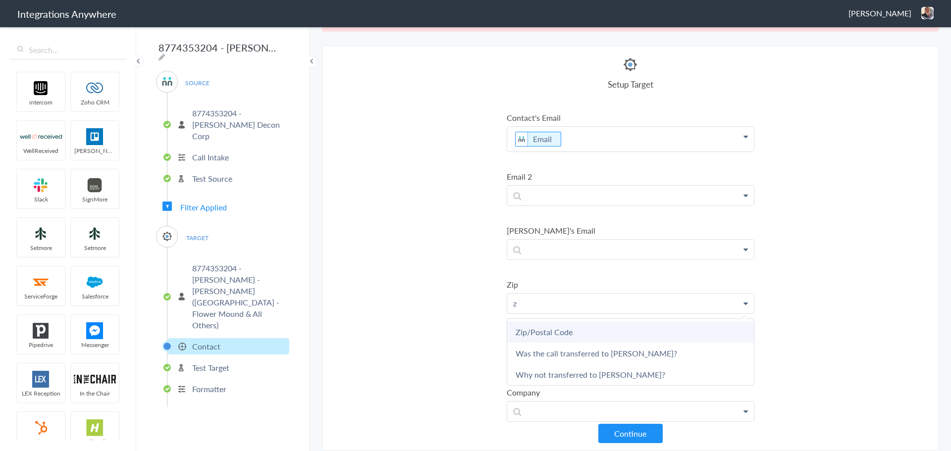
click at [577, 334] on link "Zip/Postal Code" at bounding box center [630, 332] width 247 height 21
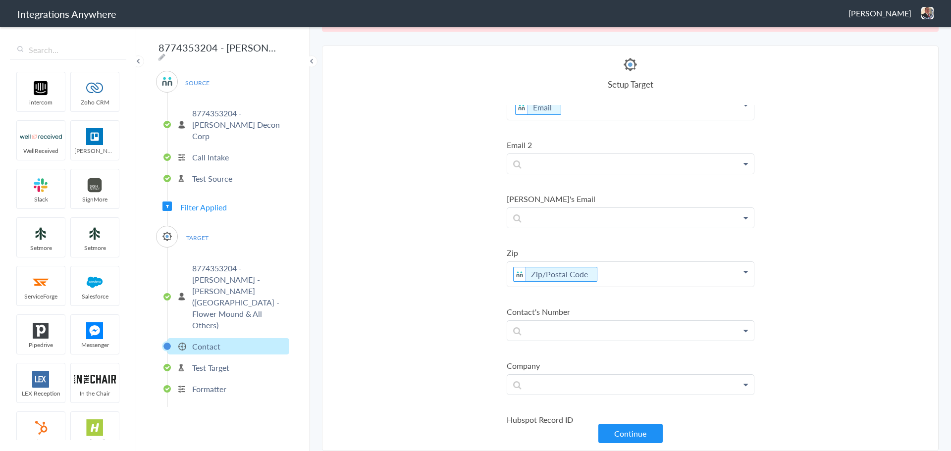
scroll to position [495, 0]
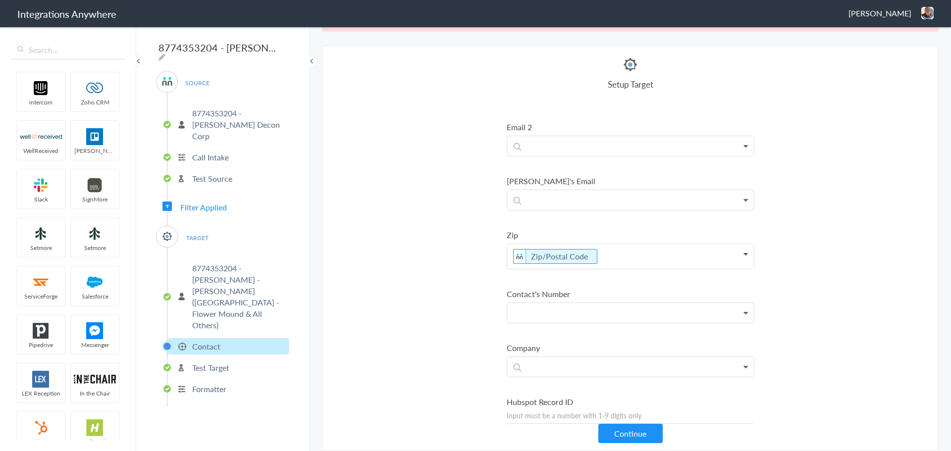
click at [618, 317] on p at bounding box center [630, 313] width 247 height 20
click at [542, 381] on link "Phone" at bounding box center [630, 384] width 247 height 21
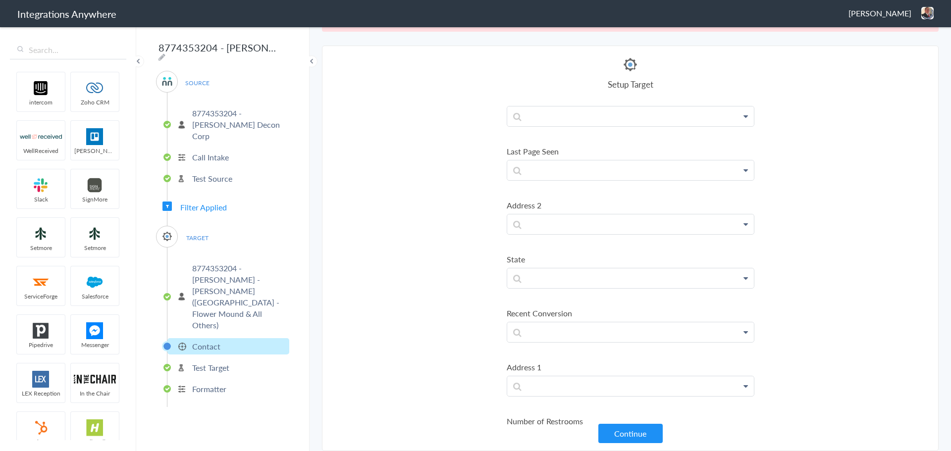
scroll to position [1734, 0]
click at [623, 280] on p at bounding box center [630, 278] width 247 height 20
click at [549, 312] on link "State" at bounding box center [630, 306] width 247 height 21
click at [546, 390] on p at bounding box center [630, 391] width 247 height 20
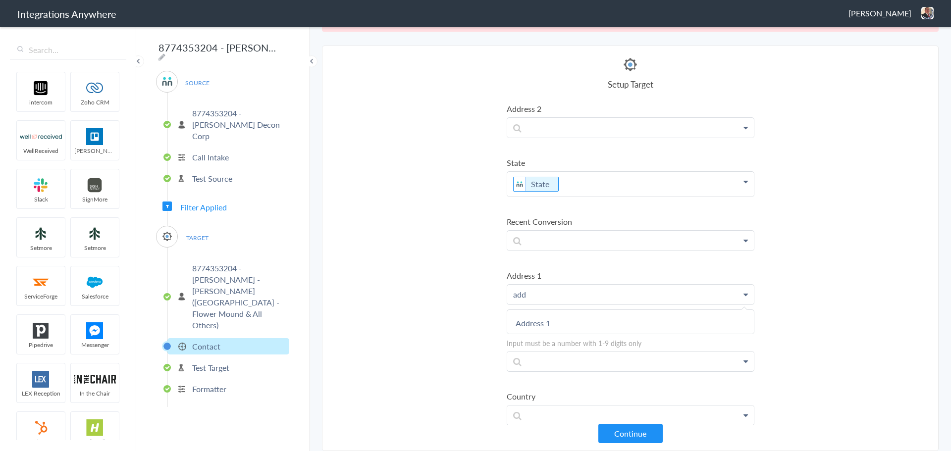
scroll to position [1833, 0]
click at [560, 322] on link "Address 1" at bounding box center [630, 320] width 247 height 21
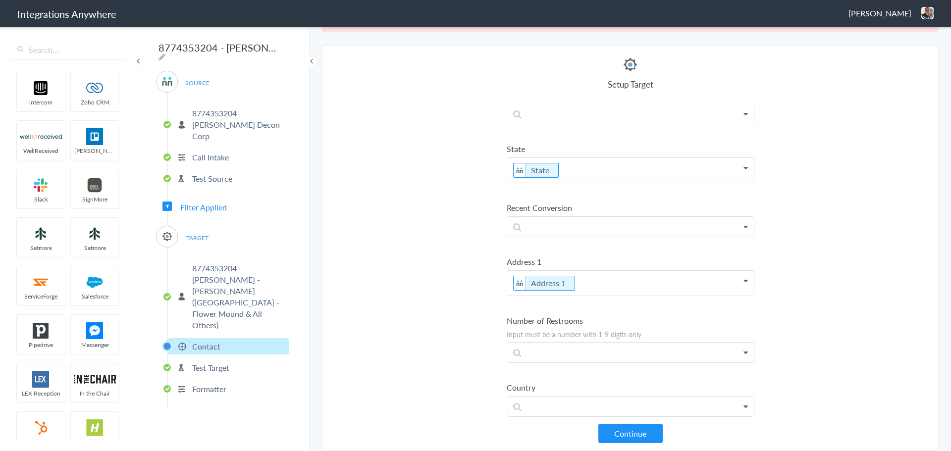
scroll to position [1855, 0]
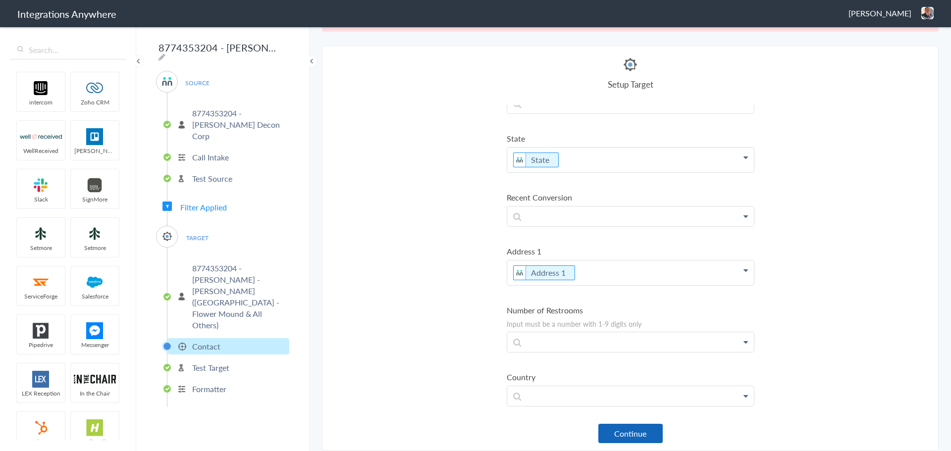
click at [604, 436] on button "Continue" at bounding box center [631, 433] width 64 height 19
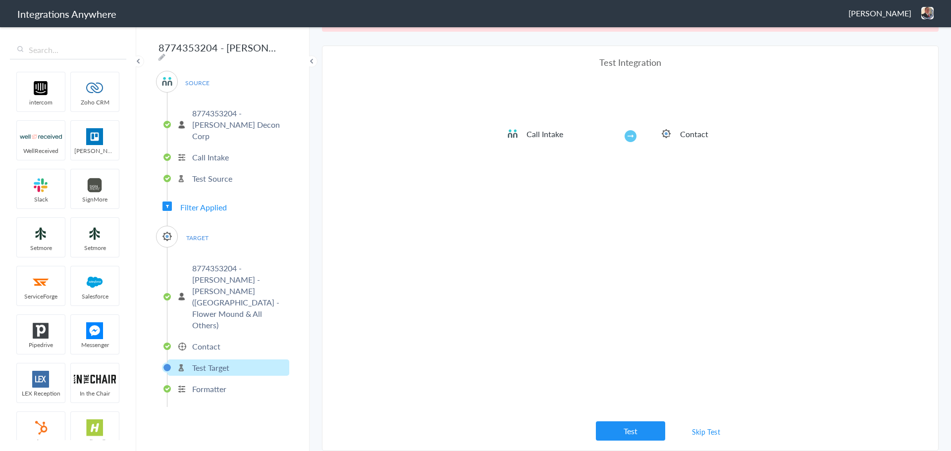
click at [691, 432] on link "Skip Test" at bounding box center [706, 432] width 53 height 18
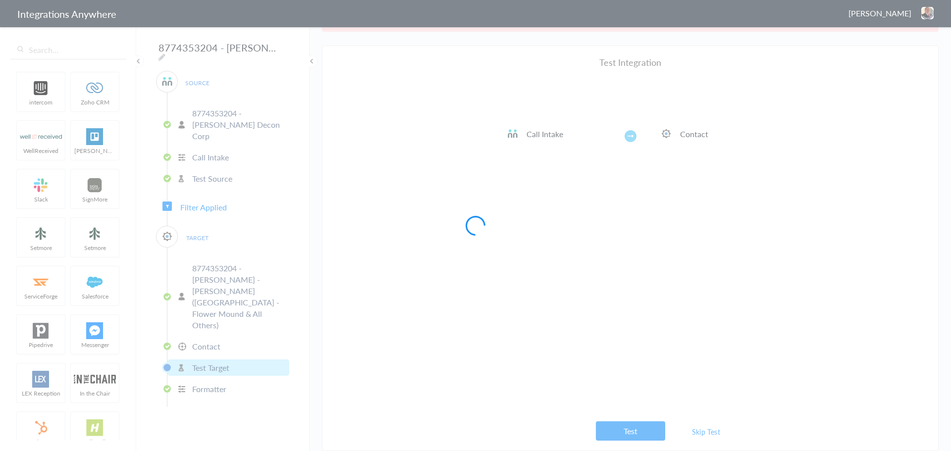
scroll to position [0, 0]
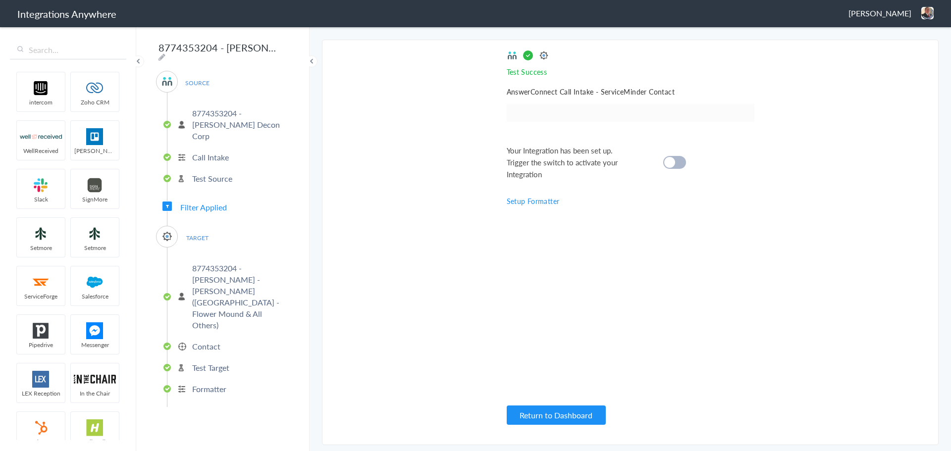
click at [674, 163] on cite at bounding box center [669, 162] width 11 height 11
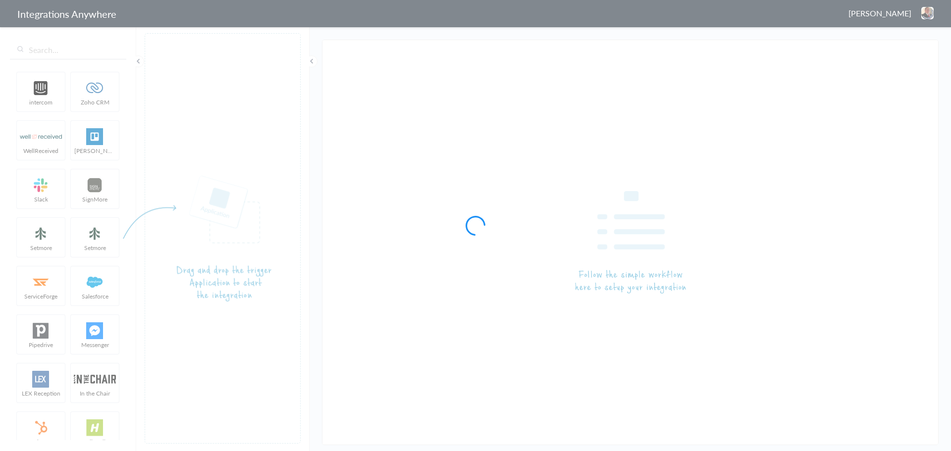
type input "8774353204 - [PERSON_NAME] - [PERSON_NAME] ([GEOGRAPHIC_DATA] - [GEOGRAPHIC_DAT…"
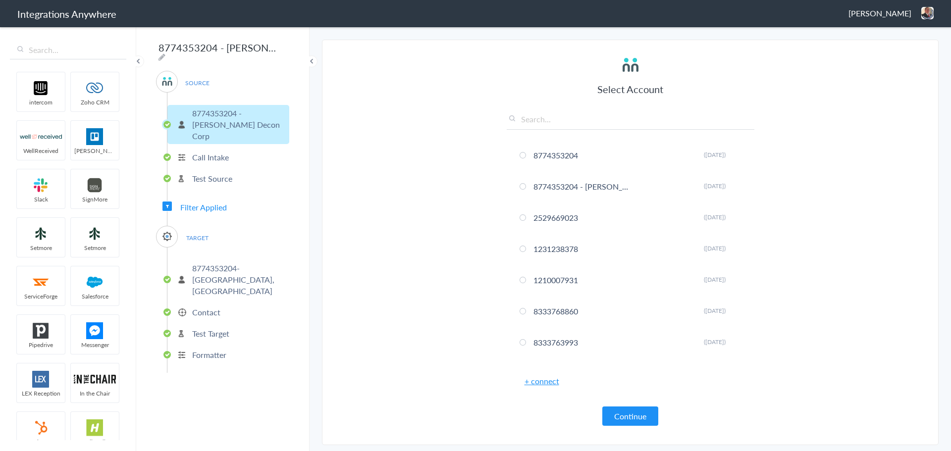
click at [221, 263] on p "8774353204- [GEOGRAPHIC_DATA], [GEOGRAPHIC_DATA]" at bounding box center [239, 280] width 95 height 34
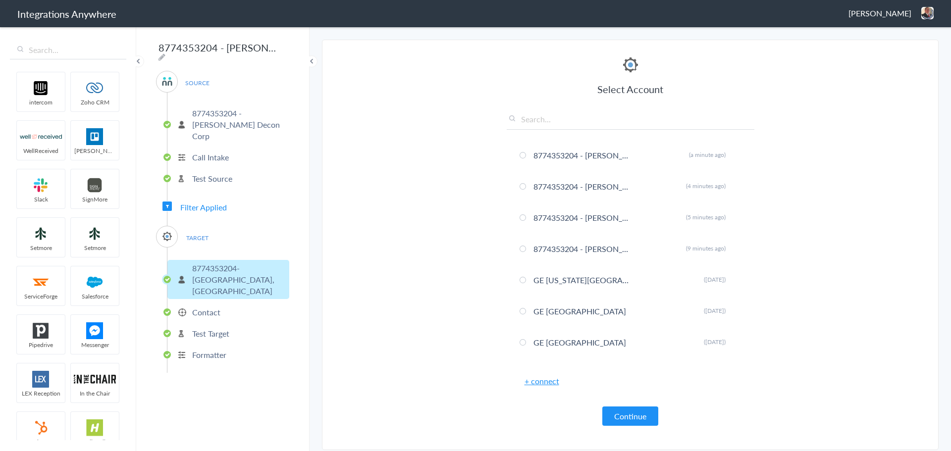
click at [533, 382] on link "+ connect" at bounding box center [542, 381] width 35 height 11
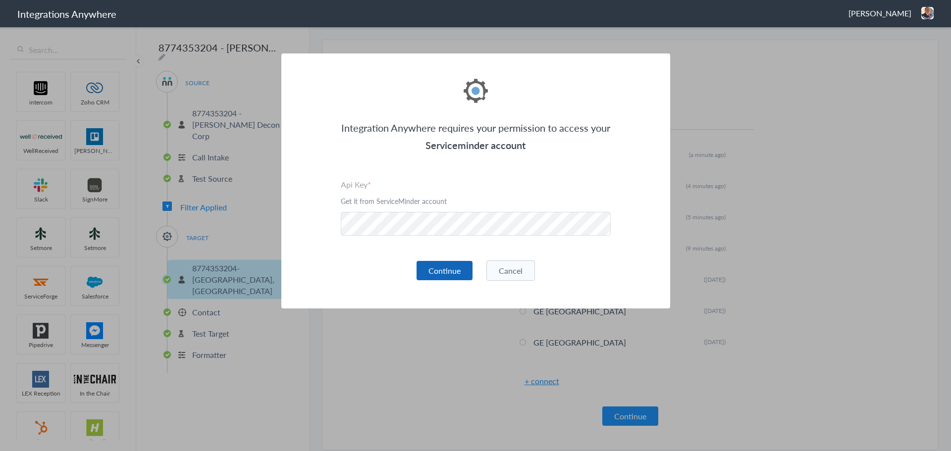
click at [453, 277] on button "Continue" at bounding box center [445, 270] width 56 height 19
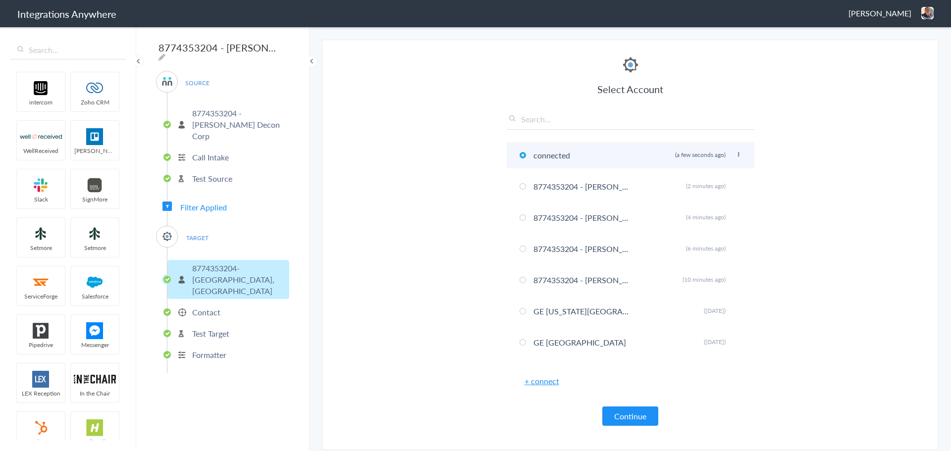
click at [736, 154] on icon at bounding box center [739, 154] width 6 height 5
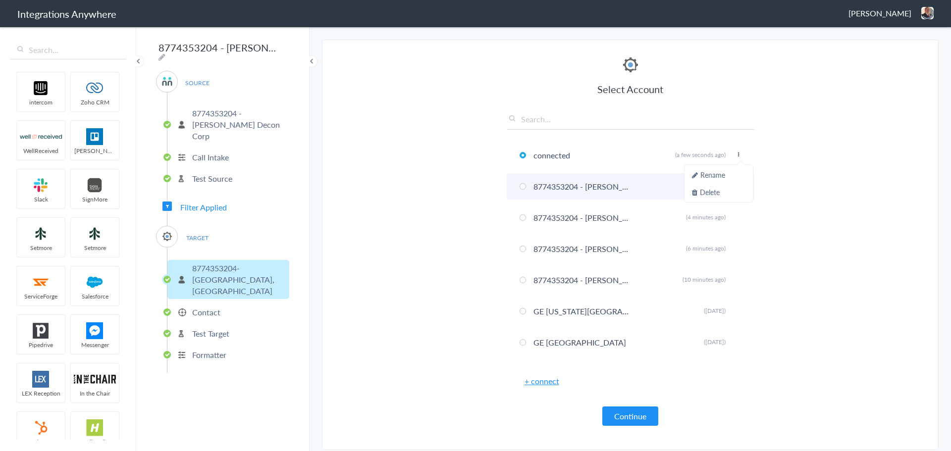
click at [696, 175] on li "Rename" at bounding box center [719, 174] width 68 height 15
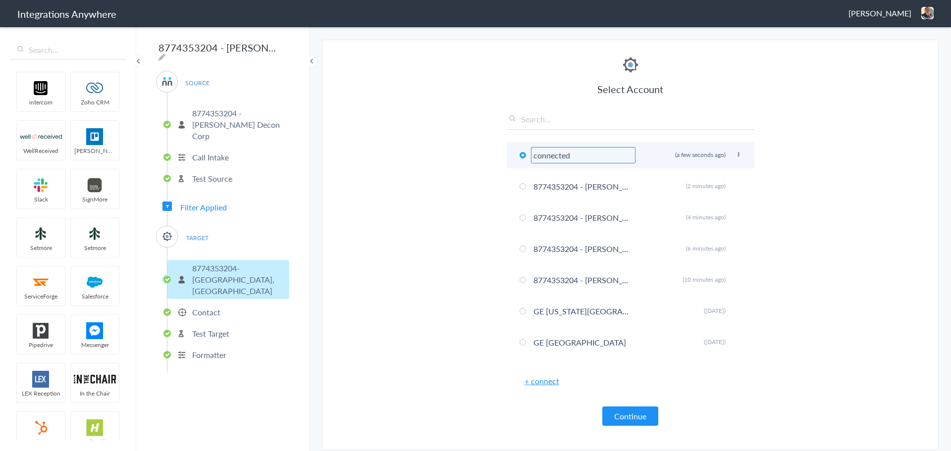
drag, startPoint x: 566, startPoint y: 153, endPoint x: 555, endPoint y: 155, distance: 11.1
click at [555, 155] on input "connected" at bounding box center [583, 155] width 105 height 16
paste input "8774353204 - [PERSON_NAME] - [PERSON_NAME] ([GEOGRAPHIC_DATA] - [GEOGRAPHIC_DAT…"
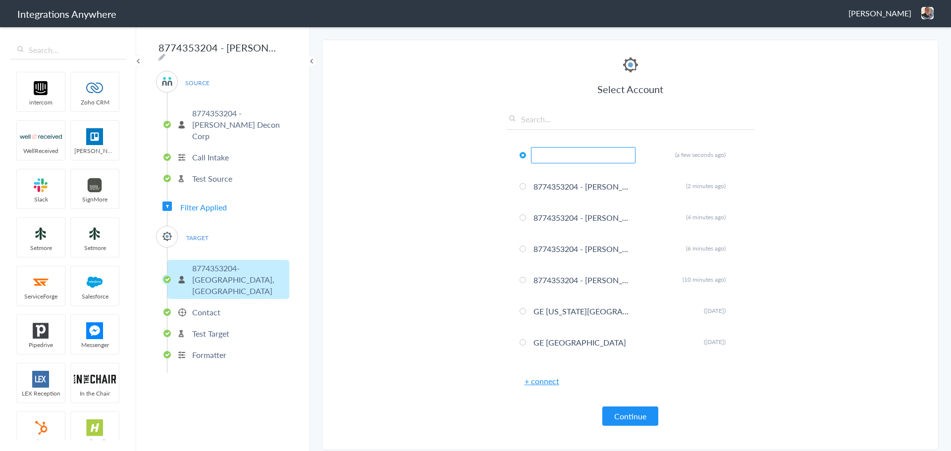
type input "8774353204 - [PERSON_NAME] - [PERSON_NAME] ([GEOGRAPHIC_DATA] - [GEOGRAPHIC_DAT…"
click at [849, 257] on section "Select Account 8774353204 Rename Delete ([DATE]) 8774353204 - [PERSON_NAME] - […" at bounding box center [630, 245] width 617 height 411
click at [623, 418] on button "Continue" at bounding box center [631, 416] width 56 height 19
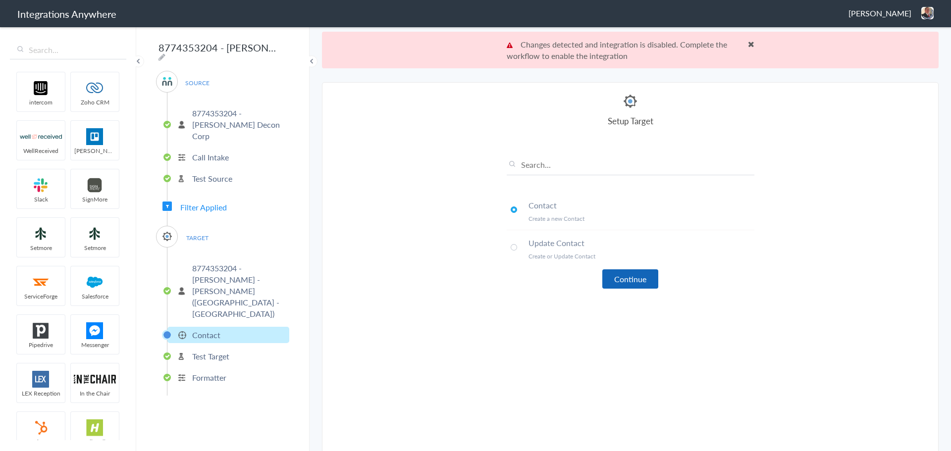
click at [617, 281] on button "Continue" at bounding box center [631, 279] width 56 height 19
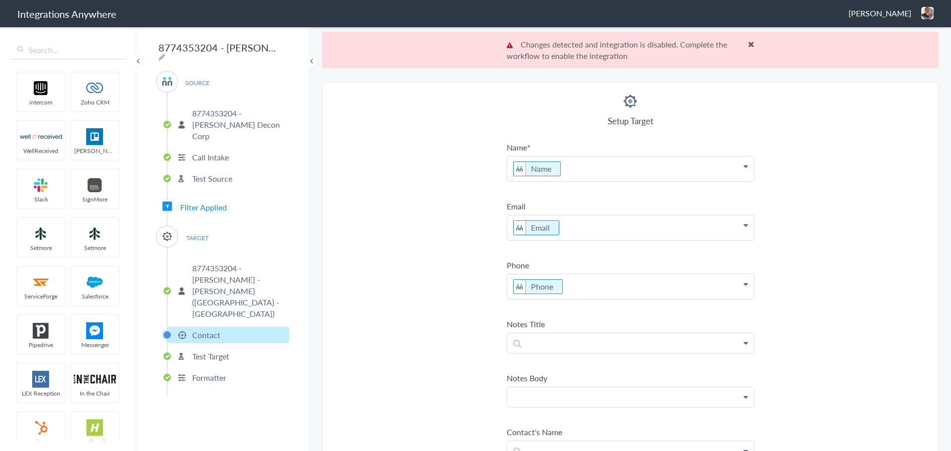
click at [554, 397] on p at bounding box center [630, 397] width 247 height 20
paste p
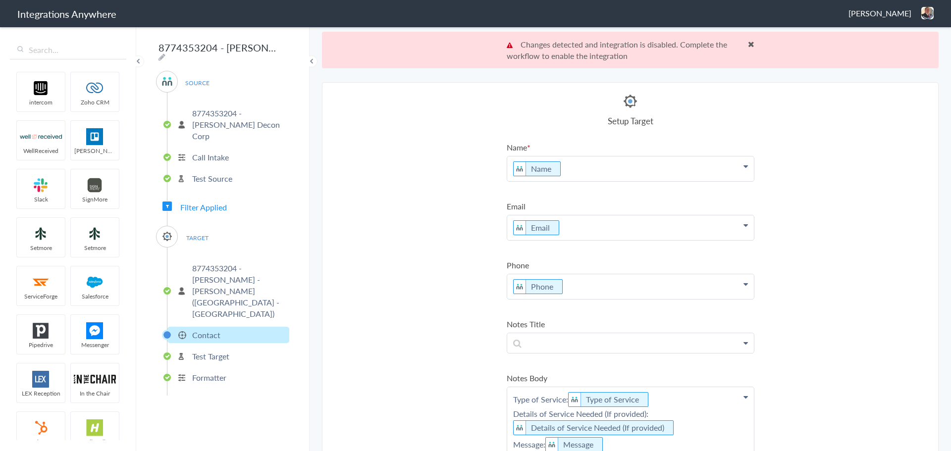
click at [858, 333] on section "Select Account 8774353204 Rename Delete (8 days ago) 8774353204 - Spaulding - A…" at bounding box center [630, 285] width 617 height 406
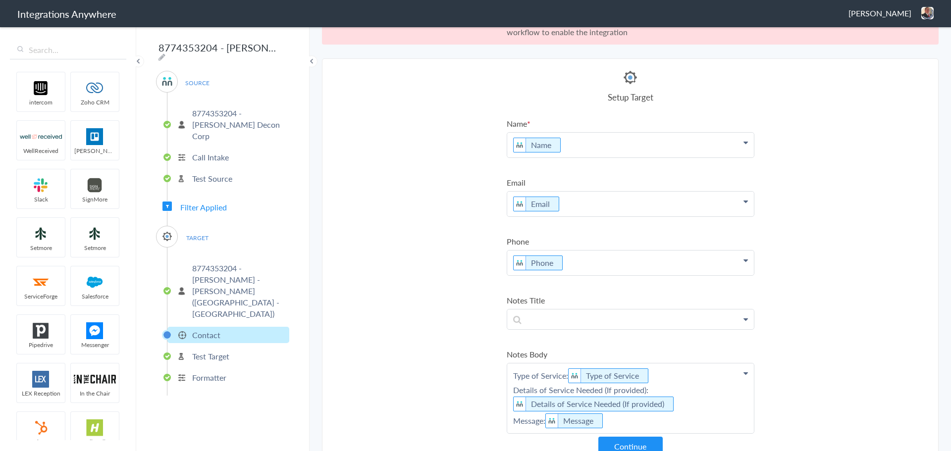
scroll to position [37, 0]
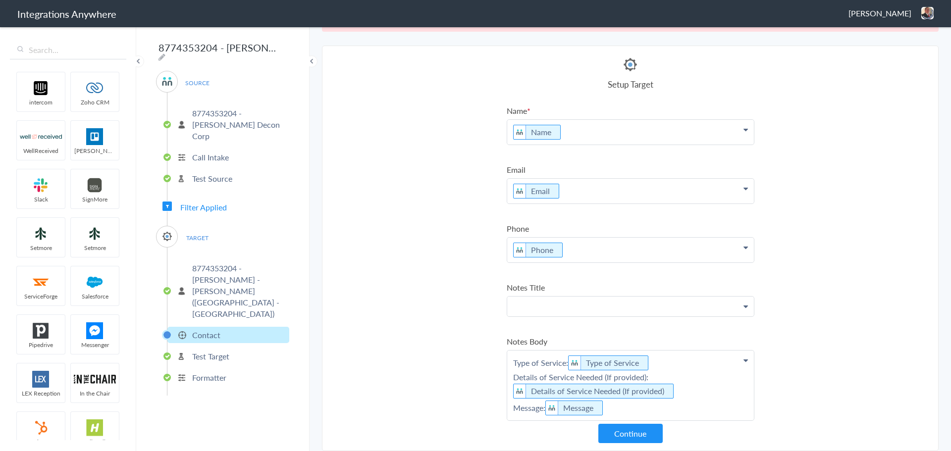
click at [613, 305] on p at bounding box center [630, 307] width 247 height 20
drag, startPoint x: 536, startPoint y: 359, endPoint x: 526, endPoint y: 353, distance: 10.9
click at [536, 358] on link "Message" at bounding box center [630, 356] width 247 height 21
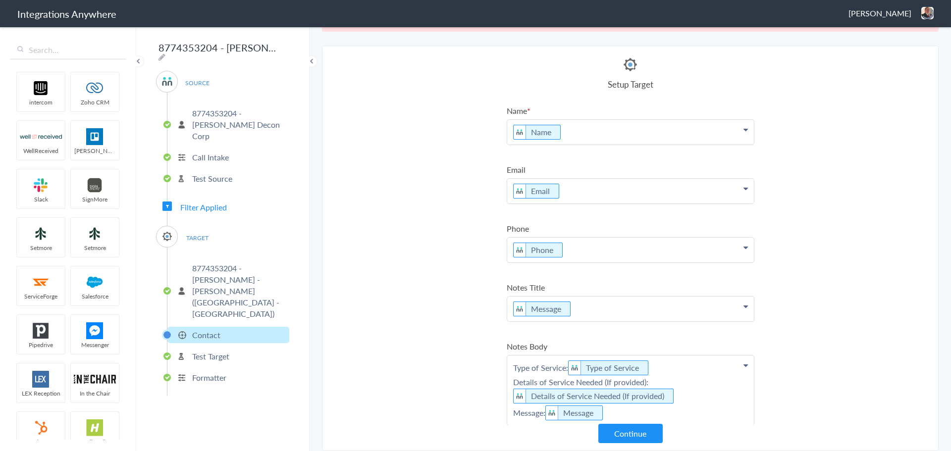
click at [438, 338] on section "Select Account 8774353204 Rename Delete (8 days ago) 8774353204 - Spaulding - A…" at bounding box center [630, 249] width 617 height 406
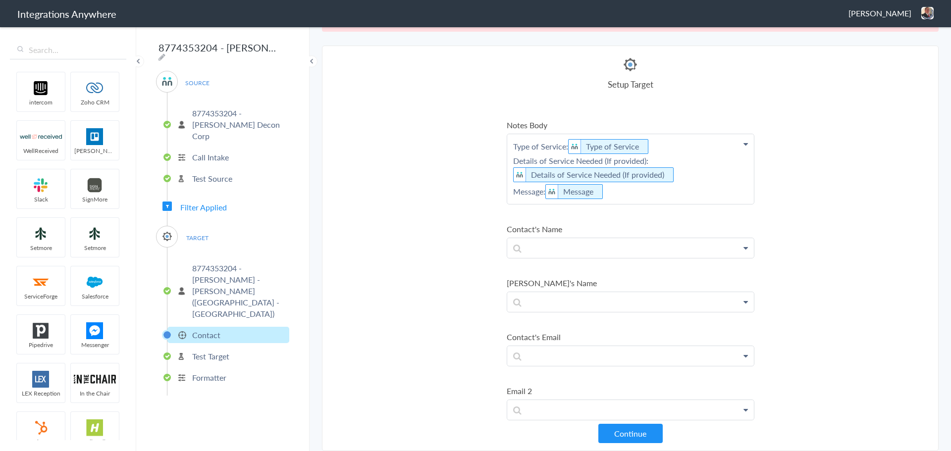
scroll to position [297, 0]
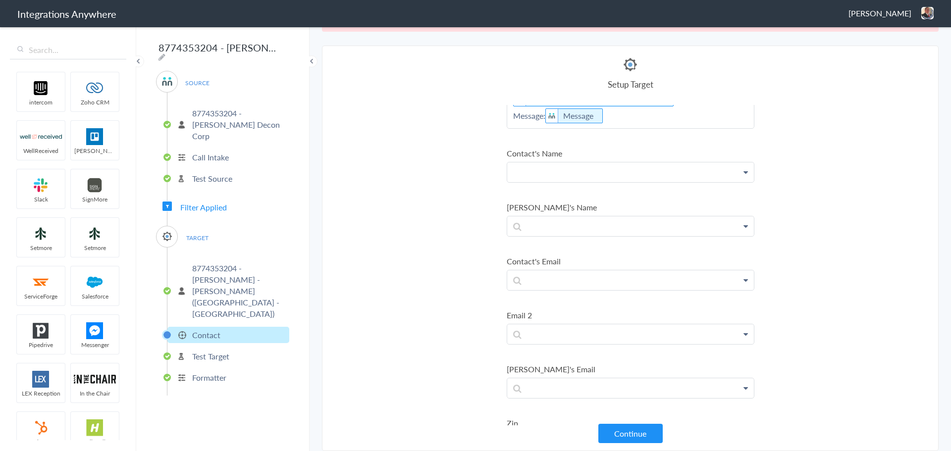
click at [614, 173] on p at bounding box center [630, 173] width 247 height 20
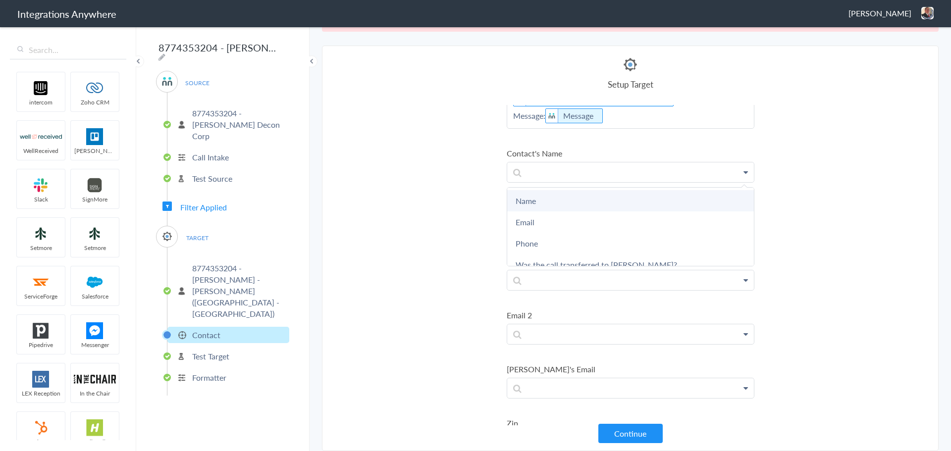
click at [577, 202] on link "Name" at bounding box center [630, 200] width 247 height 21
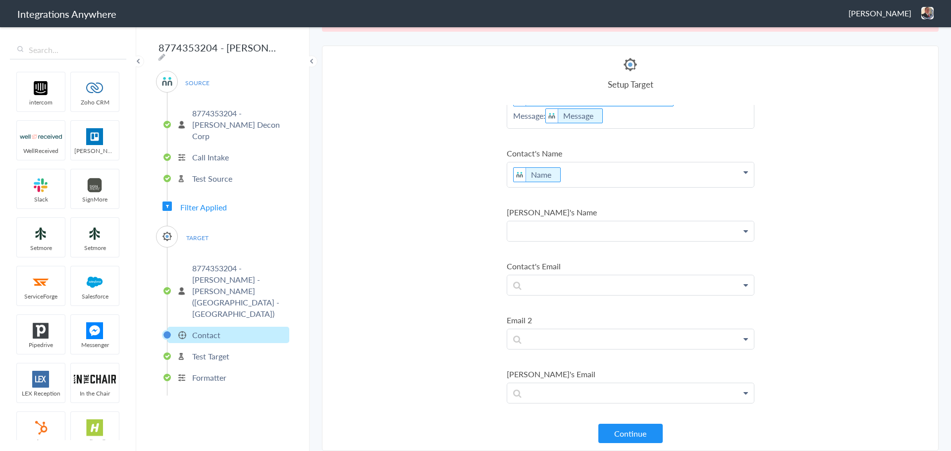
click at [563, 235] on p at bounding box center [630, 231] width 247 height 20
click at [455, 252] on section "Select Account 8774353204 Rename Delete (8 days ago) 8774353204 - Spaulding - A…" at bounding box center [630, 249] width 617 height 406
click at [569, 283] on p at bounding box center [630, 285] width 247 height 20
click at [550, 339] on link "Email" at bounding box center [630, 335] width 247 height 21
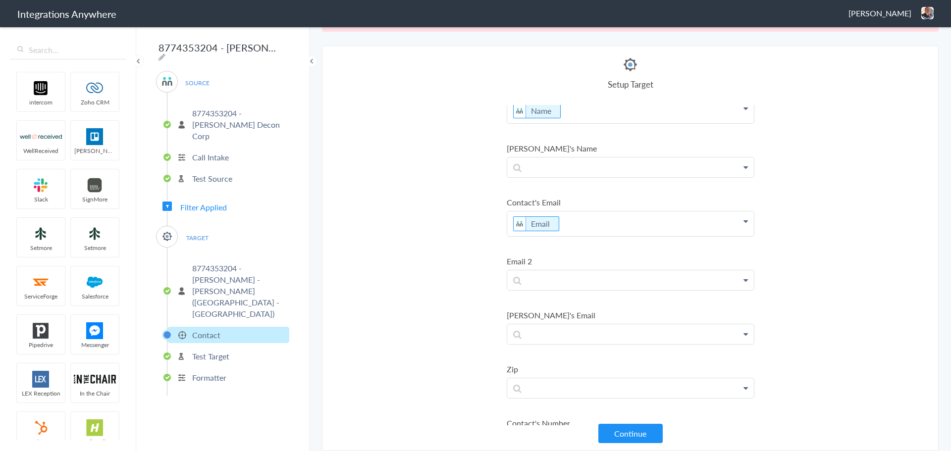
scroll to position [446, 0]
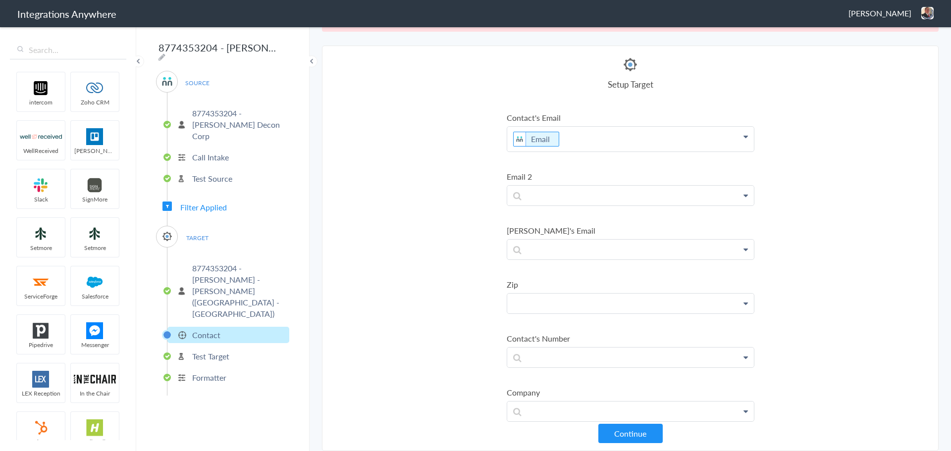
click at [582, 303] on p at bounding box center [630, 304] width 247 height 20
click at [556, 334] on link "Zip/Postal Code" at bounding box center [630, 332] width 247 height 21
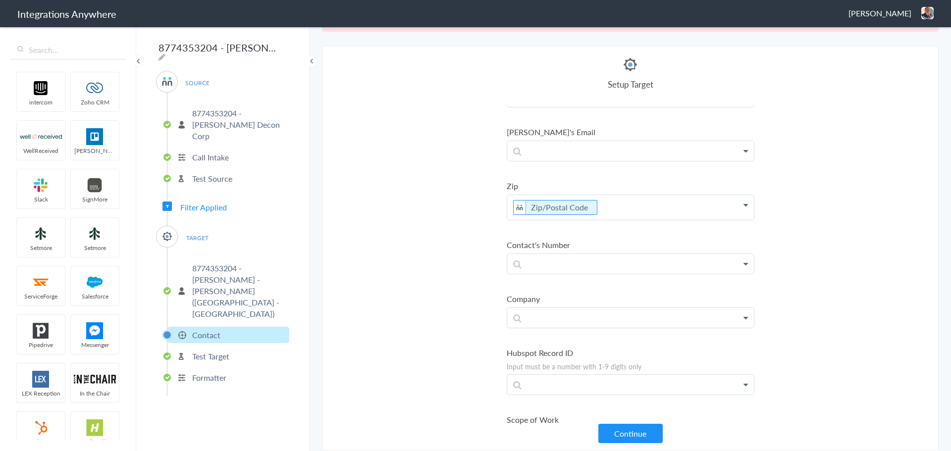
scroll to position [545, 0]
click at [595, 264] on p at bounding box center [630, 264] width 247 height 20
click at [535, 335] on link "Phone" at bounding box center [630, 334] width 247 height 21
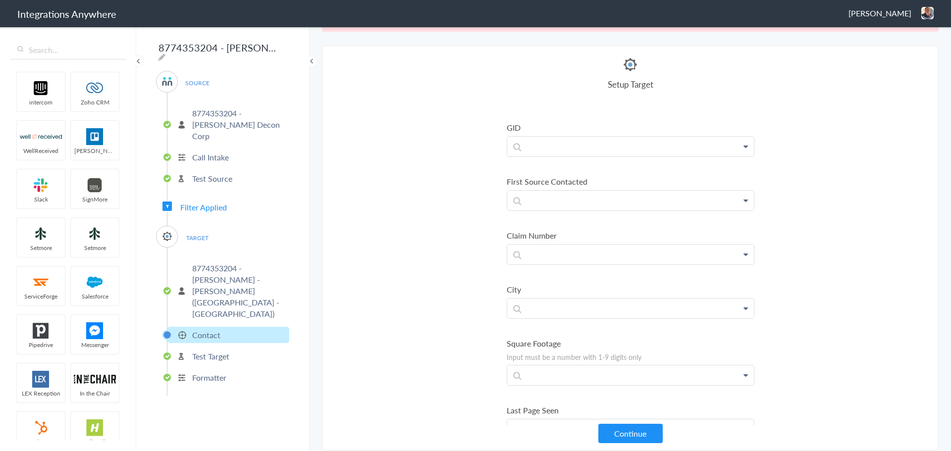
scroll to position [1536, 0]
click at [604, 252] on p at bounding box center [630, 247] width 247 height 20
click at [429, 240] on section "Select Account 8774353204 Rename Delete (8 days ago) 8774353204 - Spaulding - A…" at bounding box center [630, 249] width 617 height 406
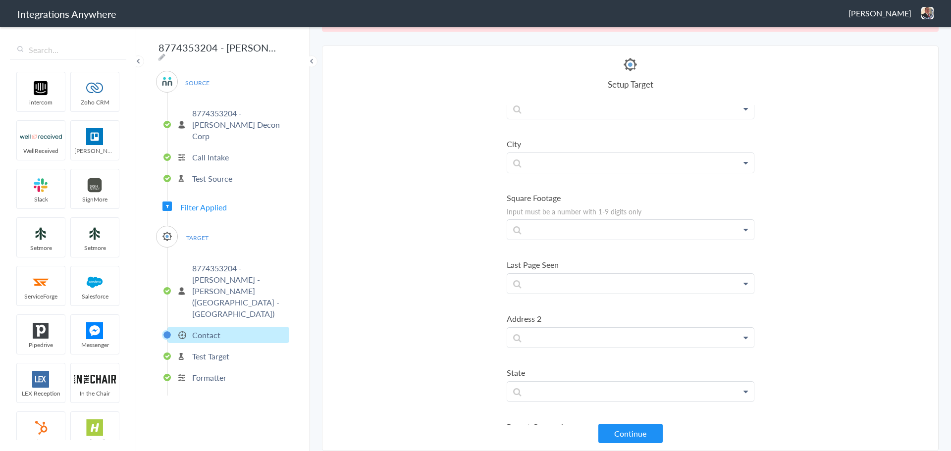
scroll to position [1685, 0]
click at [579, 321] on p at bounding box center [630, 328] width 247 height 20
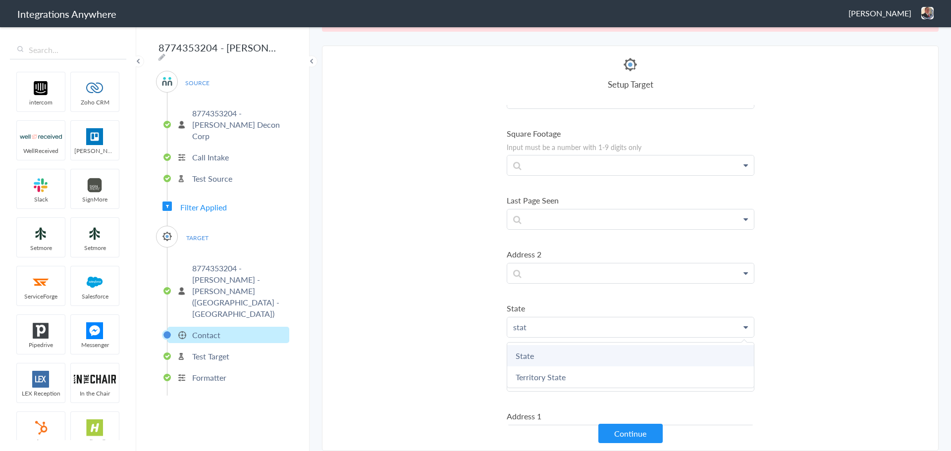
click at [557, 352] on link "State" at bounding box center [630, 355] width 247 height 21
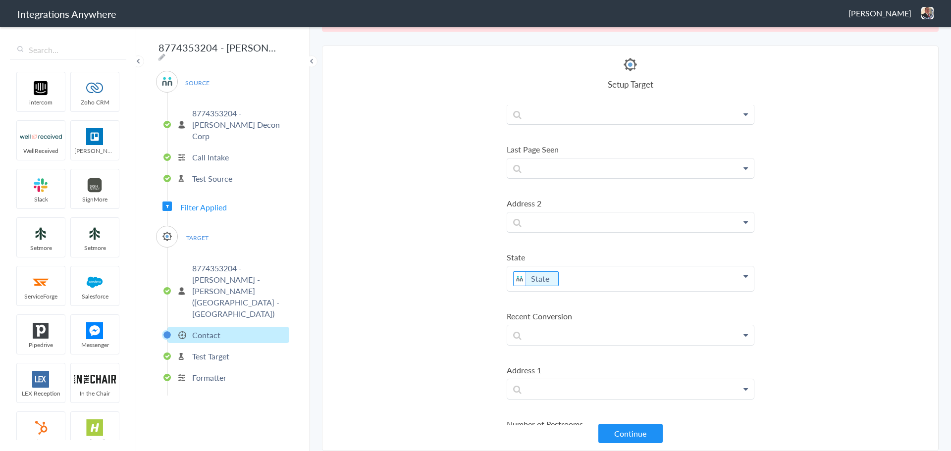
scroll to position [1784, 0]
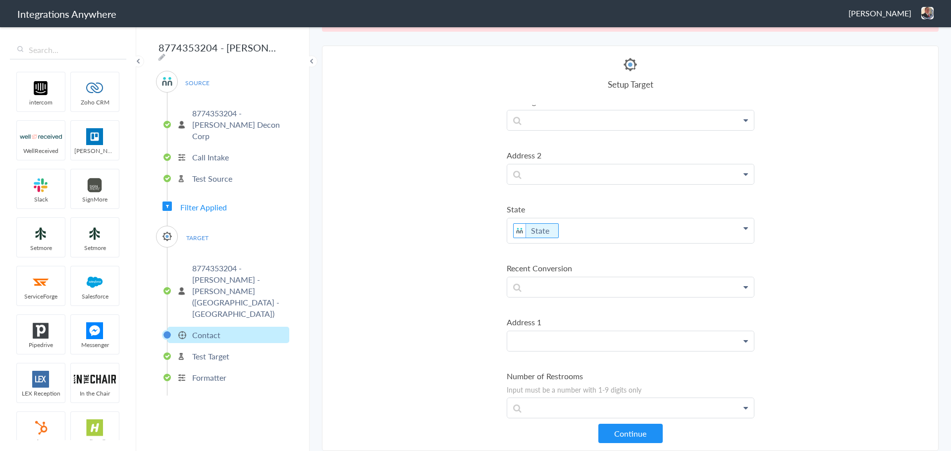
click at [577, 342] on p at bounding box center [630, 341] width 247 height 20
click at [557, 374] on link "Address 1" at bounding box center [630, 369] width 247 height 21
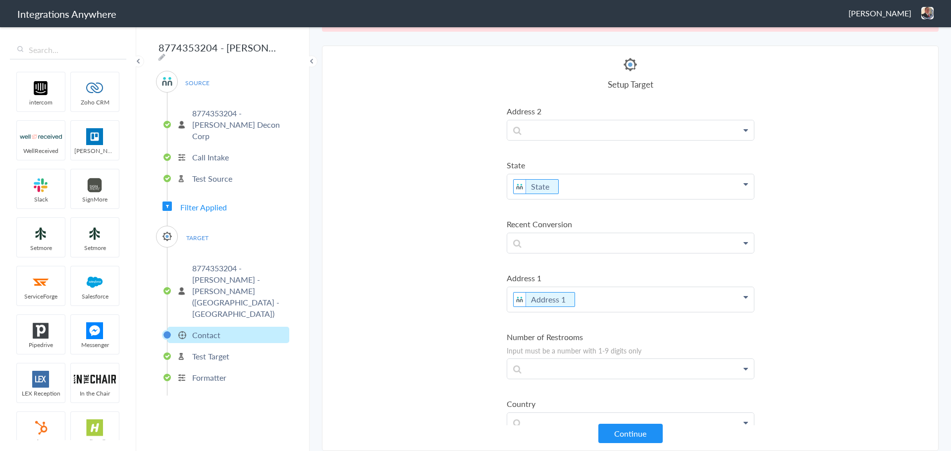
scroll to position [1855, 0]
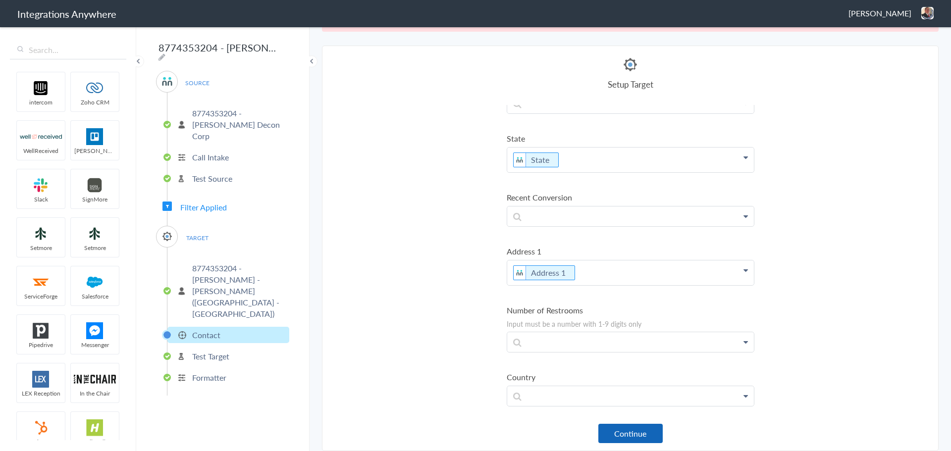
click at [620, 442] on button "Continue" at bounding box center [631, 433] width 64 height 19
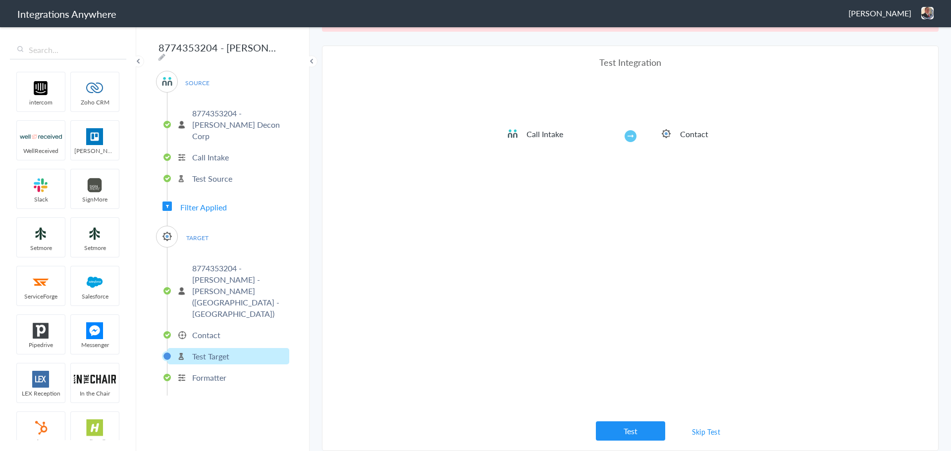
drag, startPoint x: 711, startPoint y: 431, endPoint x: 711, endPoint y: 419, distance: 11.9
click at [711, 432] on link "Skip Test" at bounding box center [706, 432] width 53 height 18
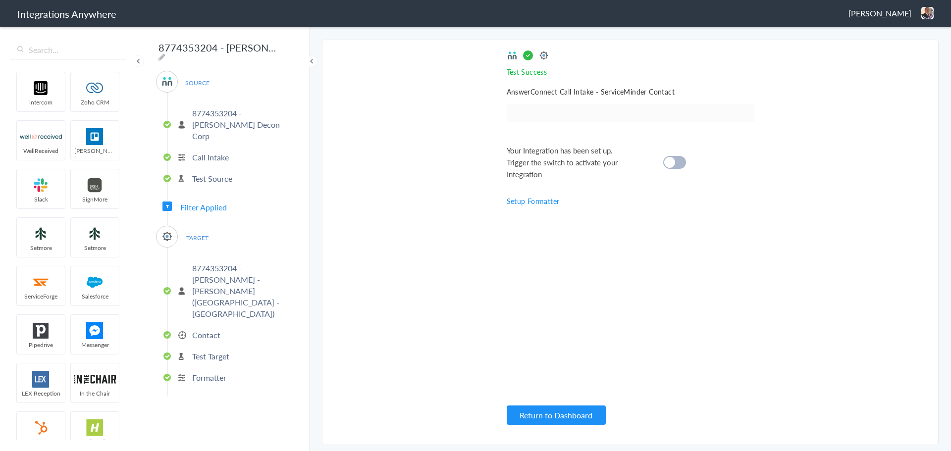
scroll to position [0, 0]
click at [672, 163] on cite at bounding box center [669, 162] width 11 height 11
